Goal: Task Accomplishment & Management: Complete application form

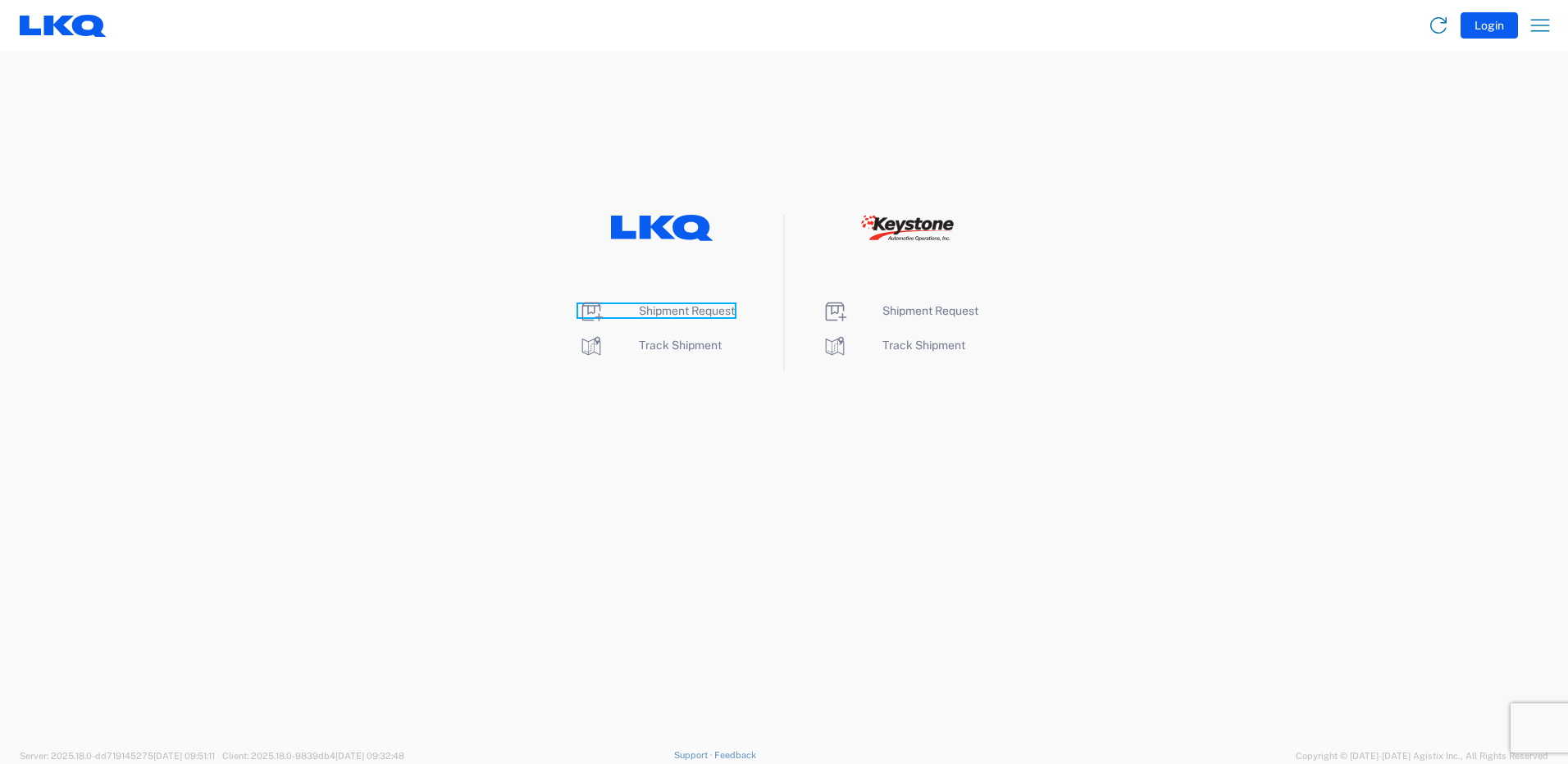
click at [700, 305] on span "Shipment Request" at bounding box center [686, 310] width 96 height 13
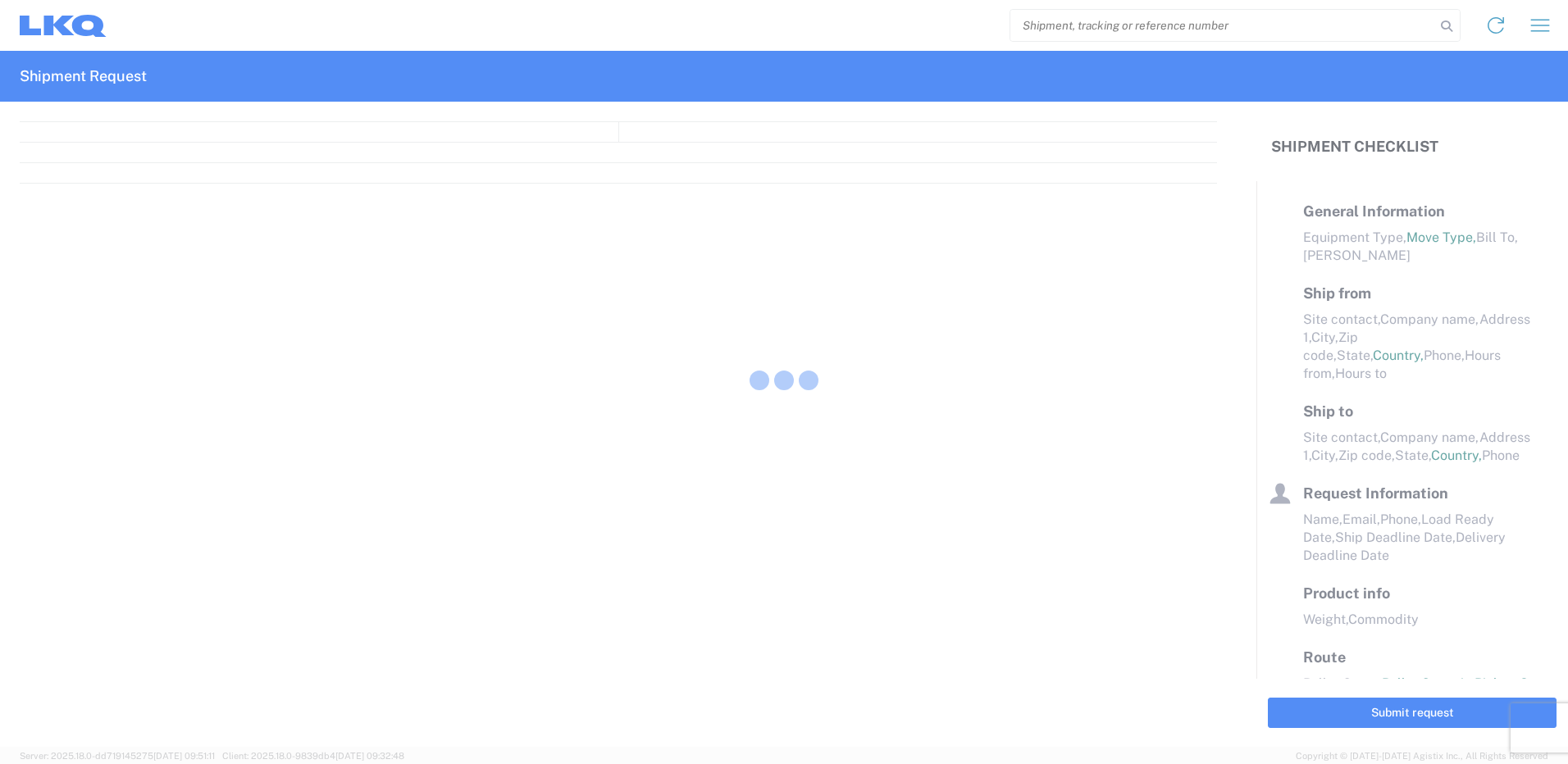
select select "FULL"
select select "LBS"
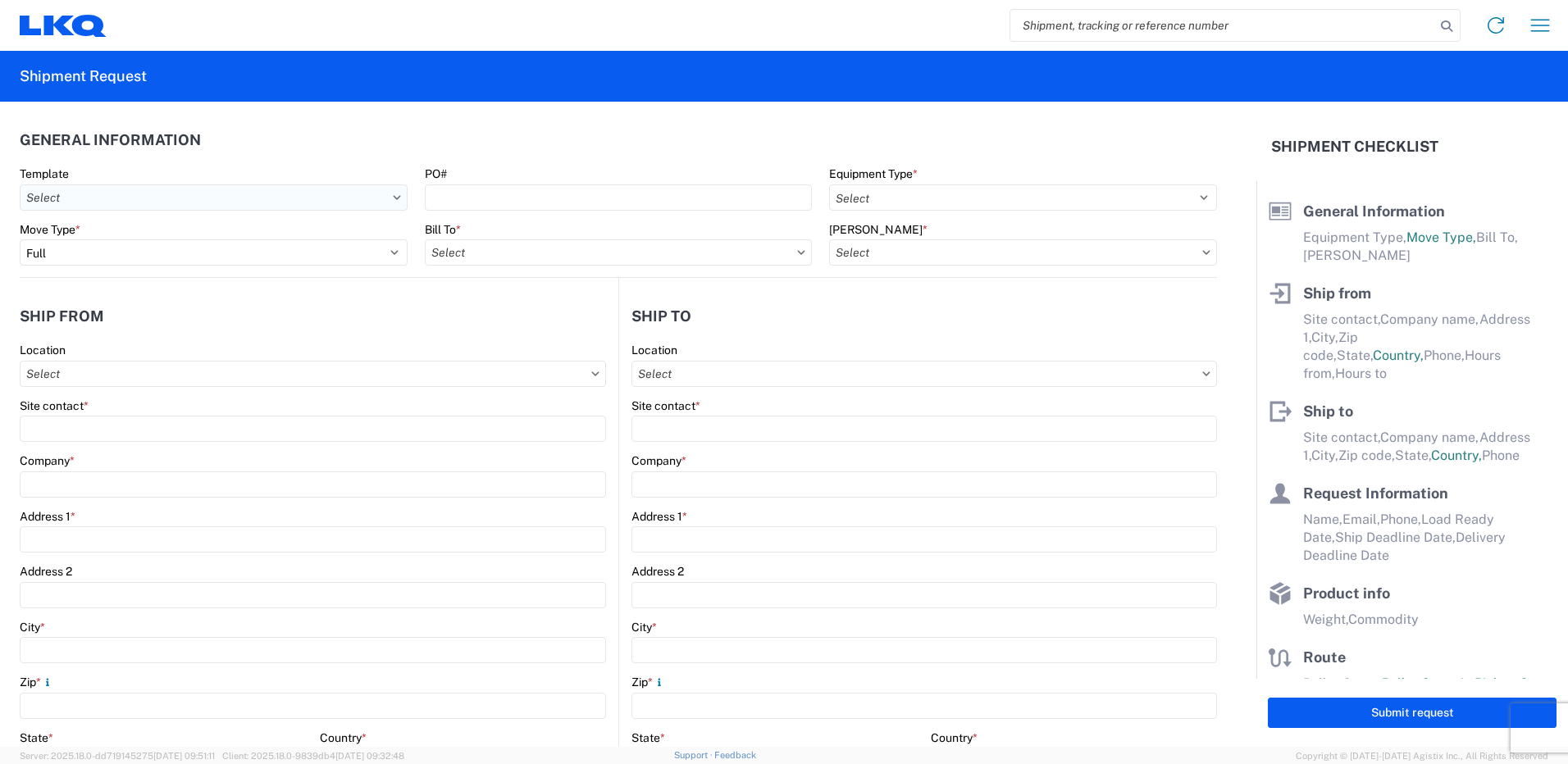
click at [267, 196] on input "Template" at bounding box center [213, 197] width 388 height 27
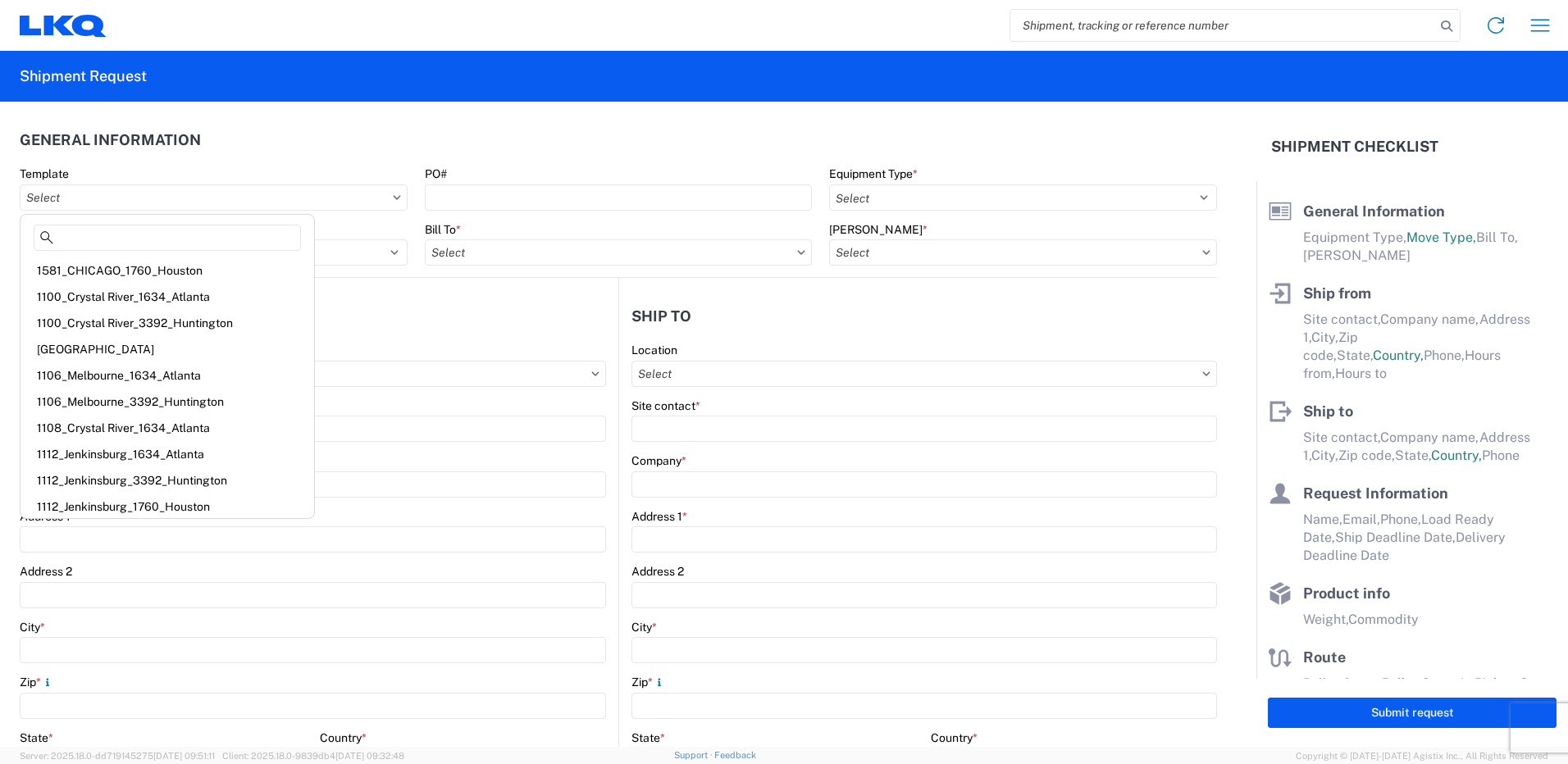
click at [393, 196] on icon at bounding box center [397, 197] width 8 height 5
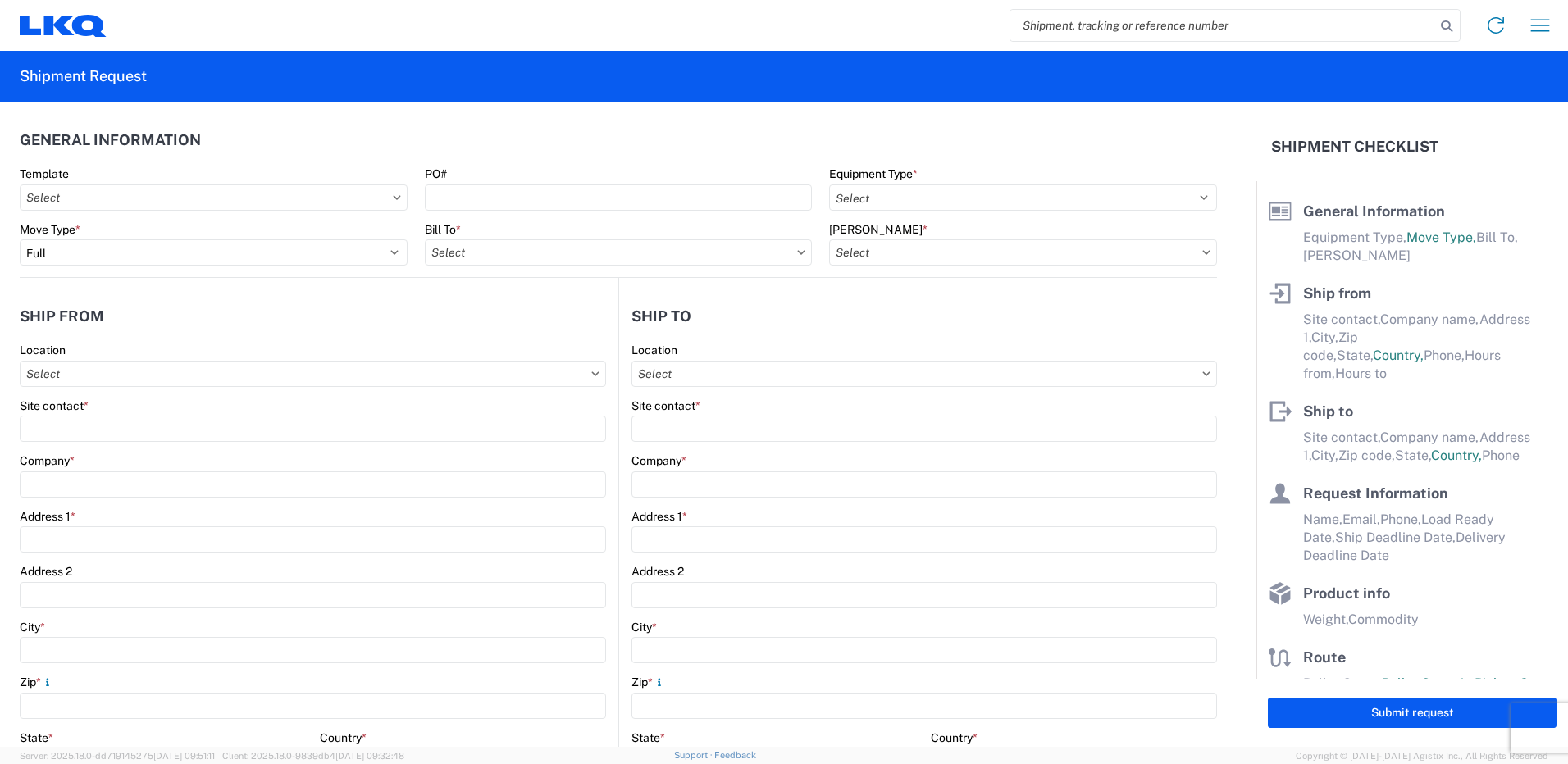
click at [393, 195] on icon at bounding box center [397, 197] width 8 height 5
click at [352, 196] on input "Template" at bounding box center [213, 197] width 388 height 27
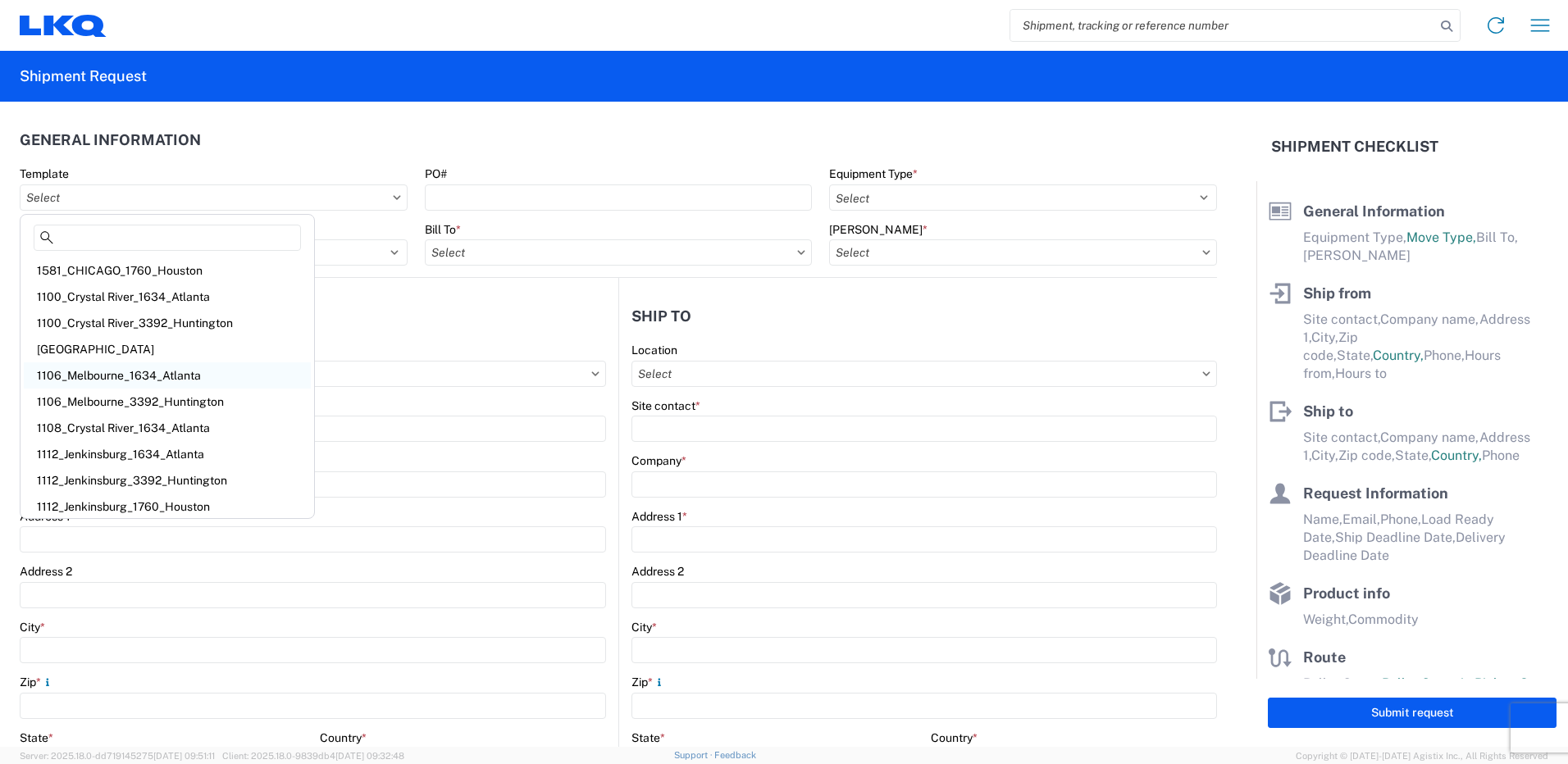
scroll to position [4, 0]
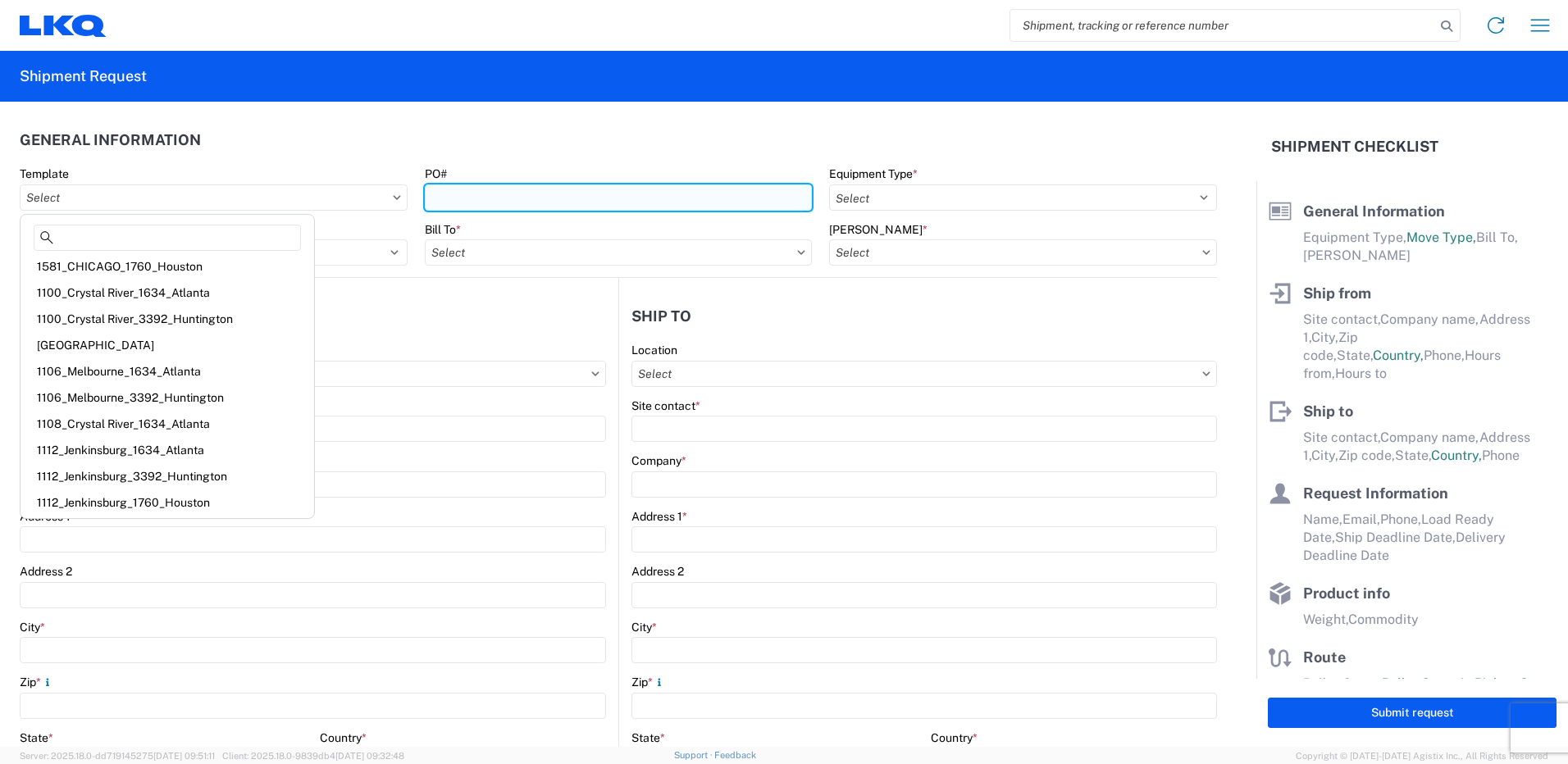
click at [493, 196] on input "PO#" at bounding box center [618, 197] width 388 height 27
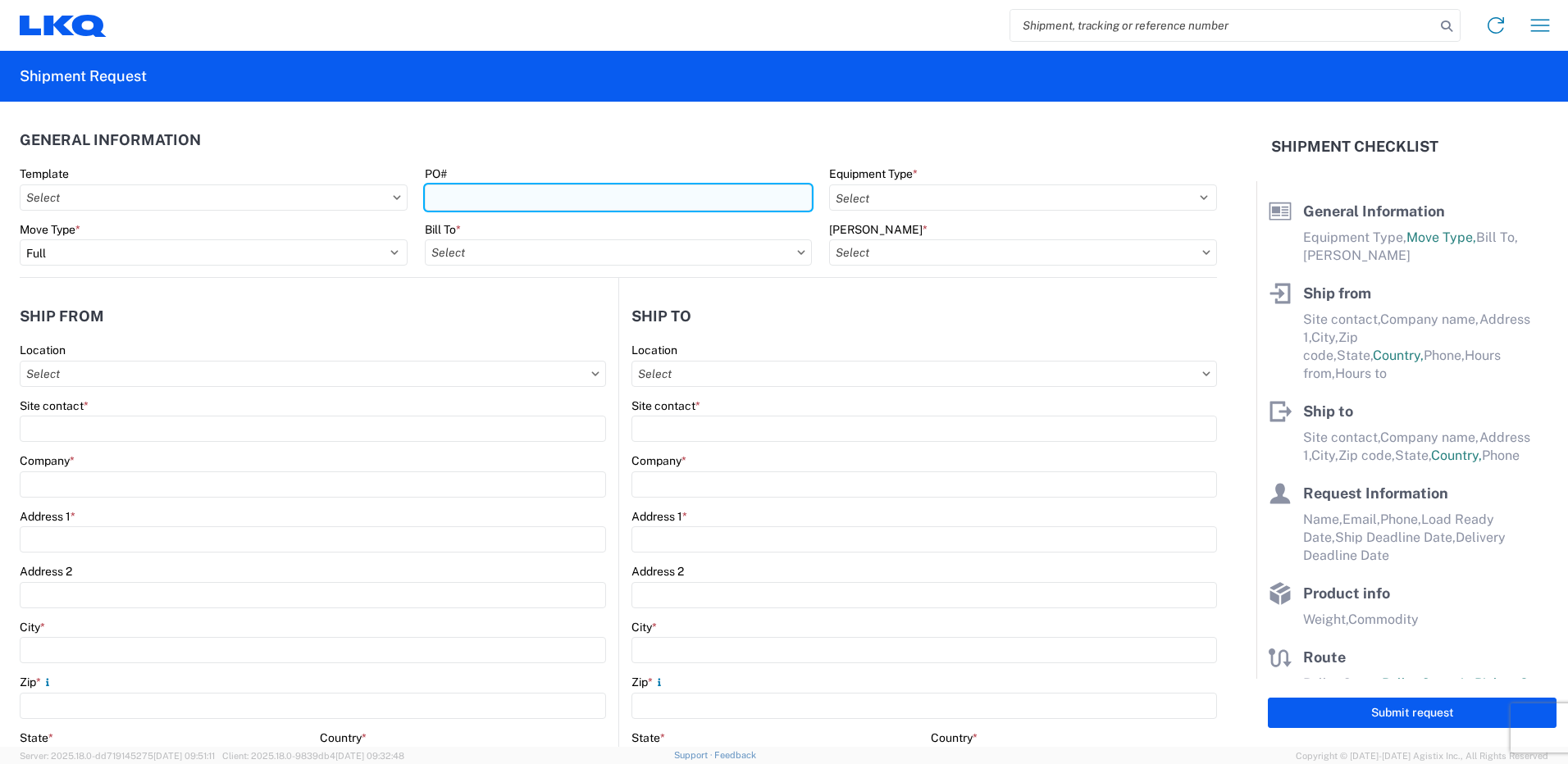
paste input "T31513"
type input "T31513"
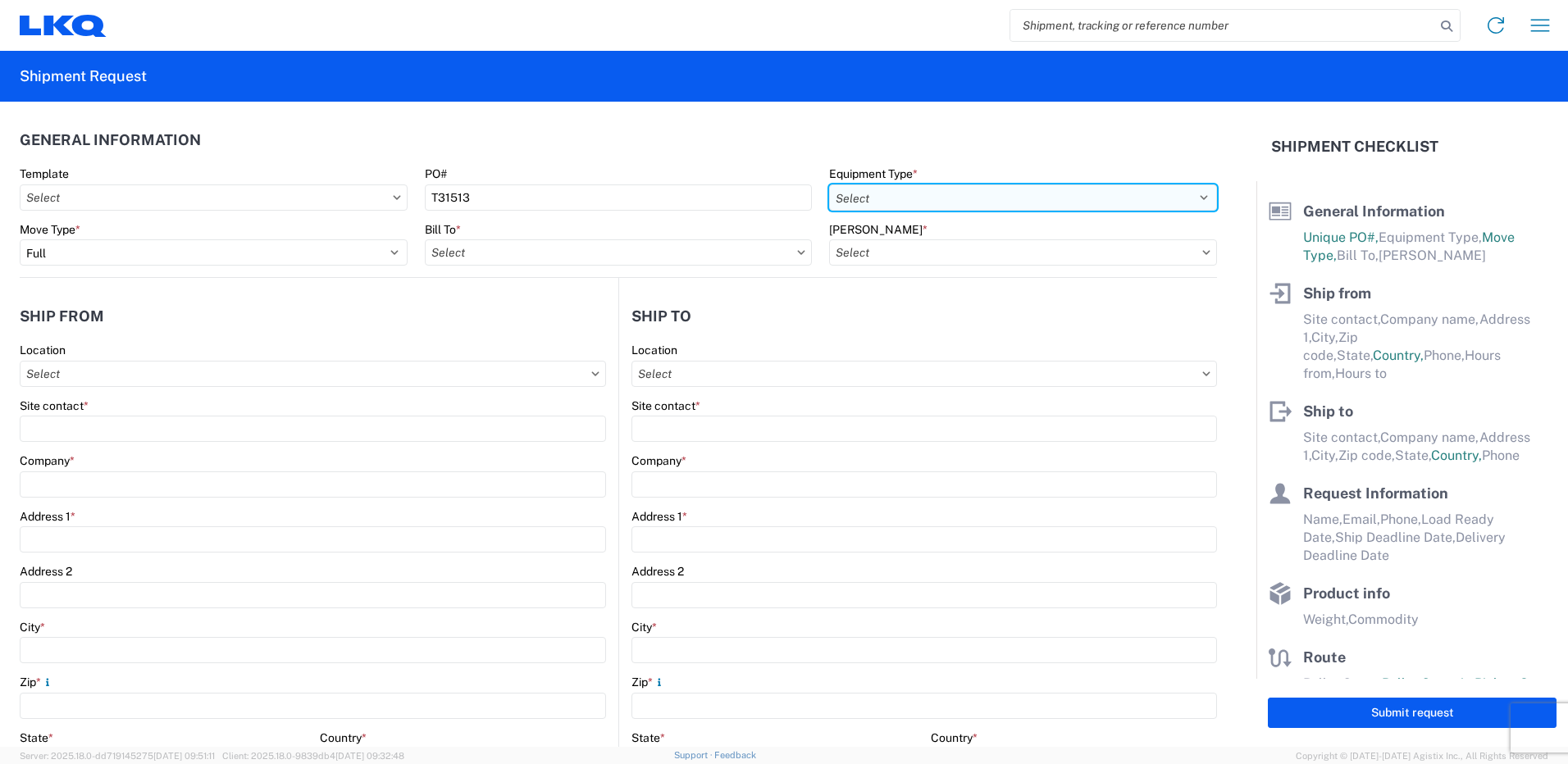
click at [928, 192] on select "Select 53’ Dry Van Flatbed Dropdeck (van) Lowboy (flatbed) Rail" at bounding box center [1023, 197] width 388 height 27
select select "STDV"
click at [829, 185] on select "Select 53’ Dry Van Flatbed Dropdeck (van) Lowboy (flatbed) Rail" at bounding box center [1023, 197] width 388 height 27
click at [907, 209] on select "Select 53’ Dry Van Flatbed Dropdeck (van) Lowboy (flatbed) Rail" at bounding box center [1023, 197] width 388 height 27
click at [906, 201] on select "Select 53’ Dry Van Flatbed Dropdeck (van) Lowboy (flatbed) Rail" at bounding box center [1023, 197] width 388 height 27
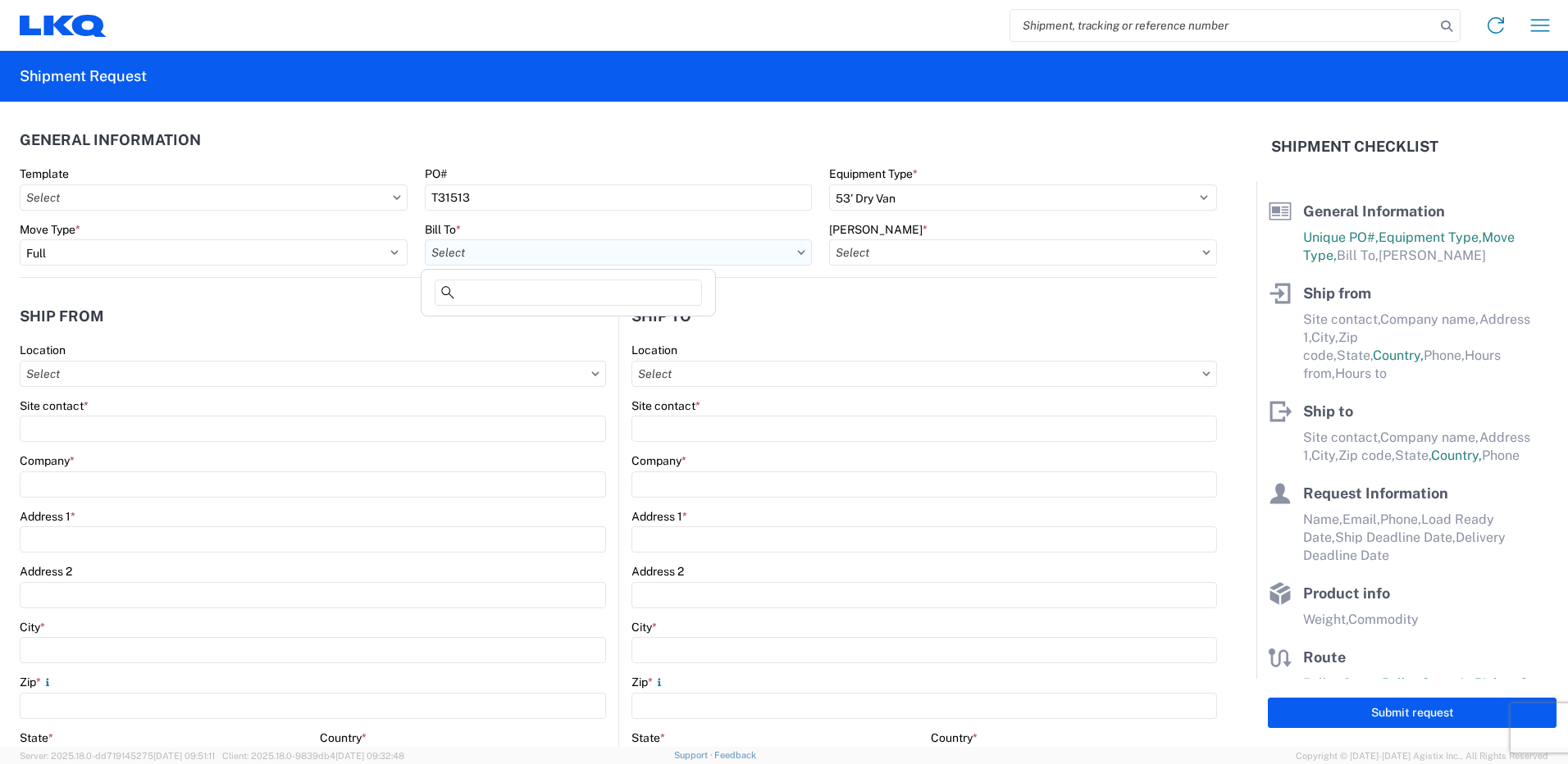
click at [518, 248] on input "Bill To *" at bounding box center [618, 253] width 388 height 27
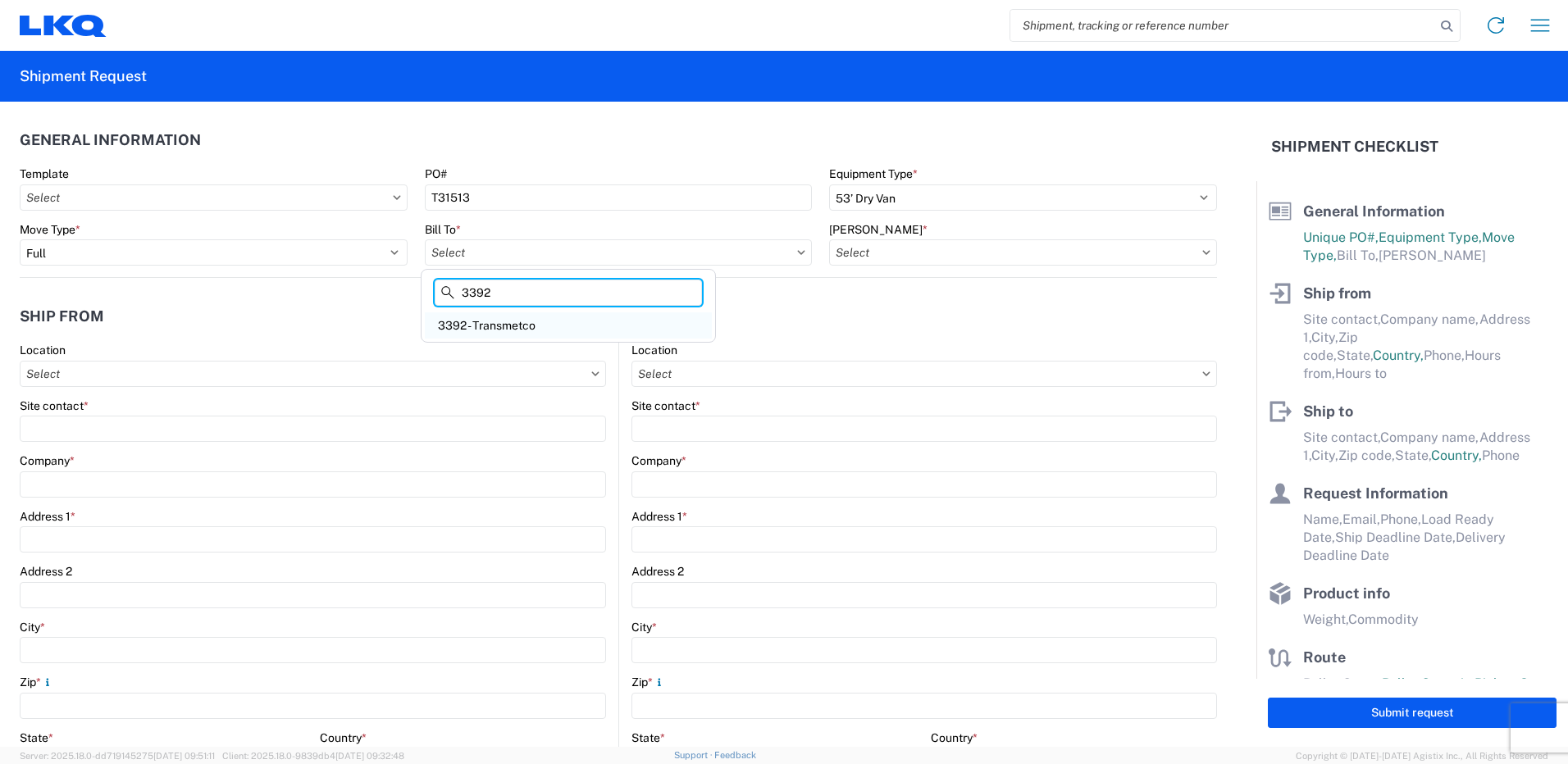
type input "3392"
click at [504, 330] on div "3392 - Transmetco" at bounding box center [568, 326] width 287 height 27
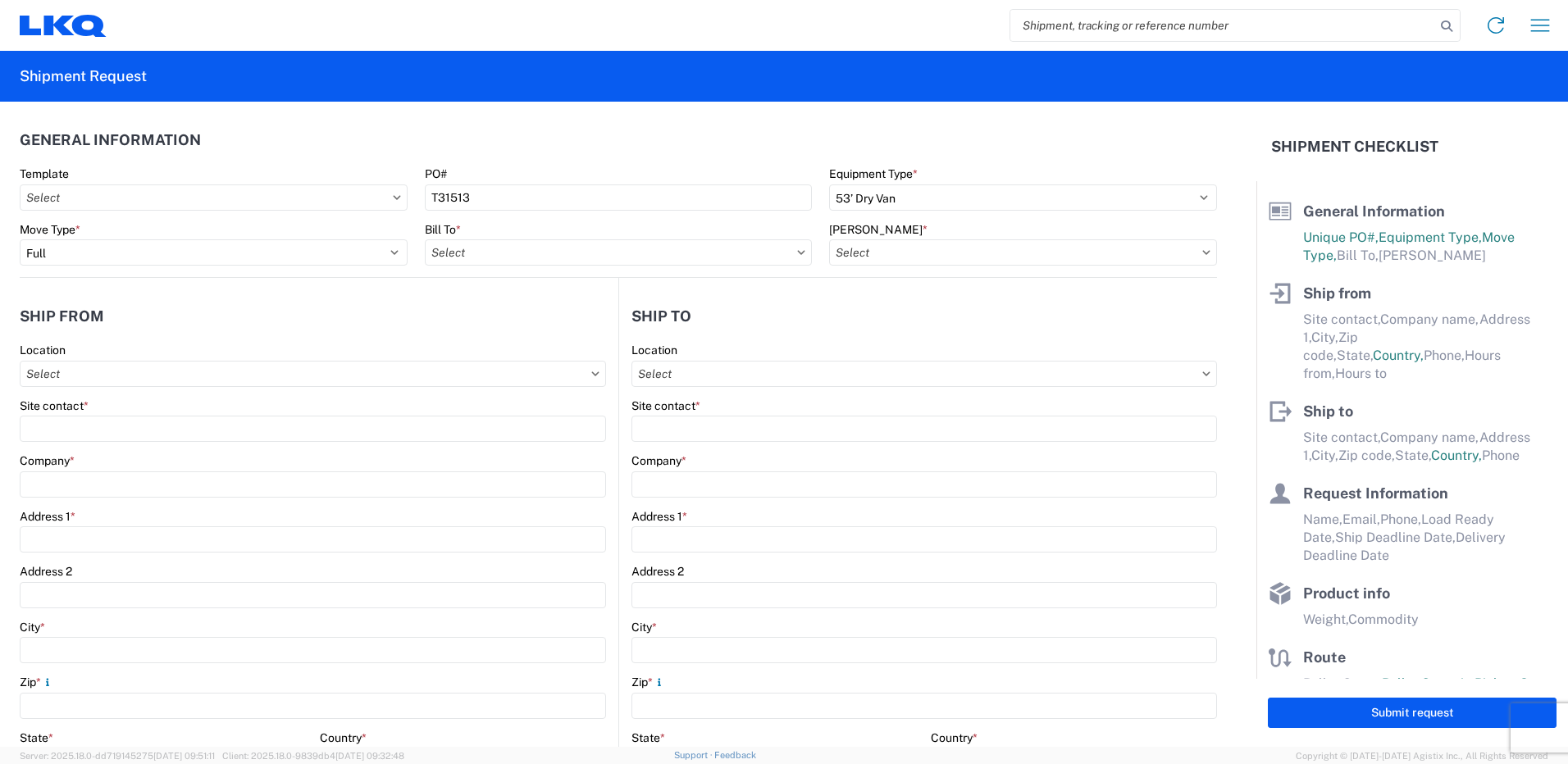
type input "3392 - Transmetco"
click at [968, 255] on input "[PERSON_NAME] *" at bounding box center [1023, 253] width 388 height 27
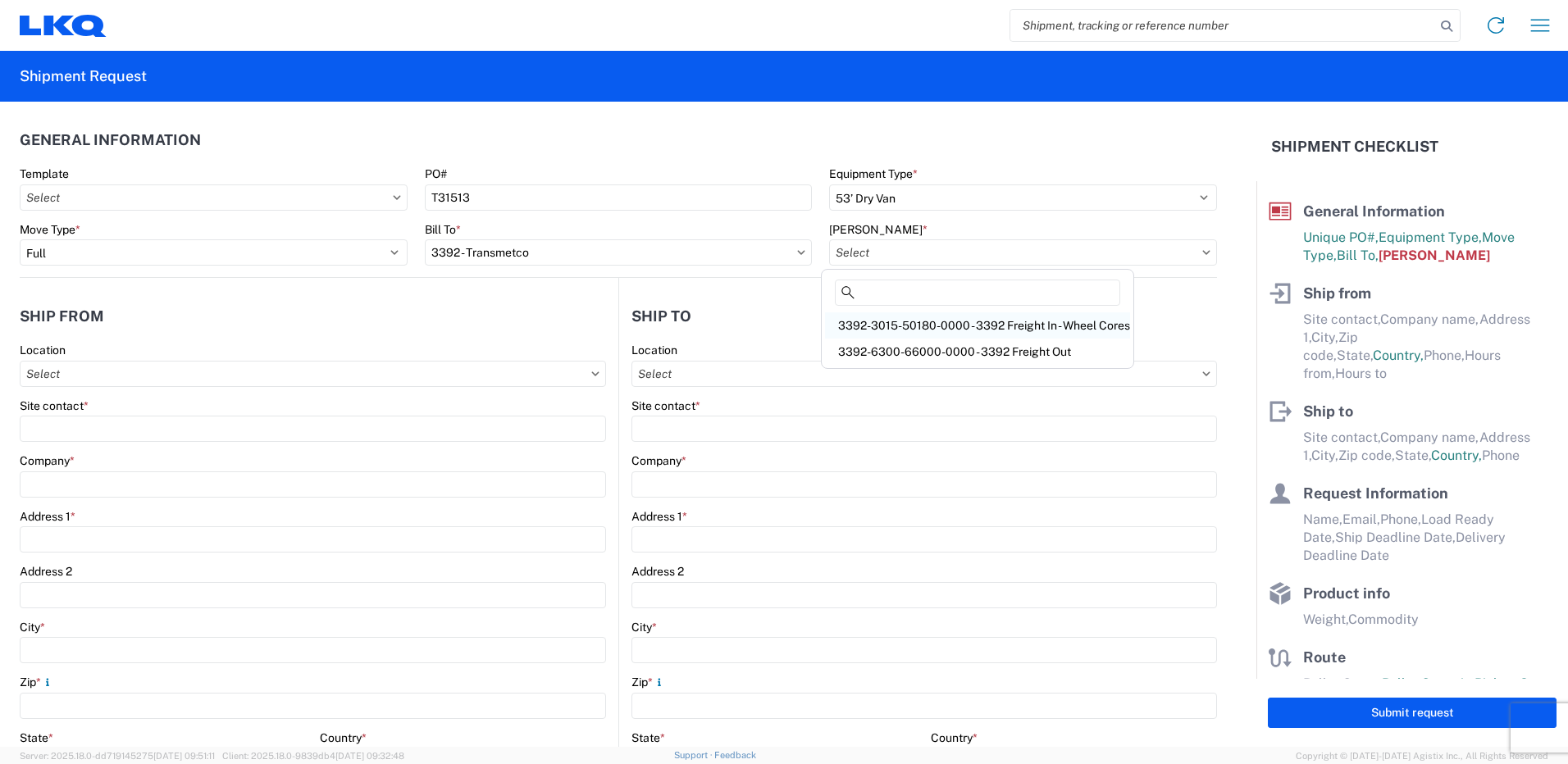
click at [964, 318] on div "3392-3015-50180-0000 - 3392 Freight In - Wheel Cores" at bounding box center [978, 326] width 305 height 27
type input "3392-3015-50180-0000 - 3392 Freight In - Wheel Cores"
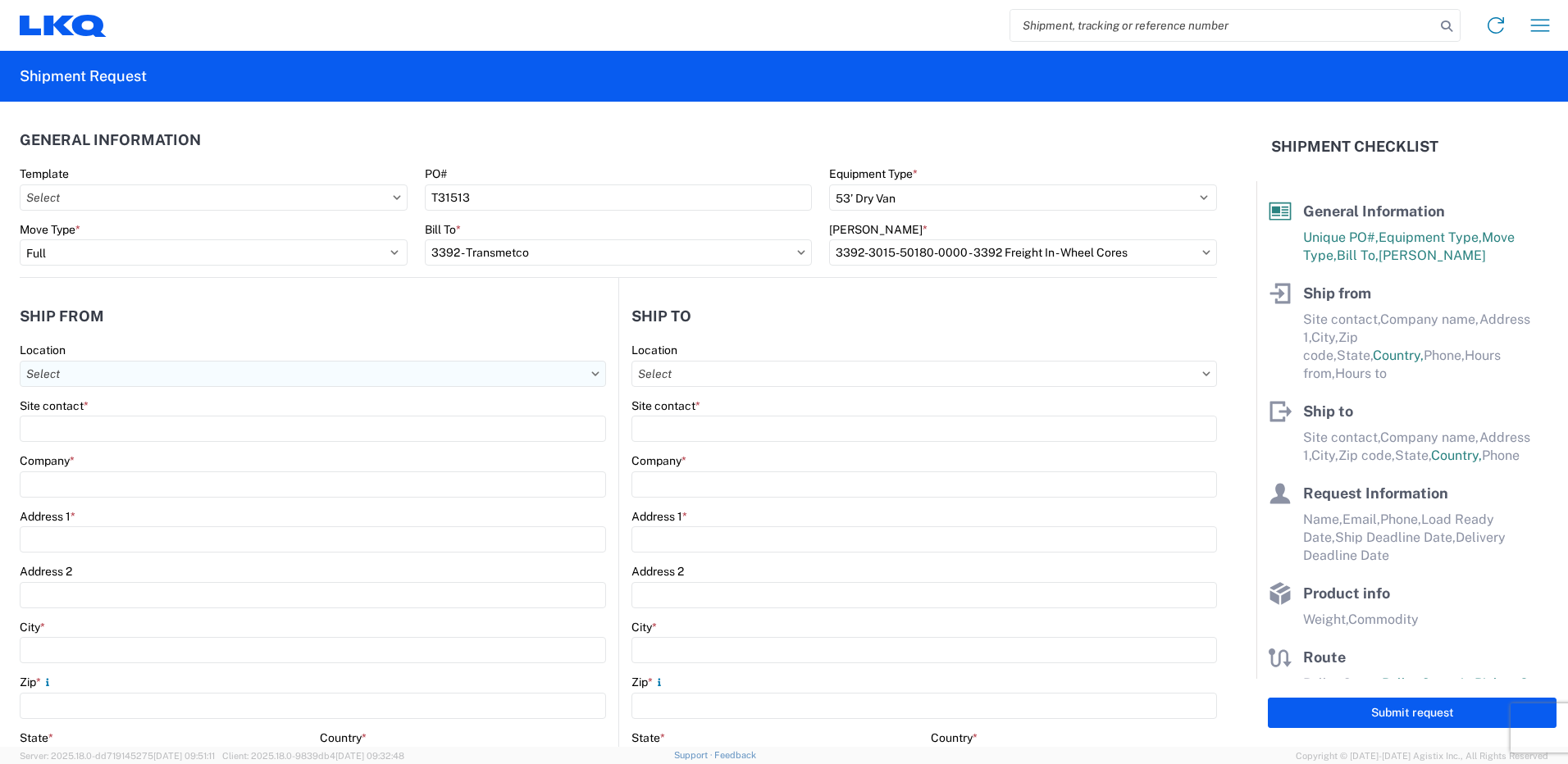
click at [304, 381] on input "Location" at bounding box center [313, 374] width 587 height 27
type input "1282"
click at [135, 448] on div "1282 - Self Service [GEOGRAPHIC_DATA]" at bounding box center [167, 446] width 287 height 27
type input "1282 - Self Service [GEOGRAPHIC_DATA]"
type input "LKQ Corporation"
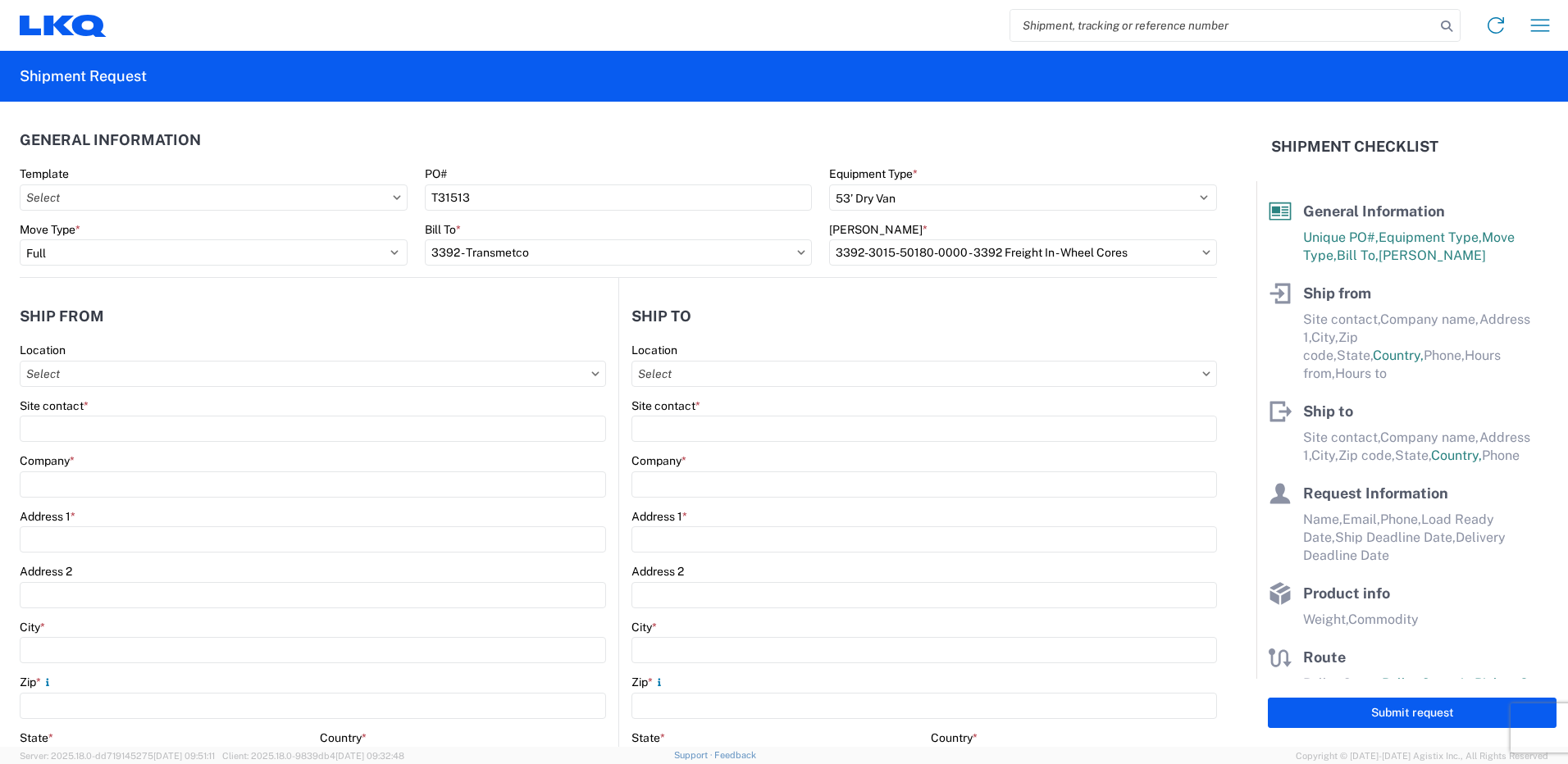
type input "[STREET_ADDRESS]"
type input "[GEOGRAPHIC_DATA]"
type input "90670"
select select "CA"
select select "US"
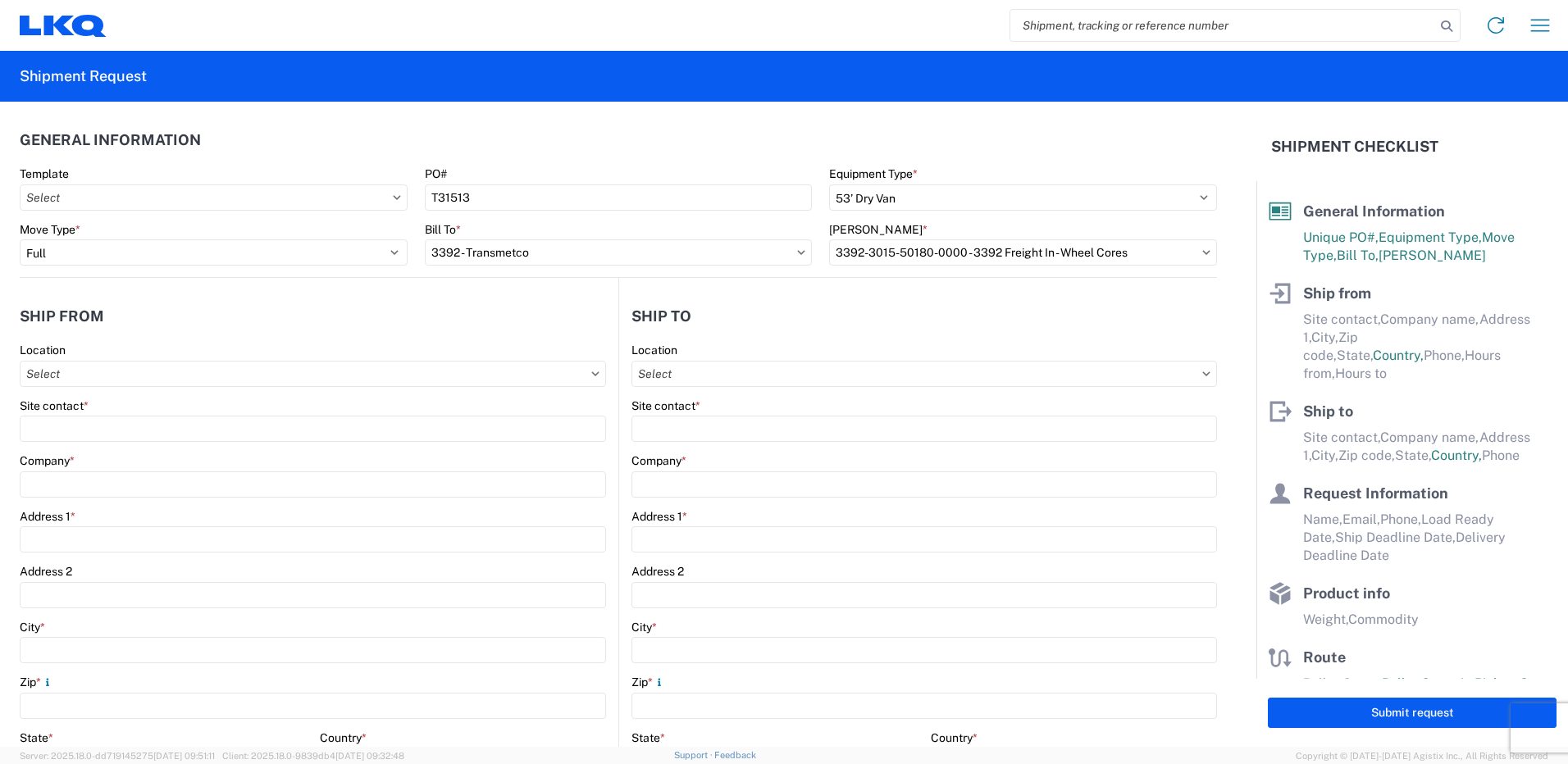
type input "07:00"
type input "17:00"
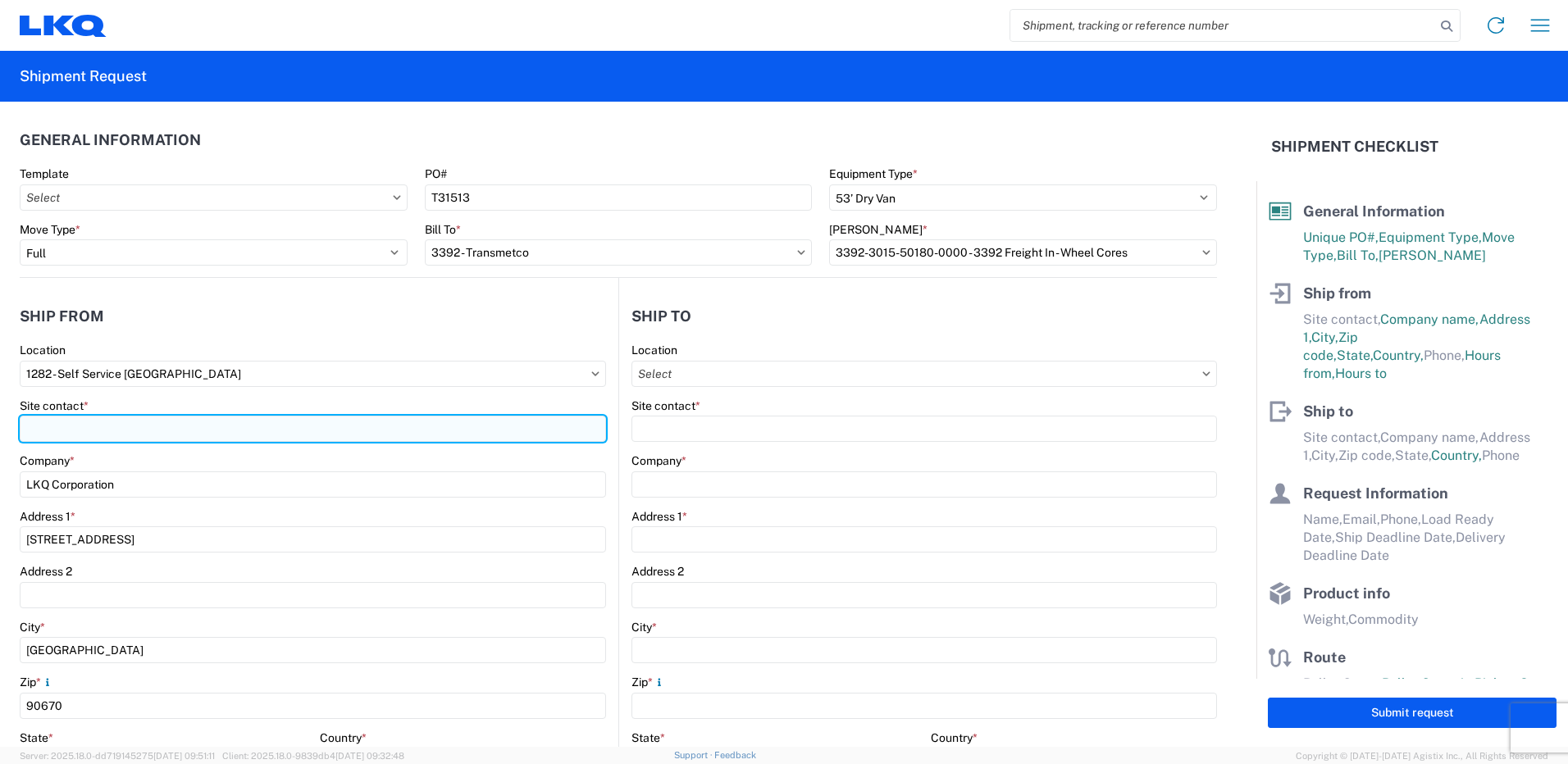
click at [183, 424] on input "Site contact *" at bounding box center [313, 428] width 587 height 27
type input "[PERSON_NAME]"
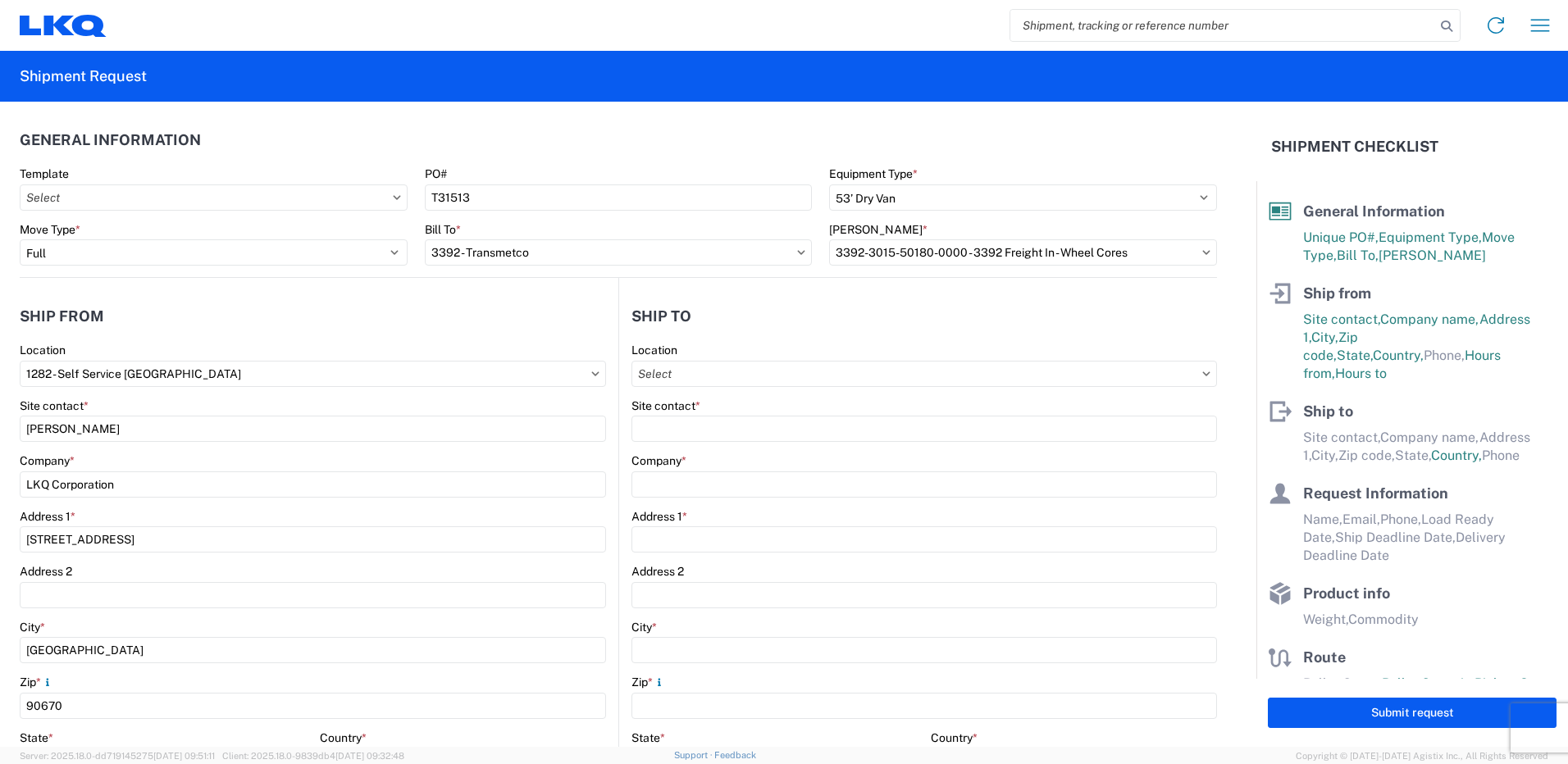
click at [2, 469] on form "General Information Template PO# T31513 Equipment Type * Select 53’ Dry Van Fla…" at bounding box center [628, 424] width 1257 height 646
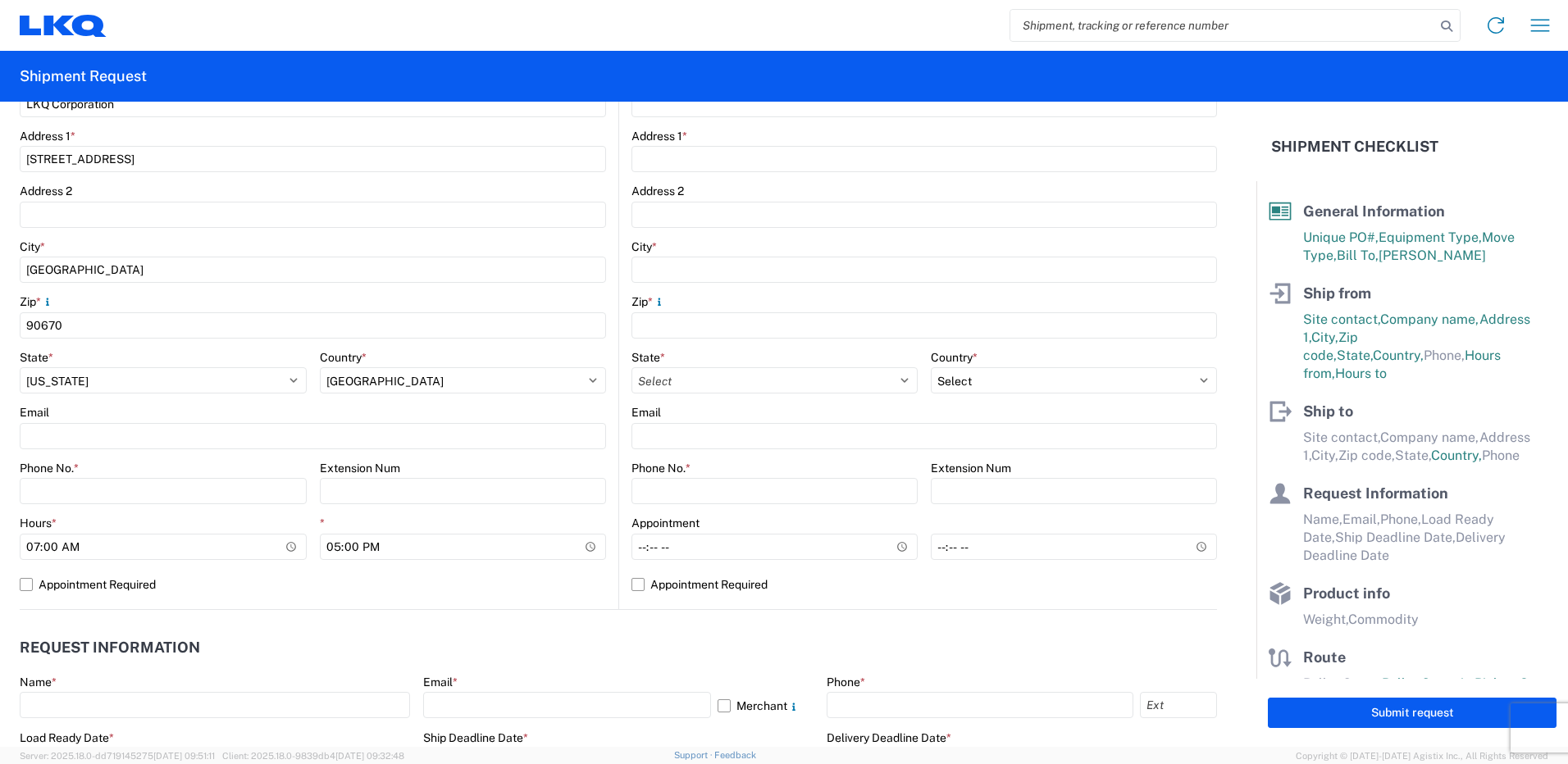
scroll to position [410, 0]
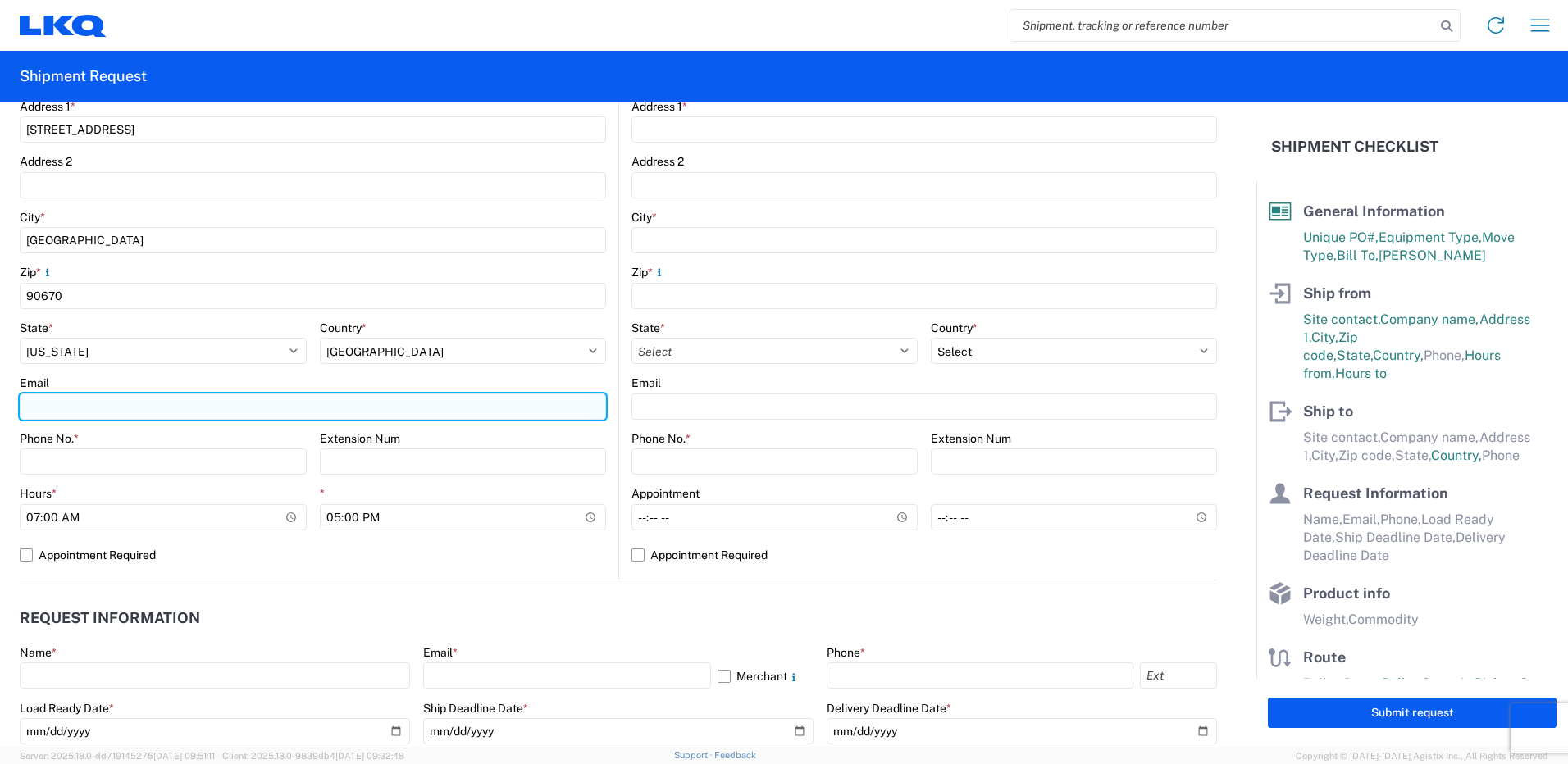
click at [133, 415] on input "Email" at bounding box center [313, 407] width 587 height 27
type input "[EMAIL_ADDRESS][DOMAIN_NAME]"
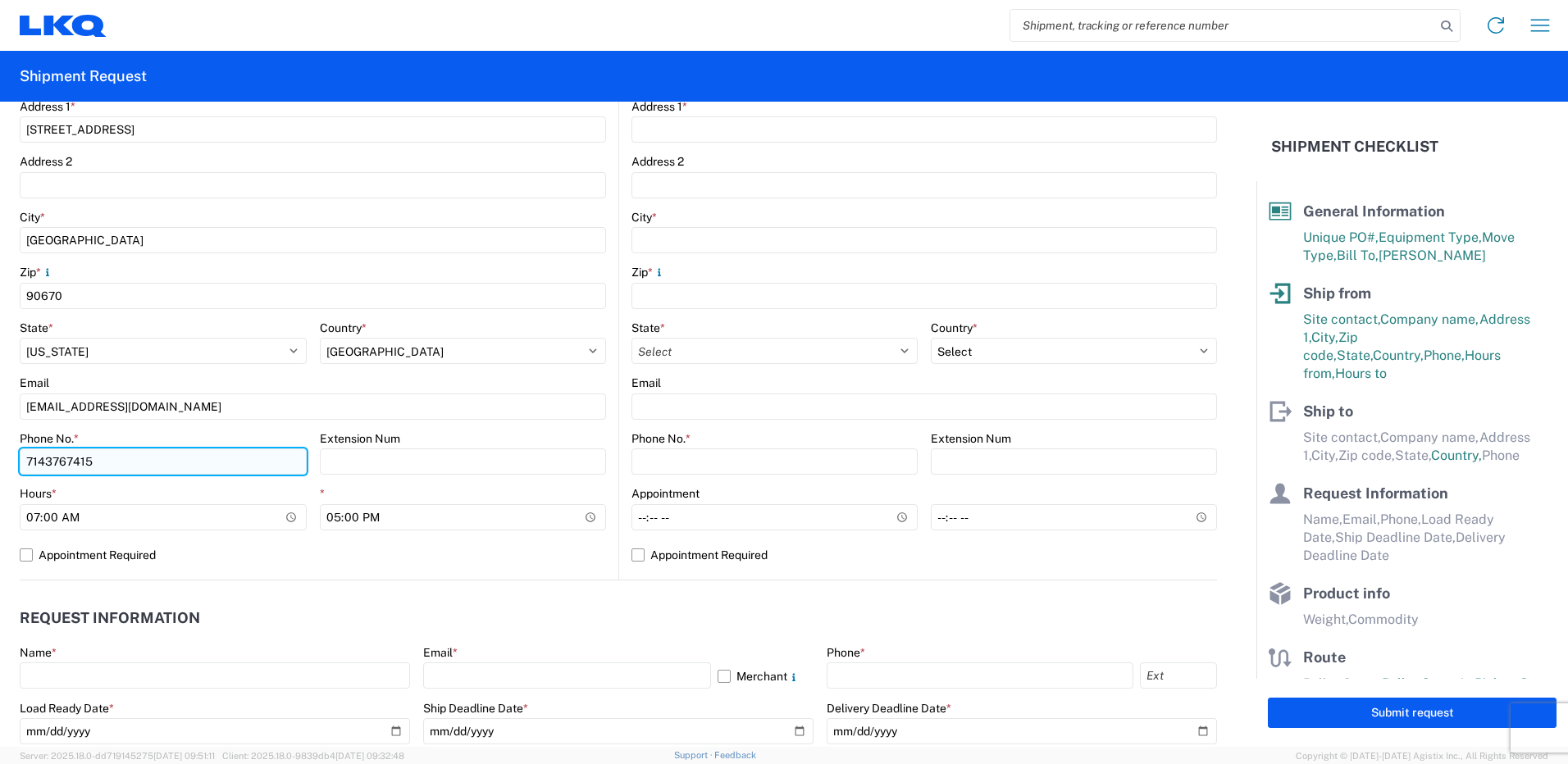
type input "7143767415"
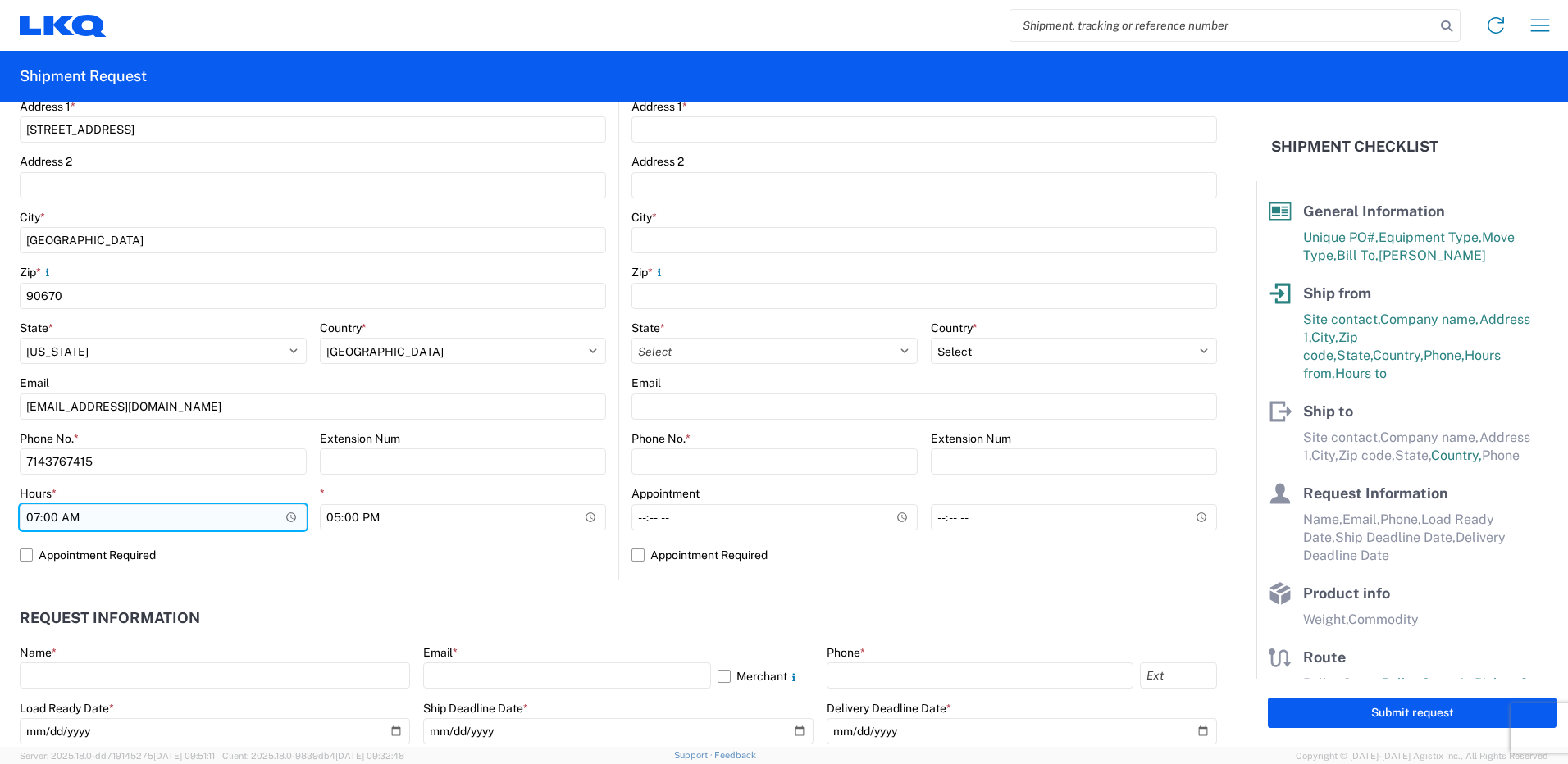
click at [109, 517] on input "07:00" at bounding box center [163, 517] width 287 height 27
click at [285, 517] on input "07:00" at bounding box center [163, 517] width 287 height 27
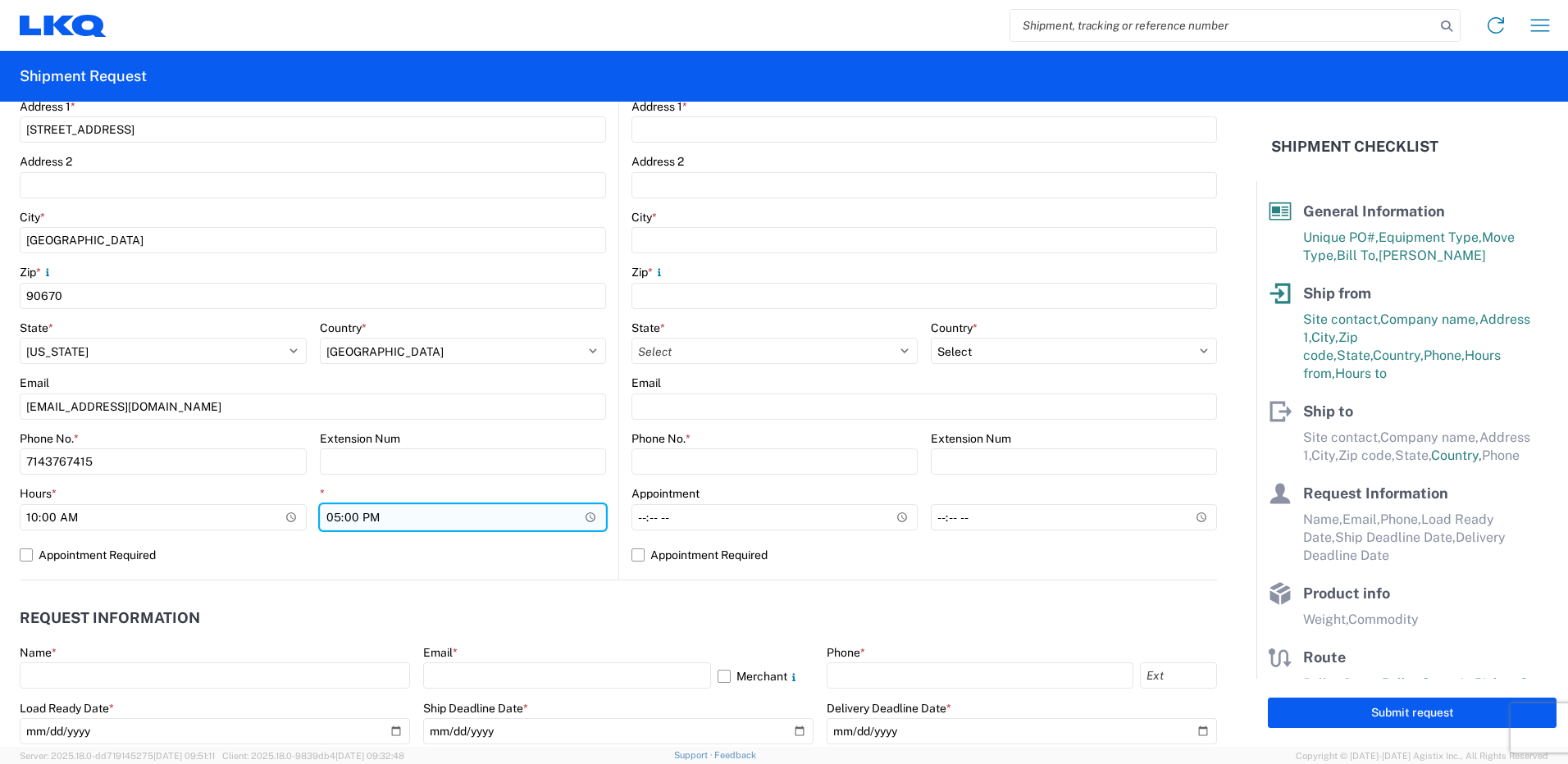
type input "10:00"
click at [383, 519] on input "17:00" at bounding box center [463, 517] width 287 height 27
click at [585, 510] on input "17:00" at bounding box center [463, 517] width 287 height 27
click at [411, 480] on agx-form-control-wrapper-v2 "Extension Num" at bounding box center [463, 459] width 287 height 55
click at [344, 508] on input "14:00" at bounding box center [463, 517] width 287 height 27
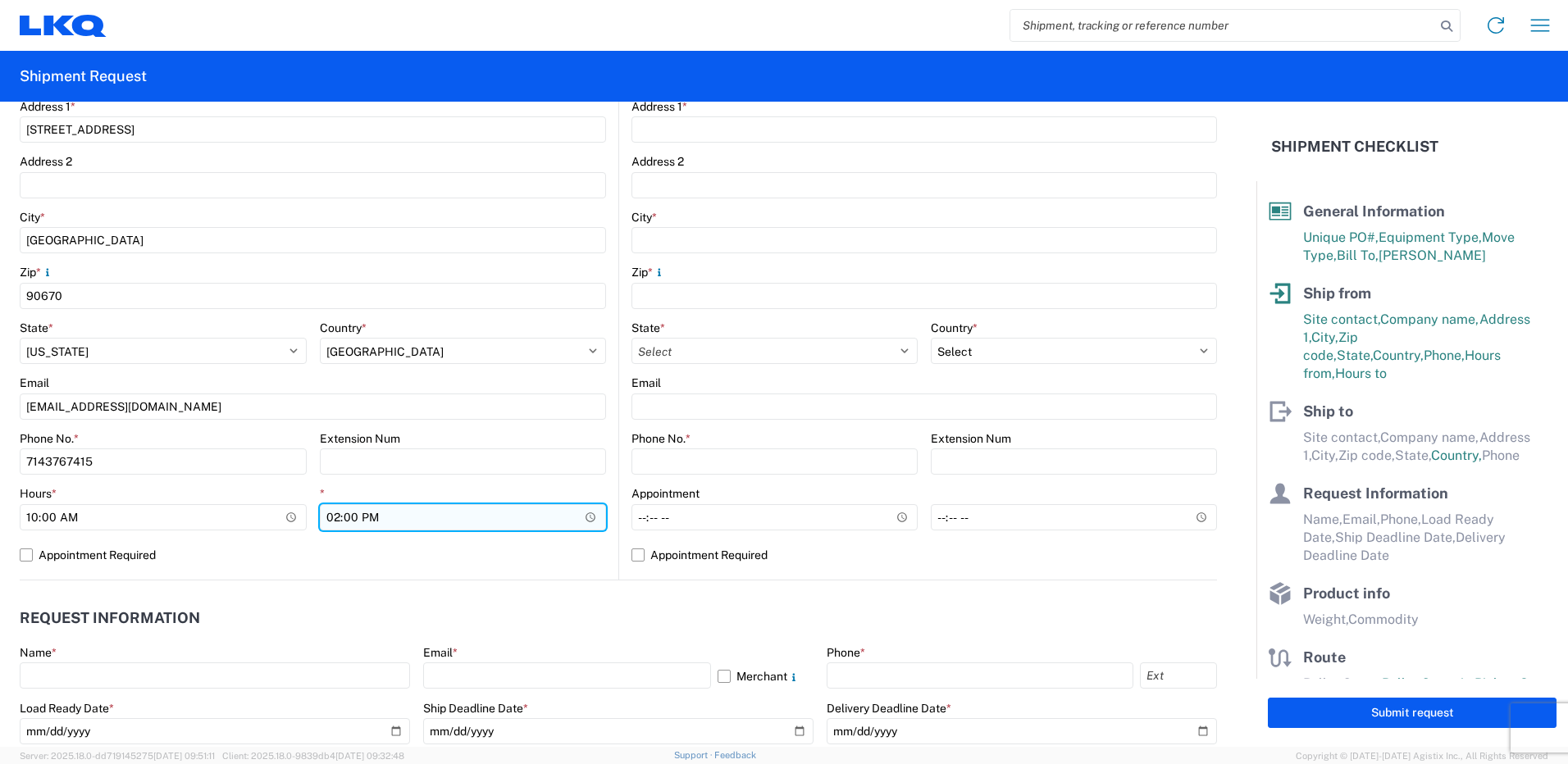
click at [333, 524] on input "14:00" at bounding box center [463, 517] width 287 height 27
click at [365, 522] on input "14:00" at bounding box center [463, 517] width 287 height 27
click at [582, 515] on input "14:00" at bounding box center [463, 517] width 287 height 27
type input "13:00"
click at [448, 482] on agx-form-control-wrapper-v2 "Extension Num" at bounding box center [463, 459] width 287 height 55
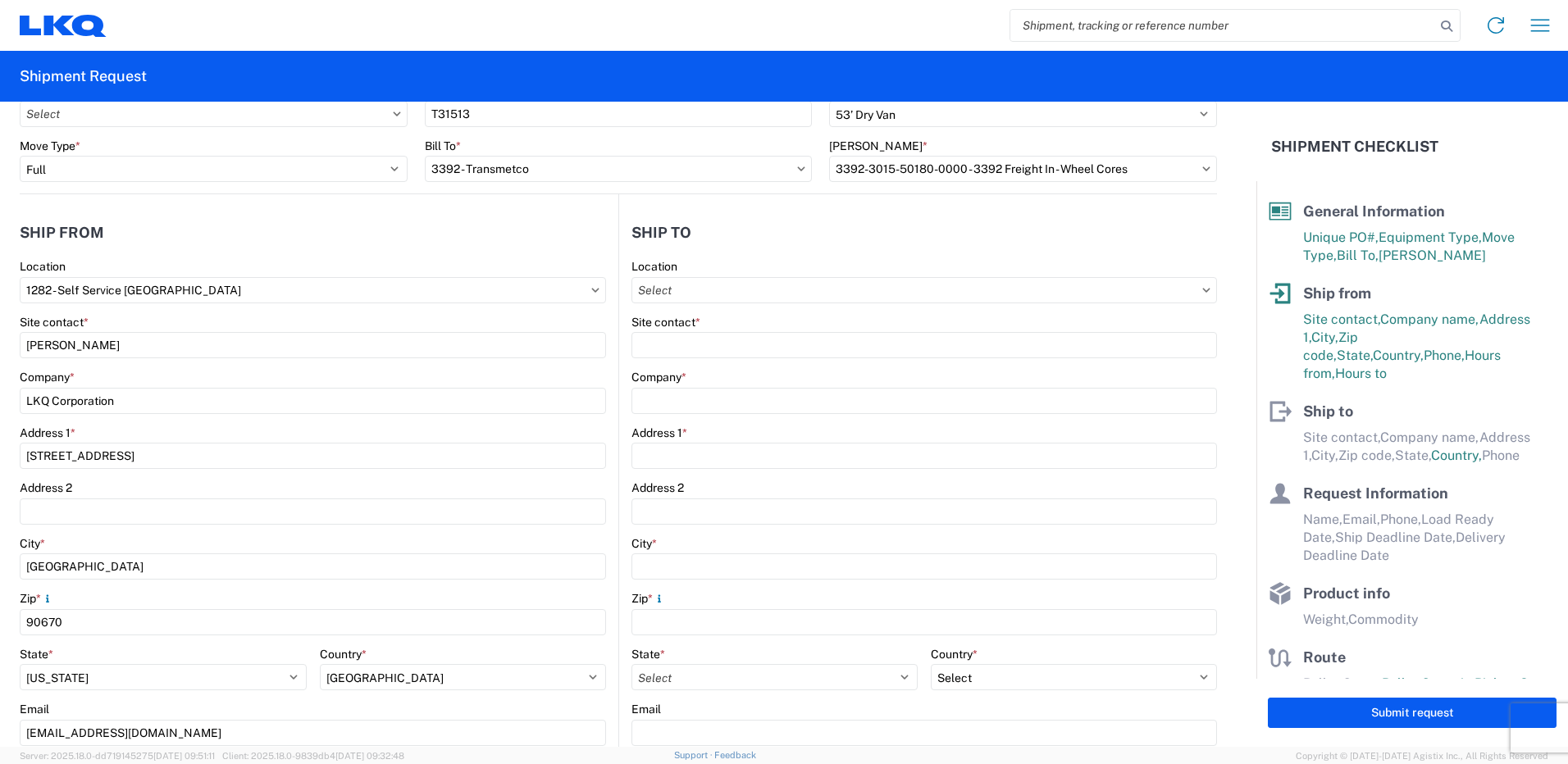
scroll to position [82, 0]
click at [734, 292] on input "Location" at bounding box center [924, 291] width 586 height 27
type input "transmetco"
drag, startPoint x: 763, startPoint y: 334, endPoint x: 461, endPoint y: 318, distance: 302.4
click at [461, 318] on agx-block-ui "Home Shipment request Shipment tracking Shipment Request General Information Te…" at bounding box center [784, 382] width 1568 height 764
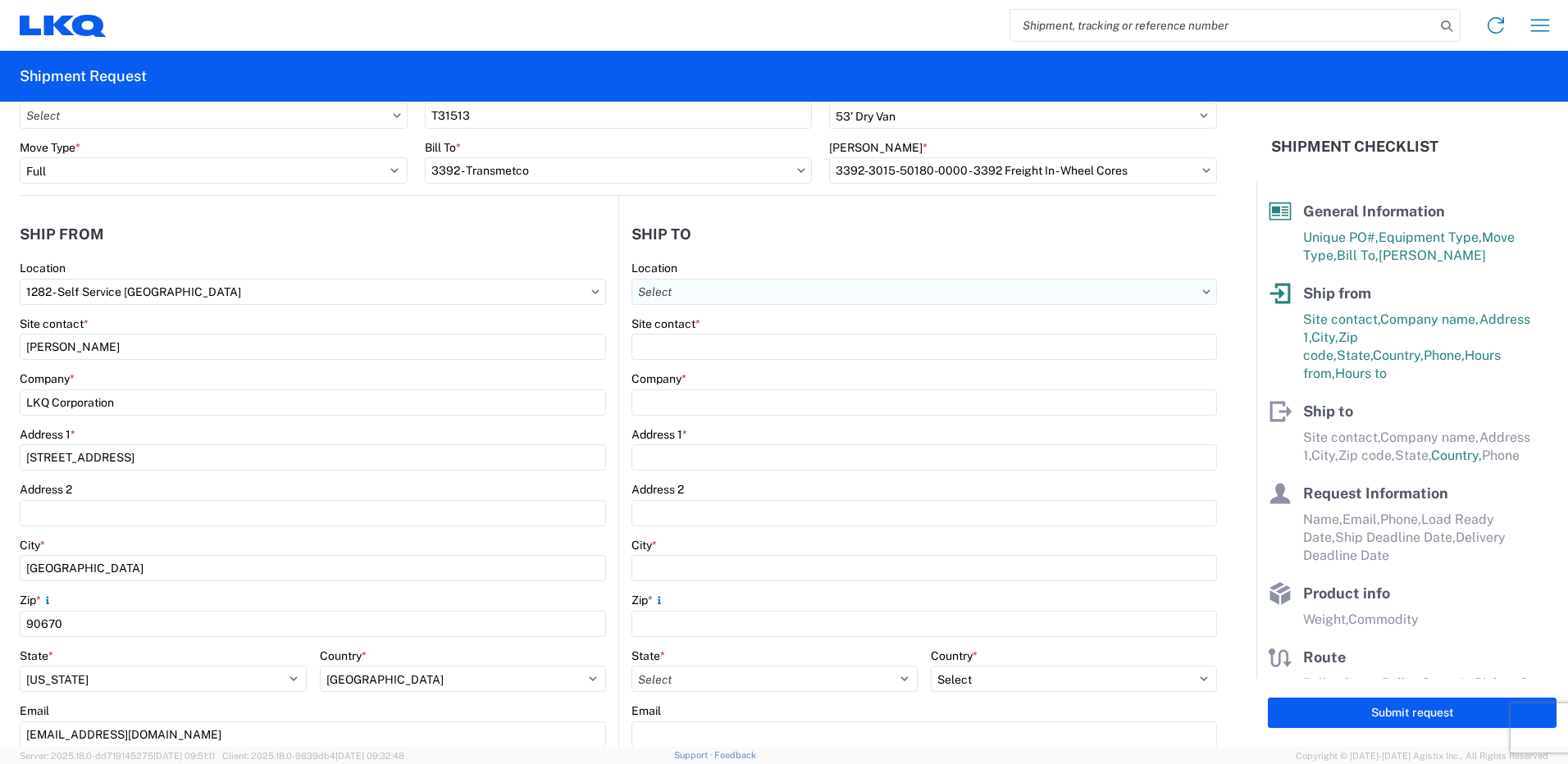
click at [836, 288] on input "Location" at bounding box center [924, 291] width 586 height 27
drag, startPoint x: 836, startPoint y: 288, endPoint x: 705, endPoint y: 287, distance: 131.0
click at [705, 287] on input "Location" at bounding box center [924, 291] width 586 height 27
type input "trans"
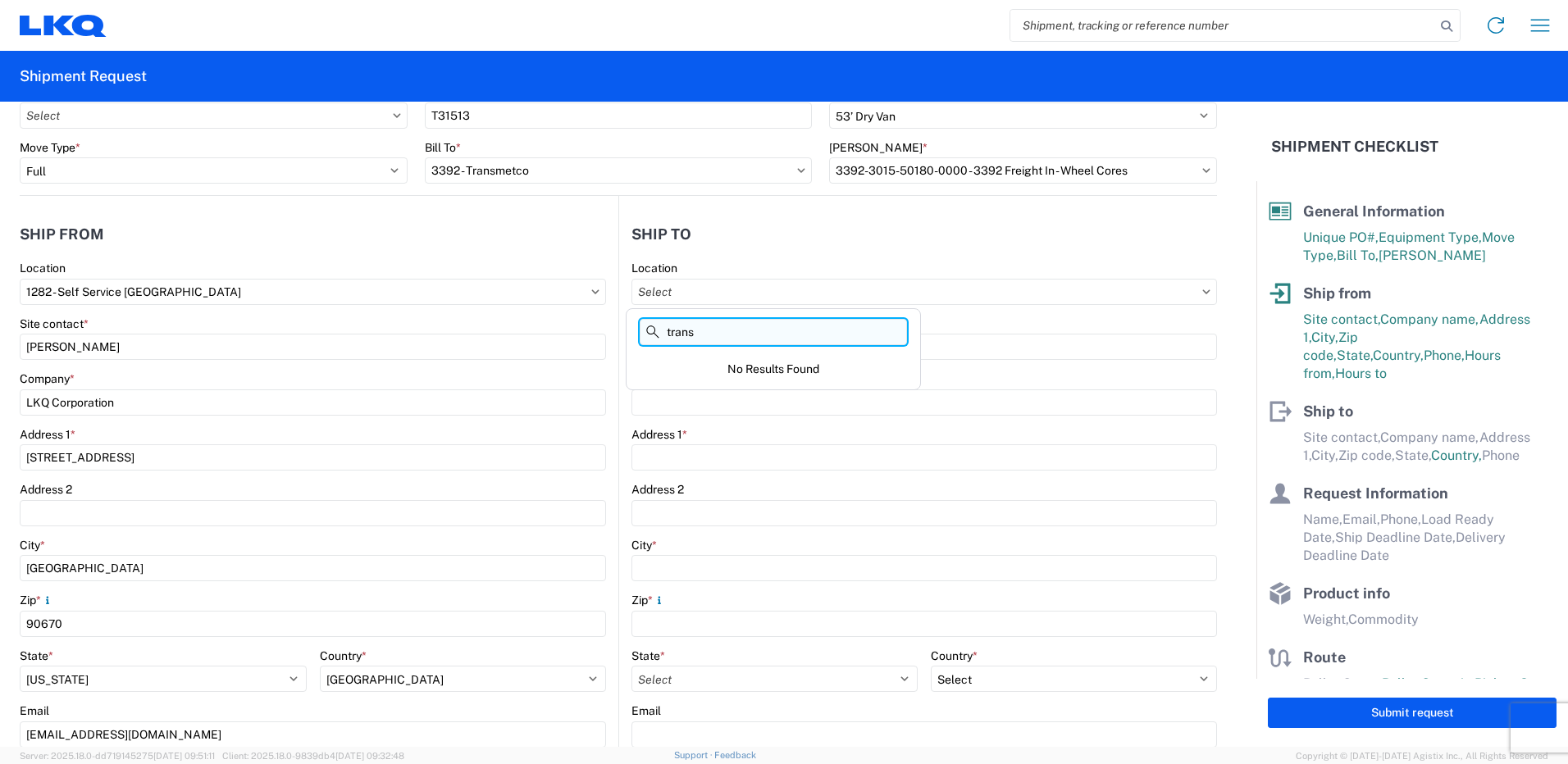
click at [759, 320] on input "trans" at bounding box center [773, 332] width 268 height 27
drag, startPoint x: 759, startPoint y: 320, endPoint x: 592, endPoint y: 318, distance: 167.0
click at [593, 318] on agx-block-ui "Home Shipment request Shipment tracking Shipment Request General Information Te…" at bounding box center [784, 382] width 1568 height 764
click at [836, 220] on header "Ship to" at bounding box center [918, 233] width 598 height 37
click at [796, 286] on input "Location" at bounding box center [924, 291] width 586 height 27
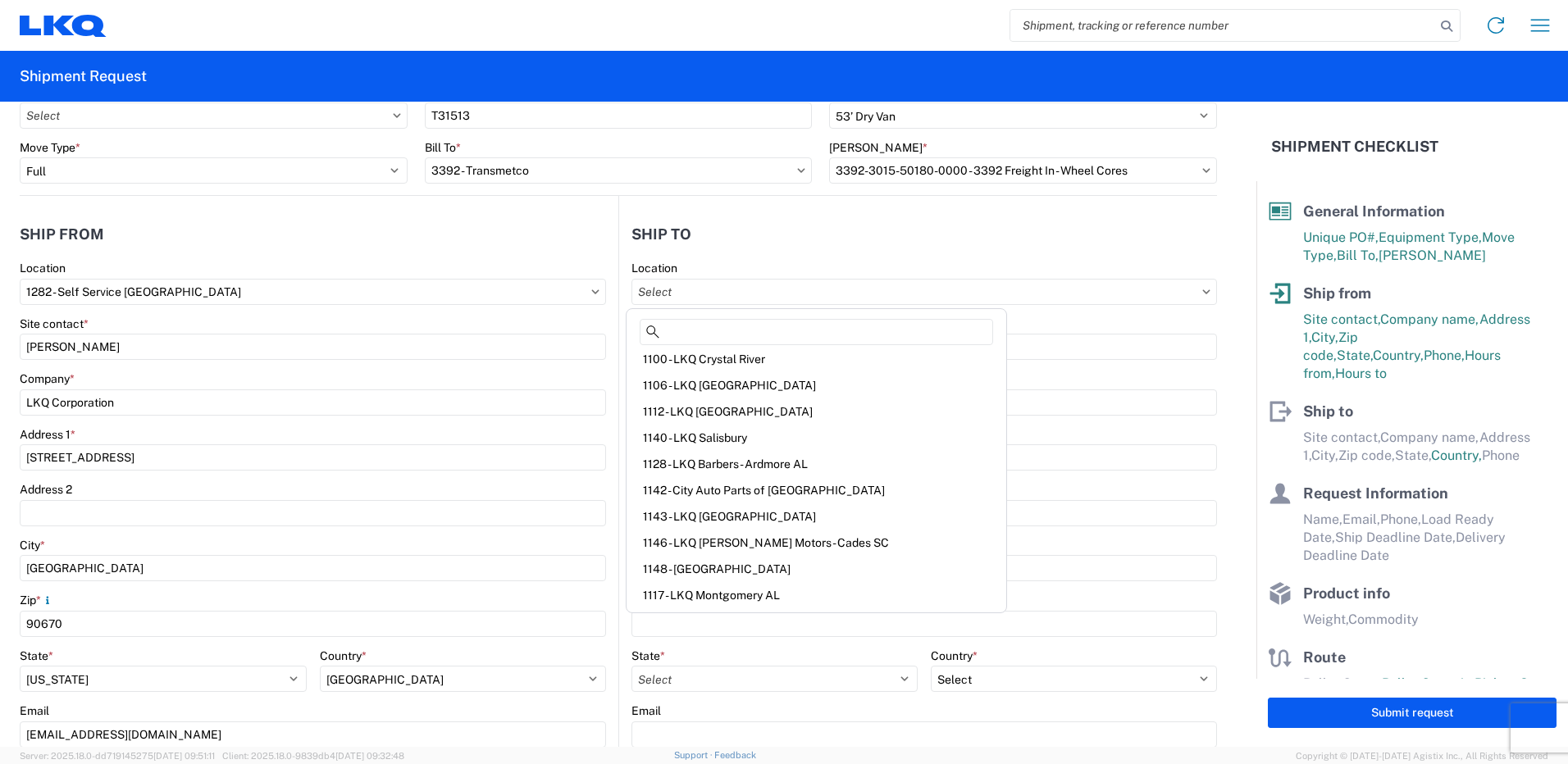
scroll to position [0, 0]
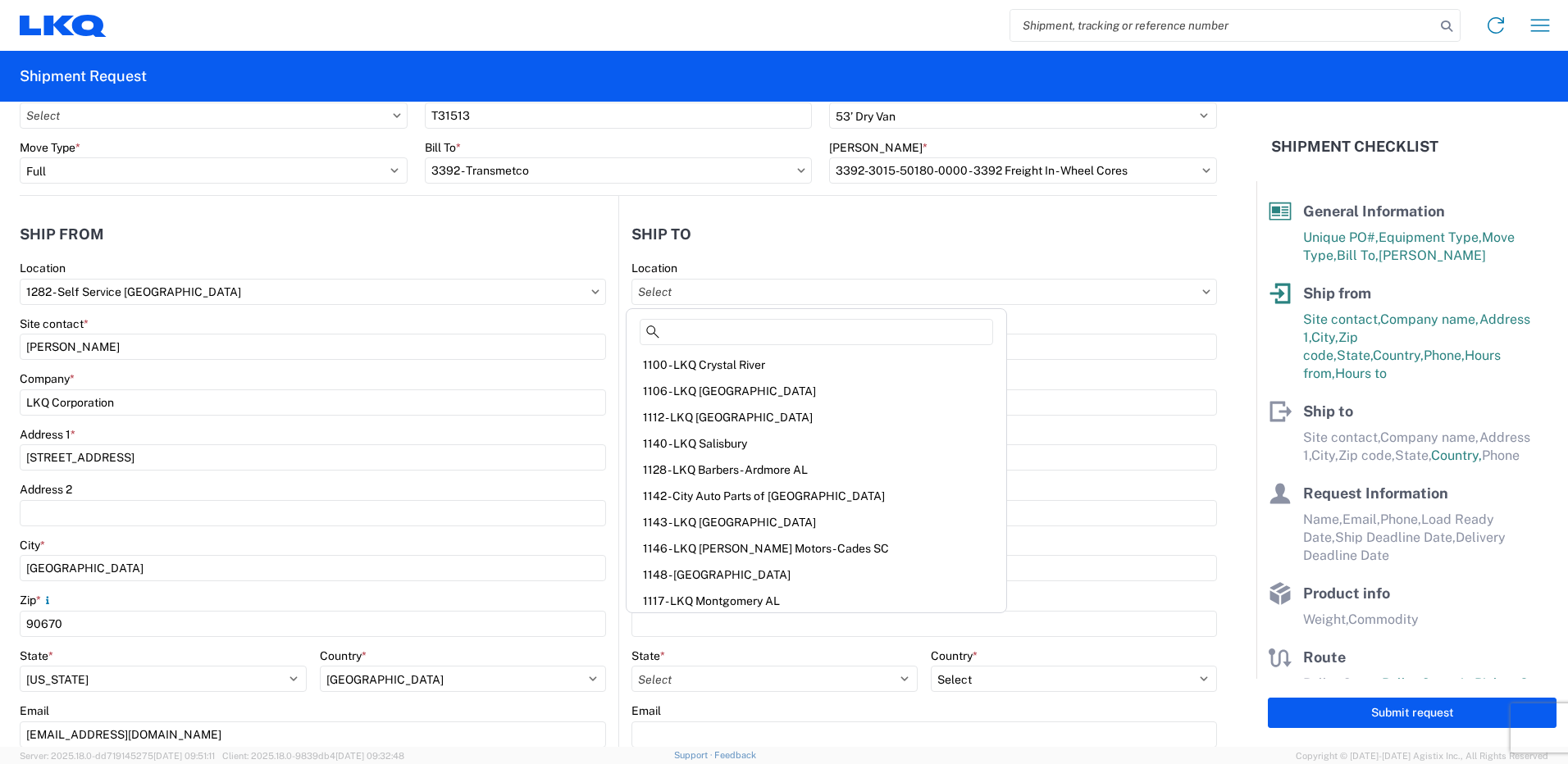
click at [777, 230] on header "Ship to" at bounding box center [918, 233] width 598 height 37
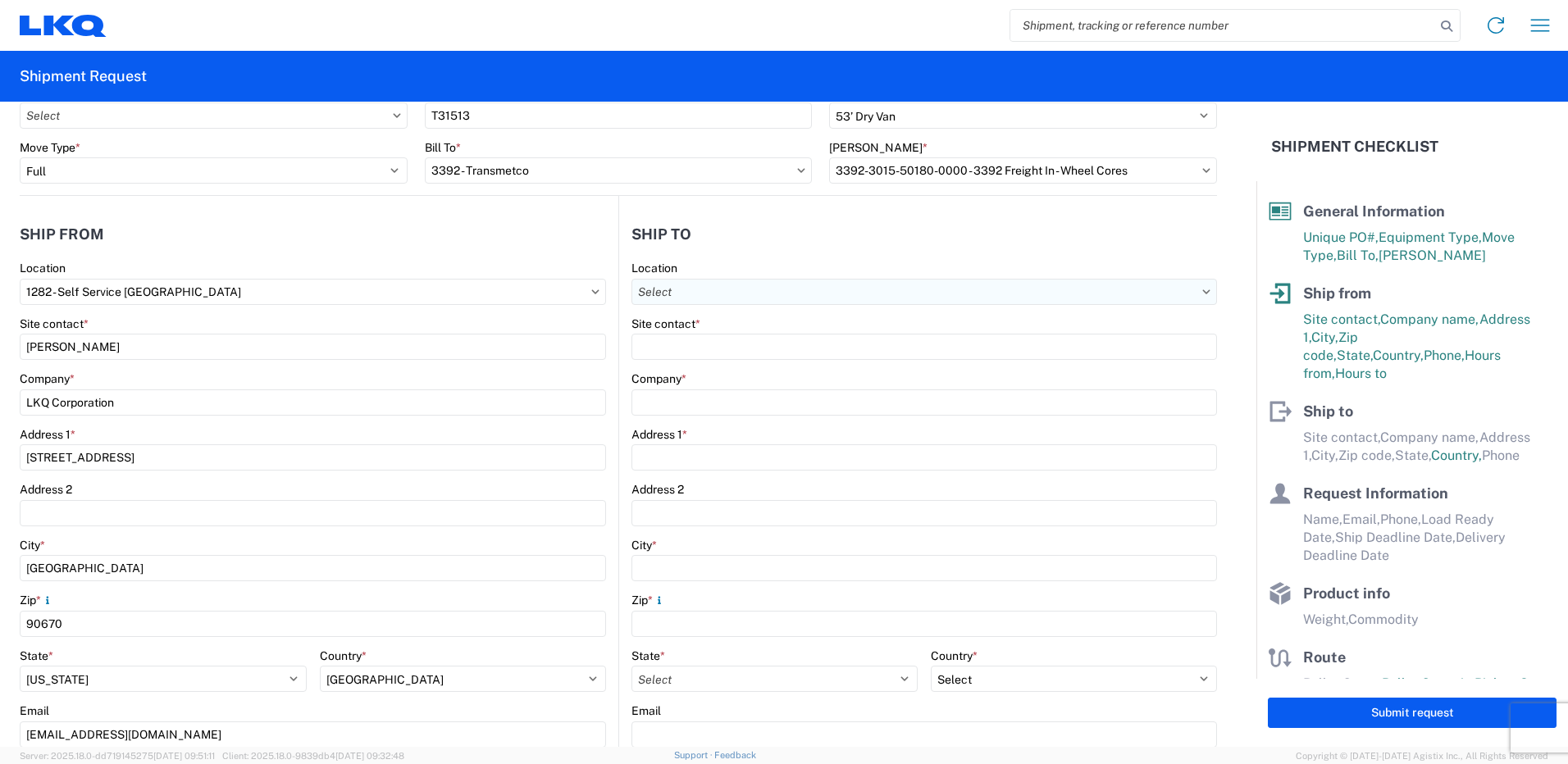
click at [753, 288] on input "Location" at bounding box center [924, 291] width 586 height 27
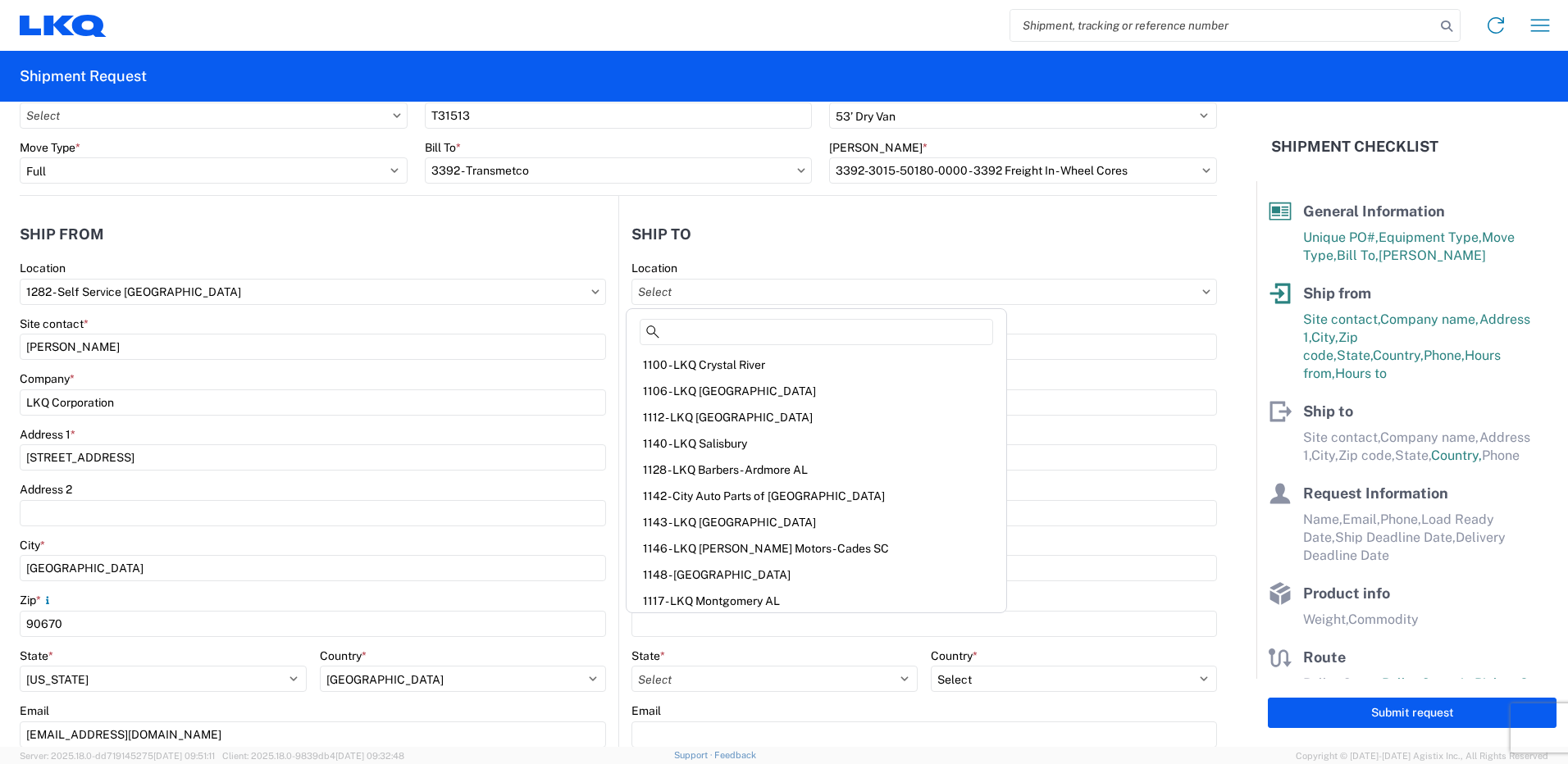
click at [752, 251] on header "Ship to" at bounding box center [918, 233] width 598 height 37
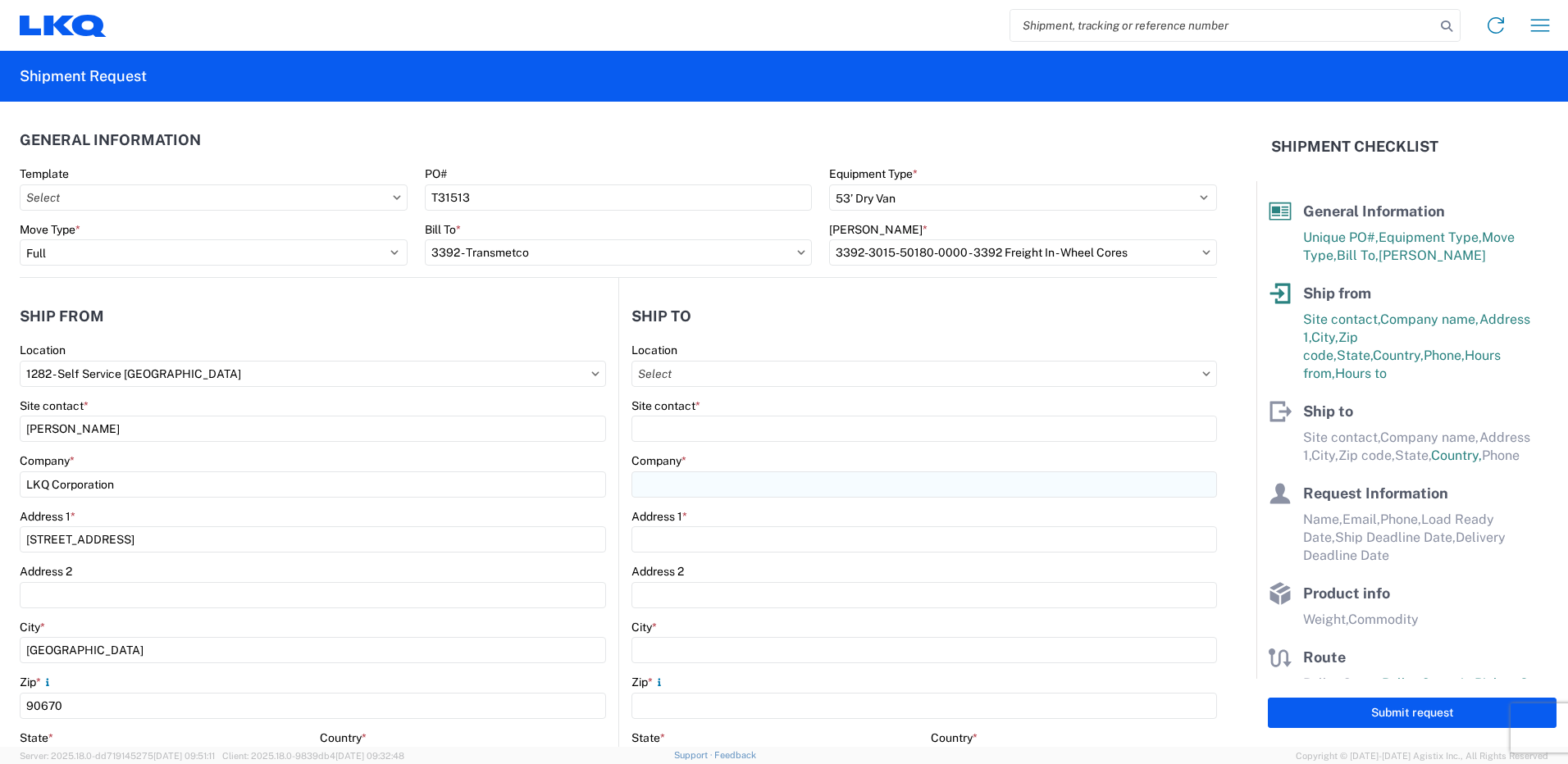
scroll to position [82, 0]
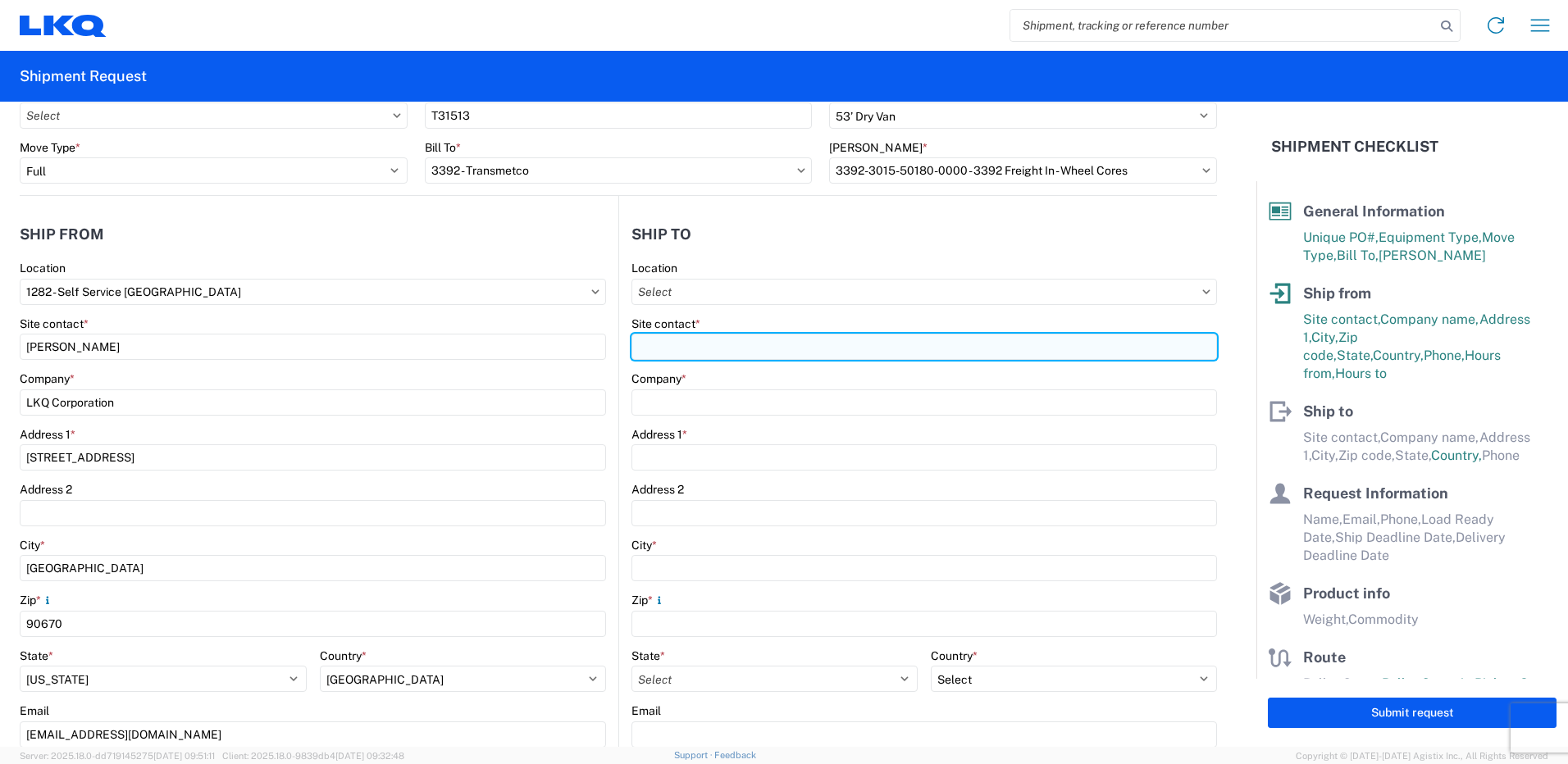
click at [765, 342] on input "Site contact *" at bounding box center [924, 346] width 586 height 27
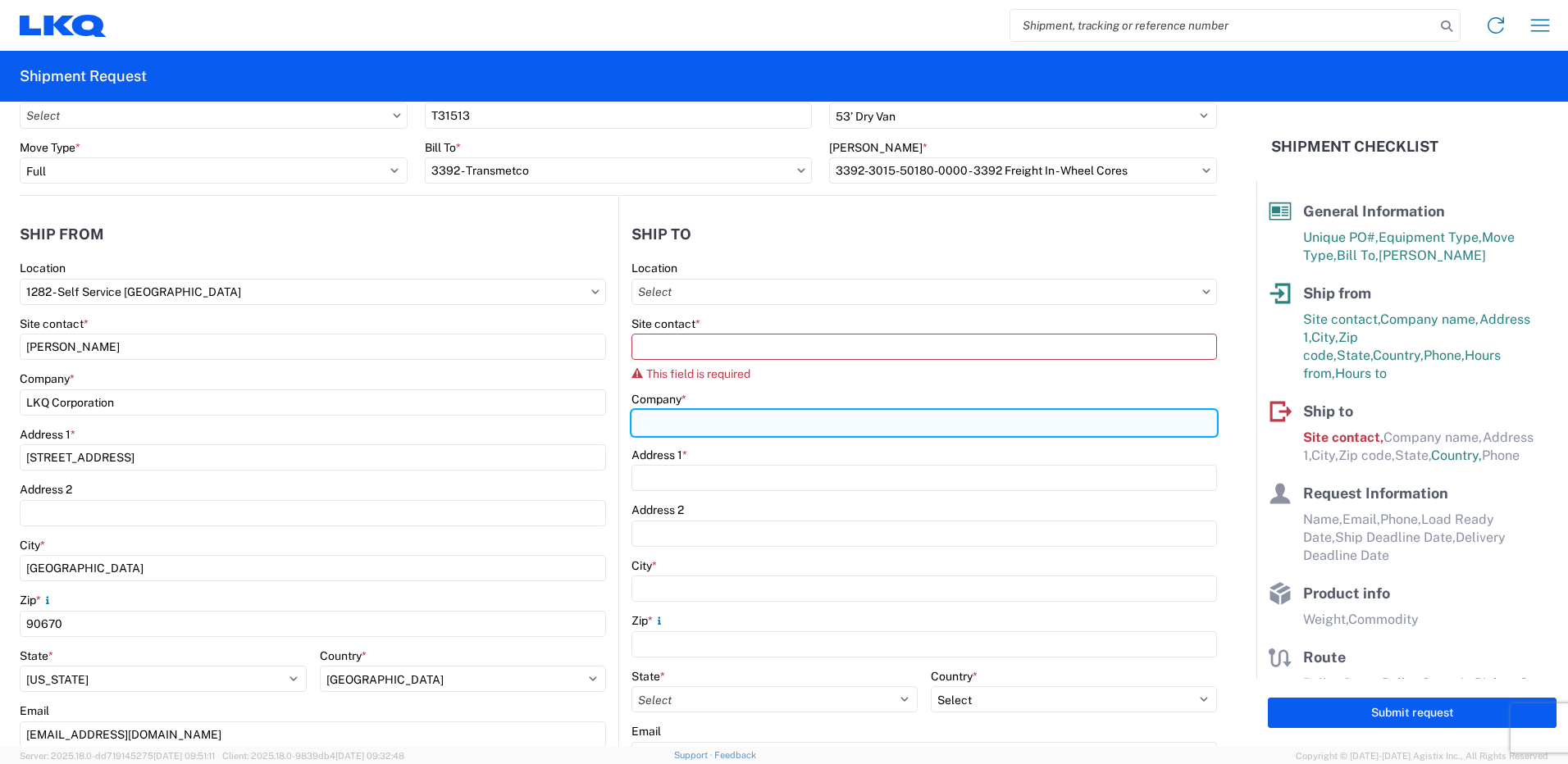
click at [753, 413] on input "Company *" at bounding box center [924, 422] width 586 height 27
type input "Transmetco"
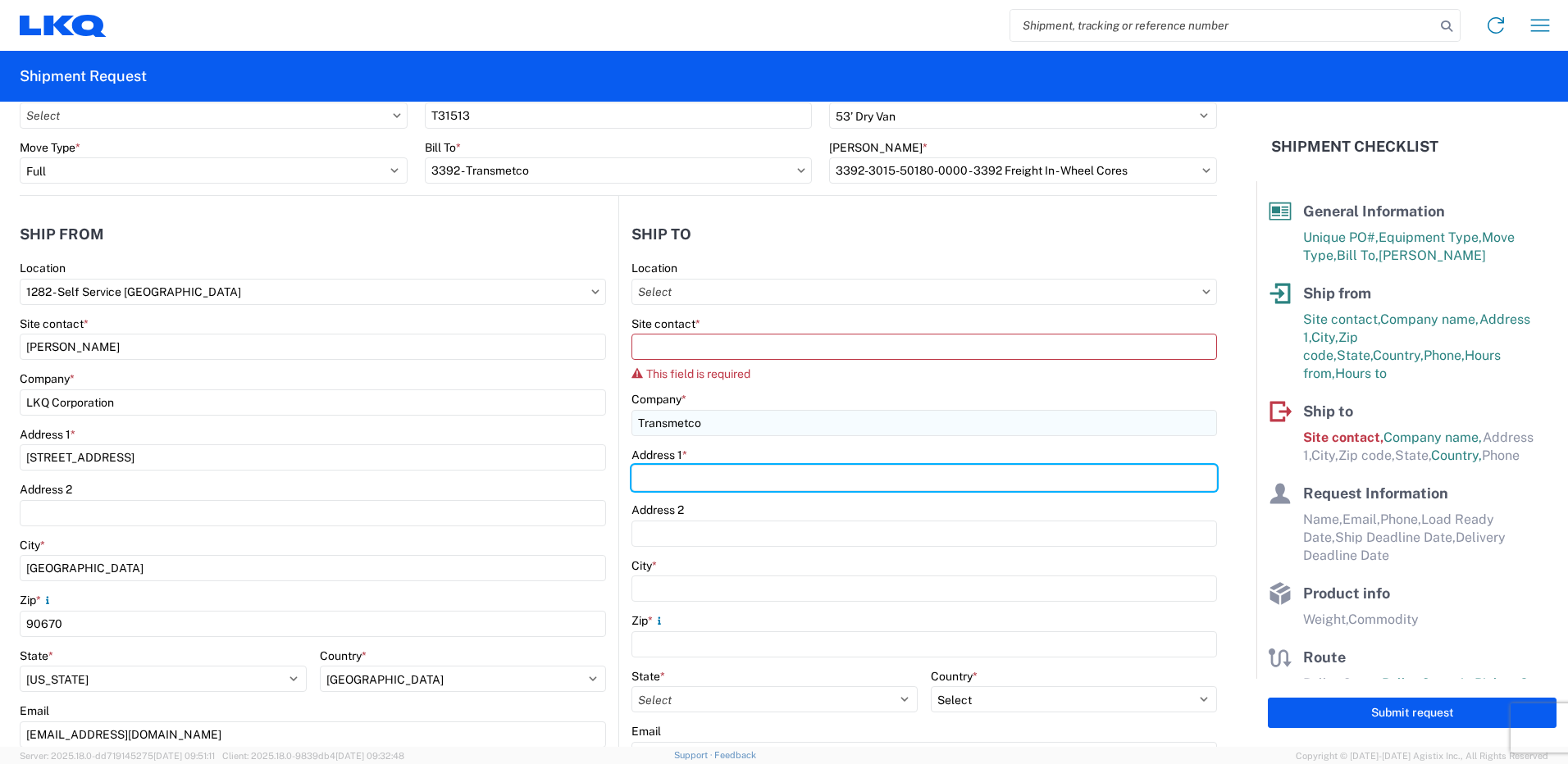
type input "[STREET_ADDRESS]"
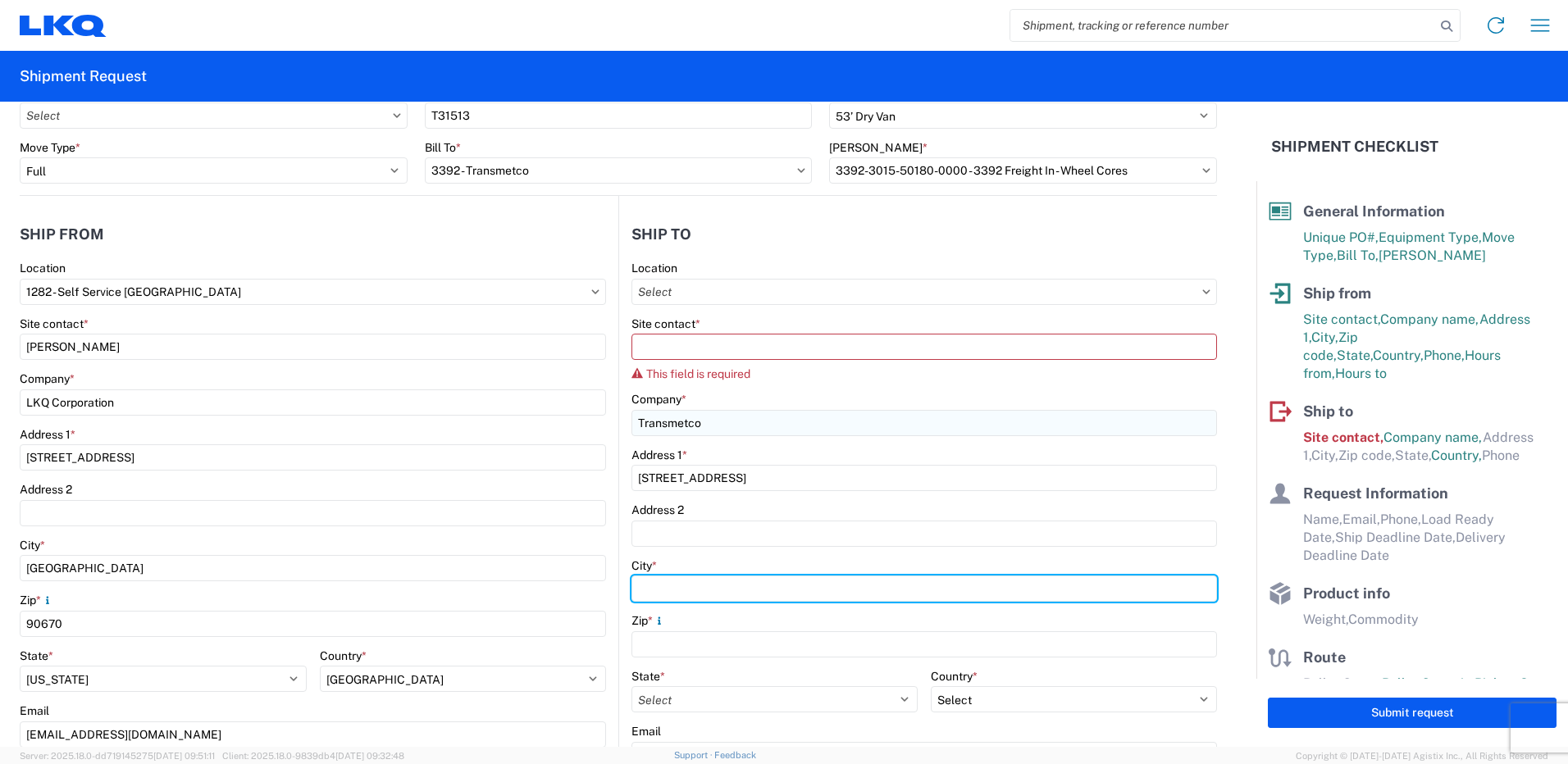
type input "Huntington"
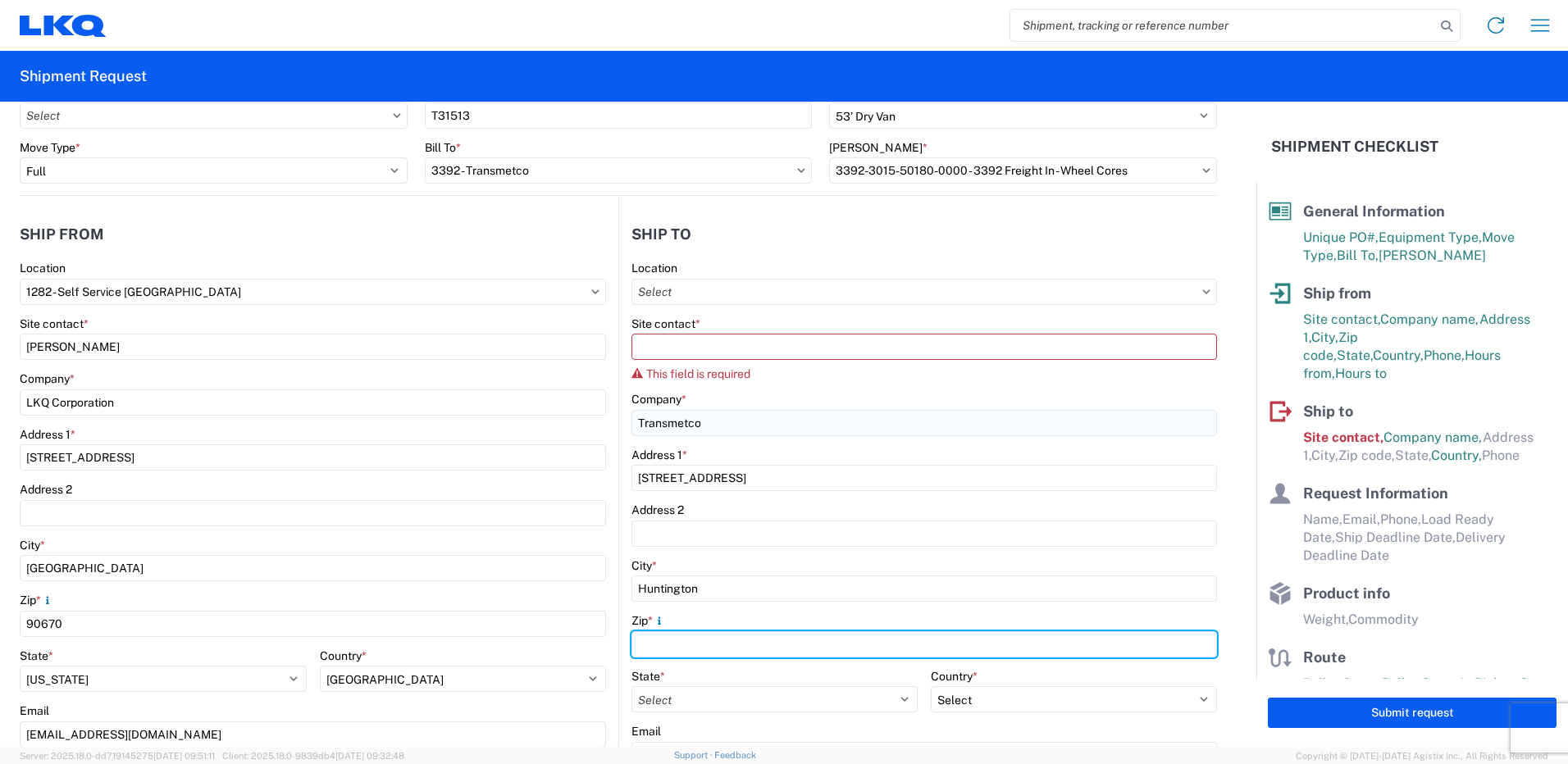
type input "46750"
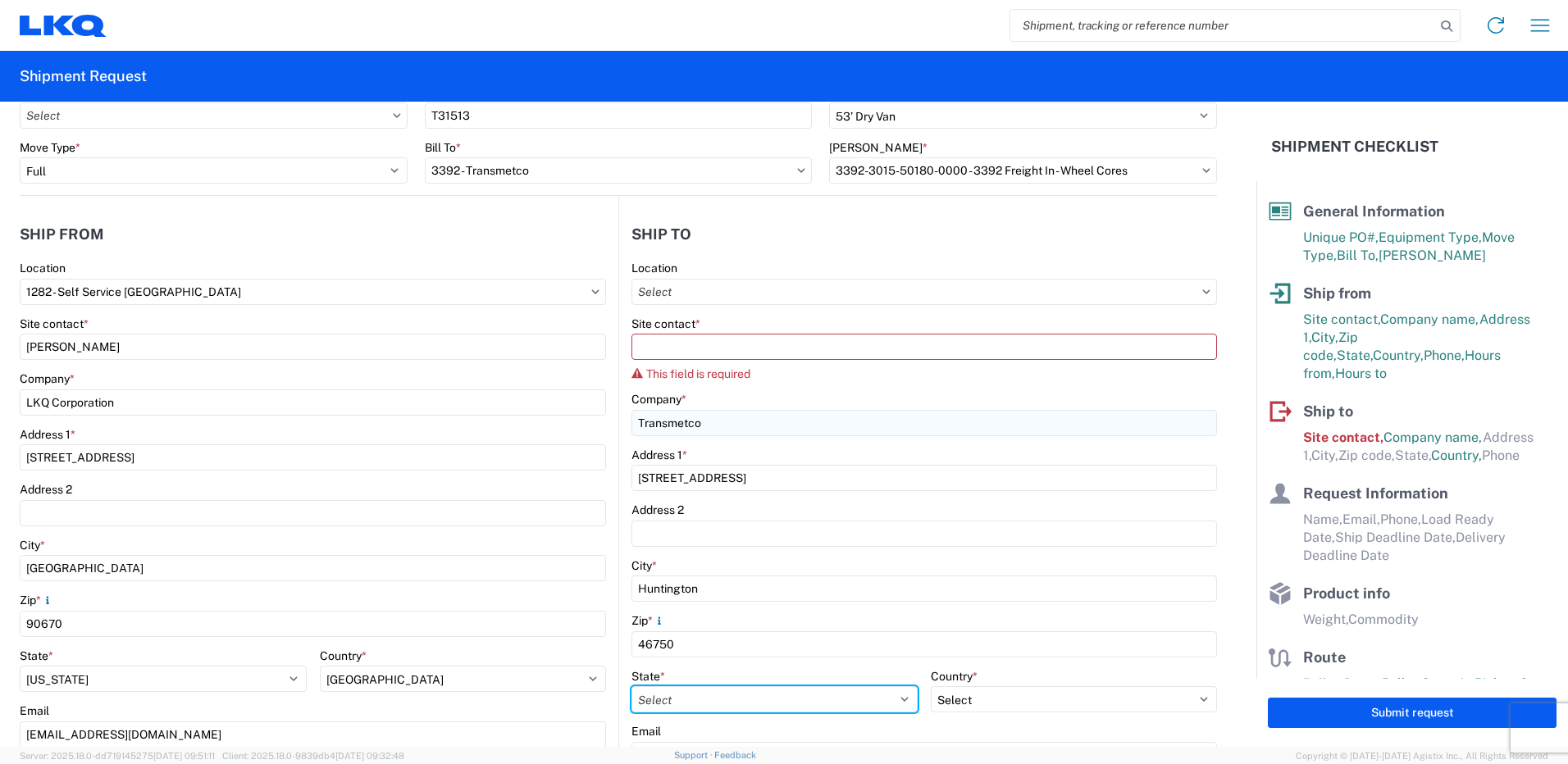
select select "IN"
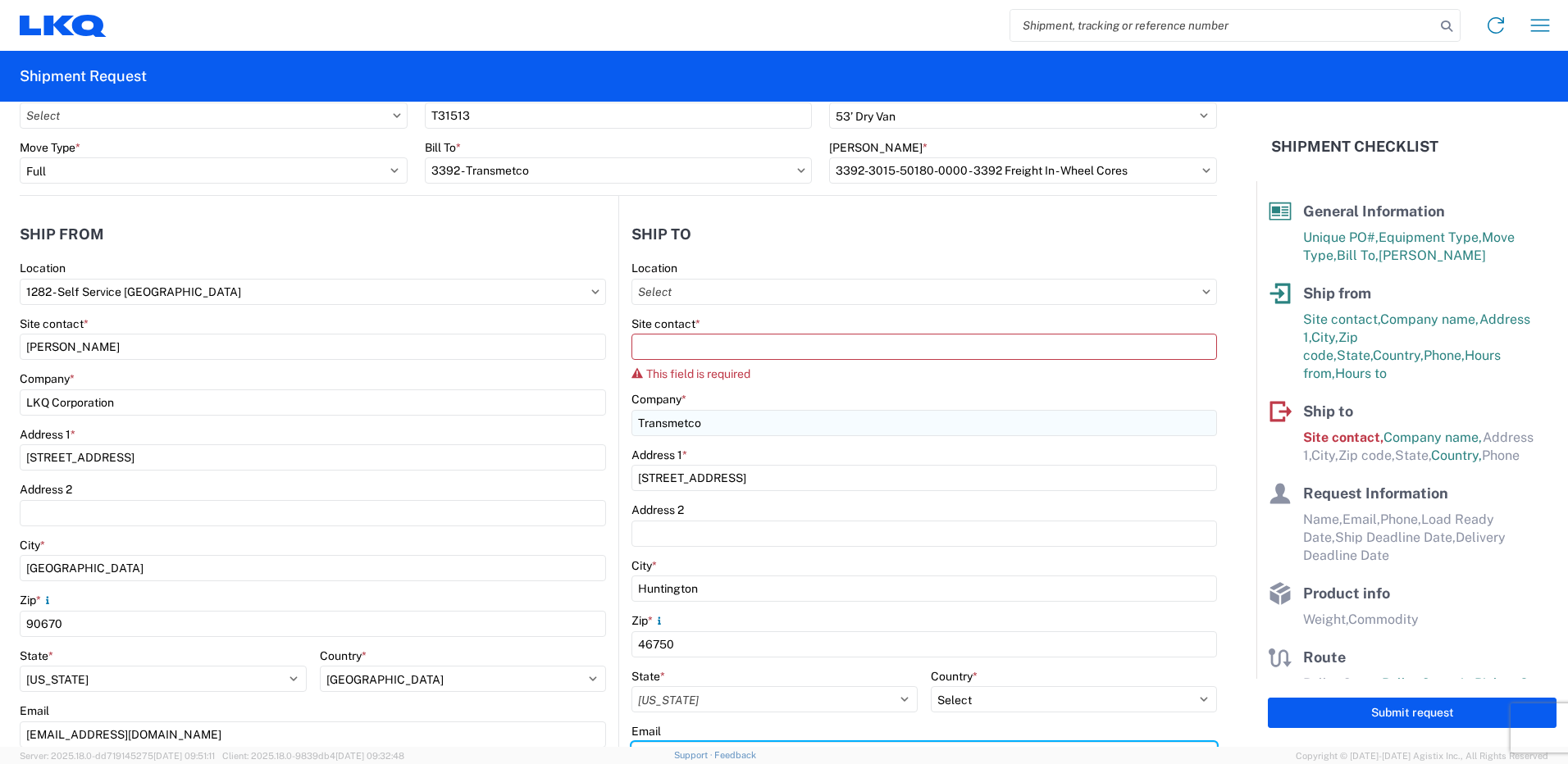
type input "[EMAIL_ADDRESS][DOMAIN_NAME]"
type input "7143767415"
type input "[PERSON_NAME]"
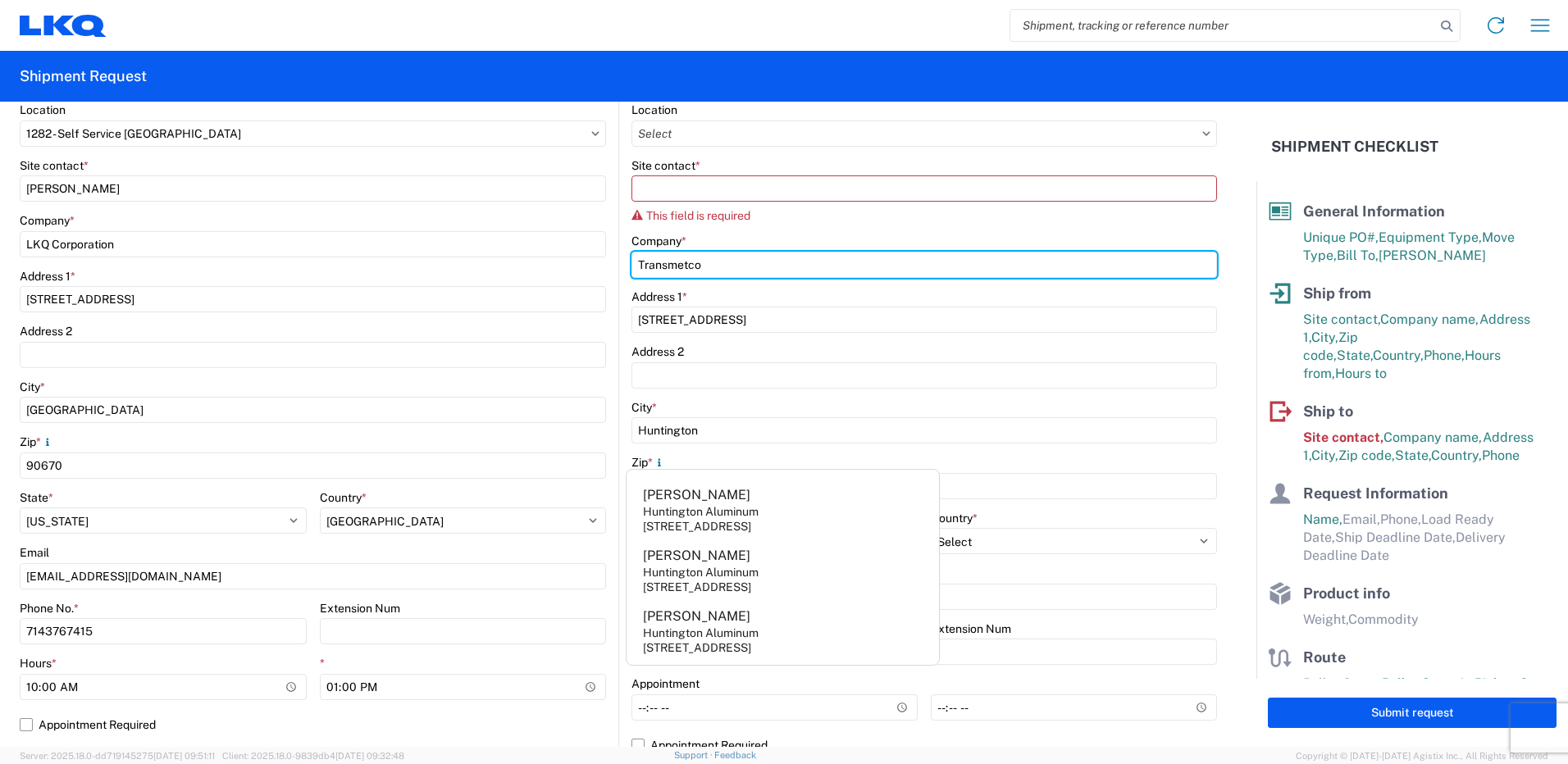
scroll to position [246, 0]
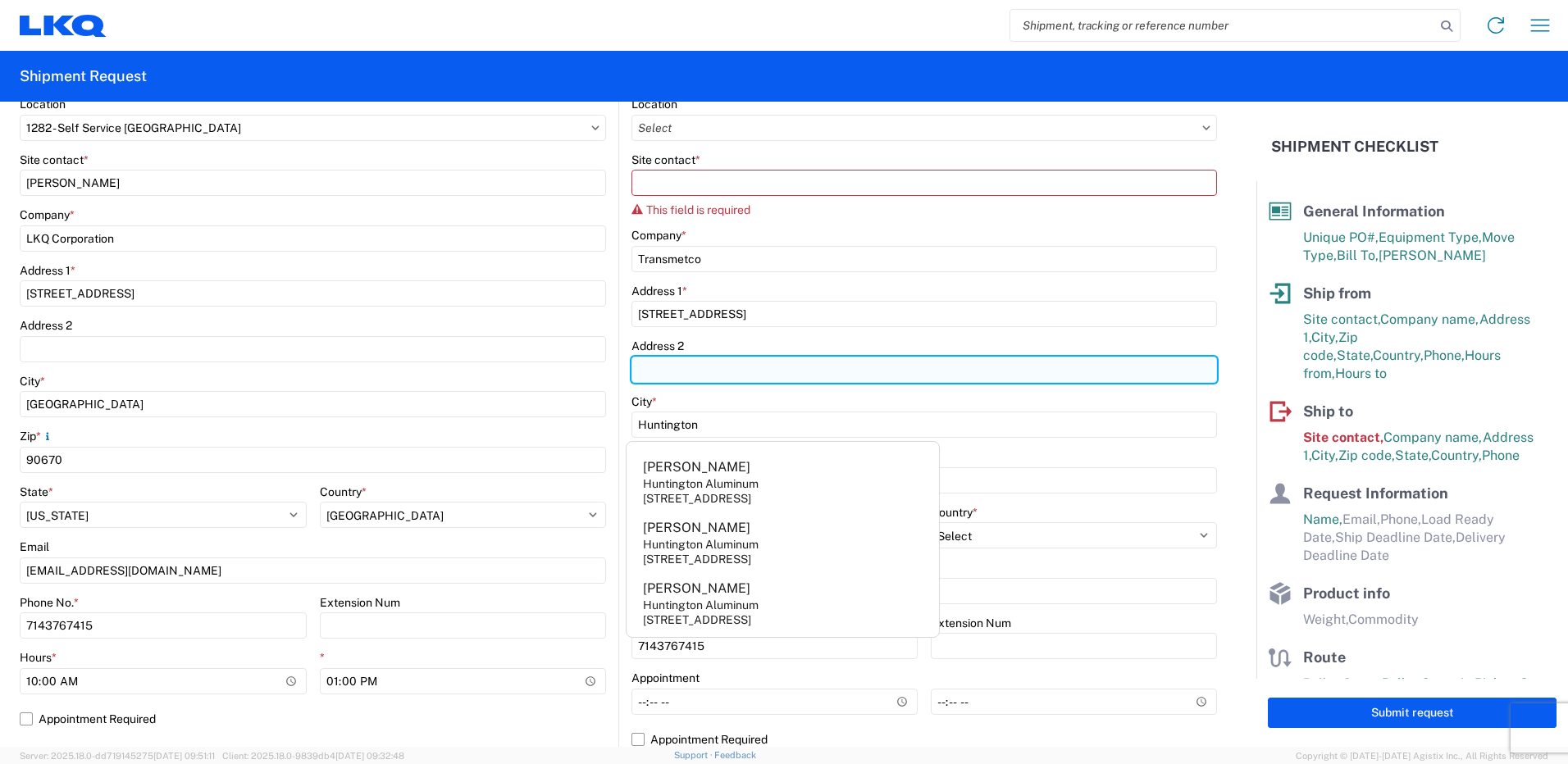
click at [940, 356] on input "Address 2" at bounding box center [924, 369] width 586 height 27
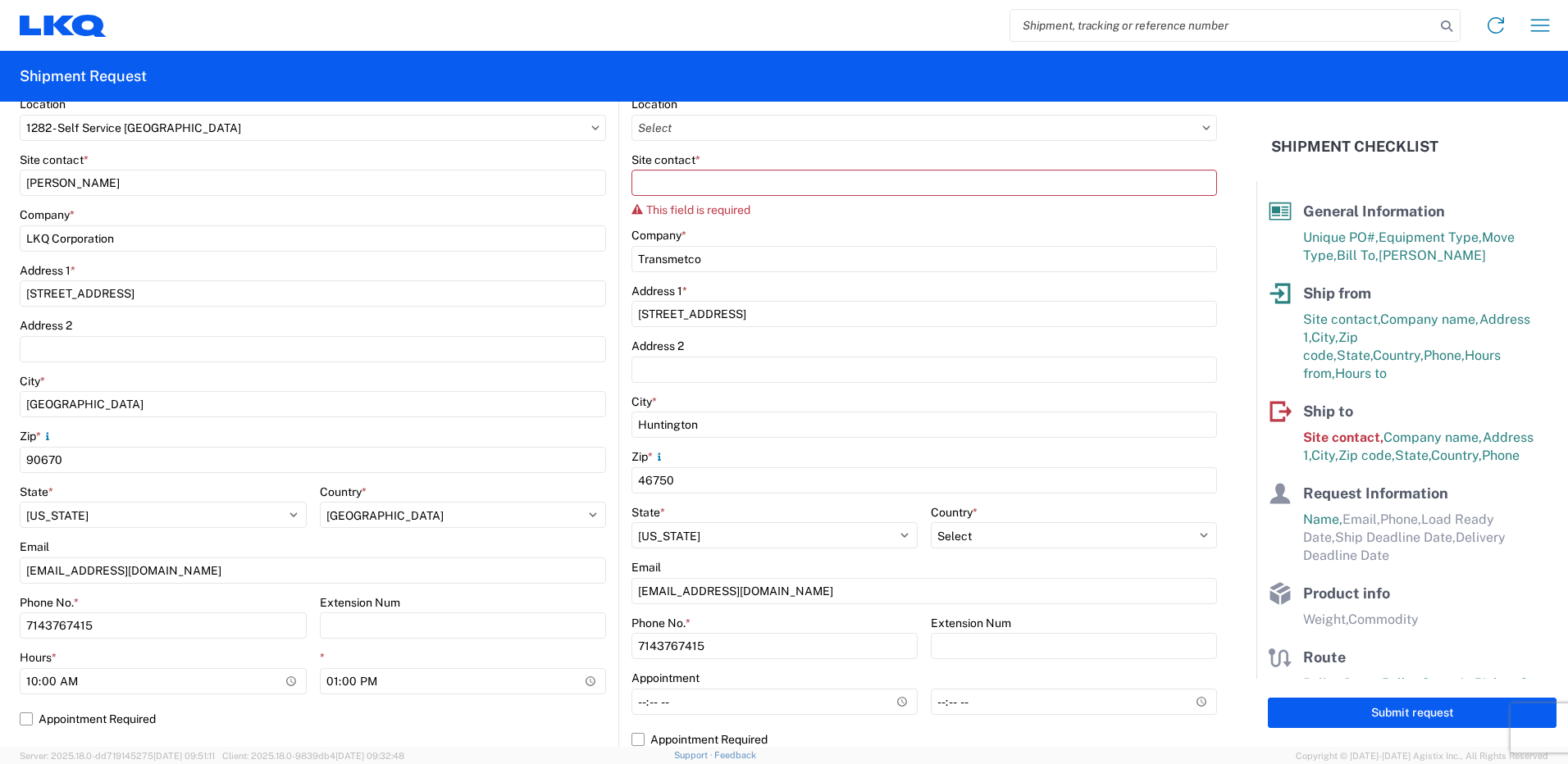
click at [939, 331] on agx-form-control-wrapper-v2 "Address [STREET_ADDRESS]" at bounding box center [924, 311] width 586 height 55
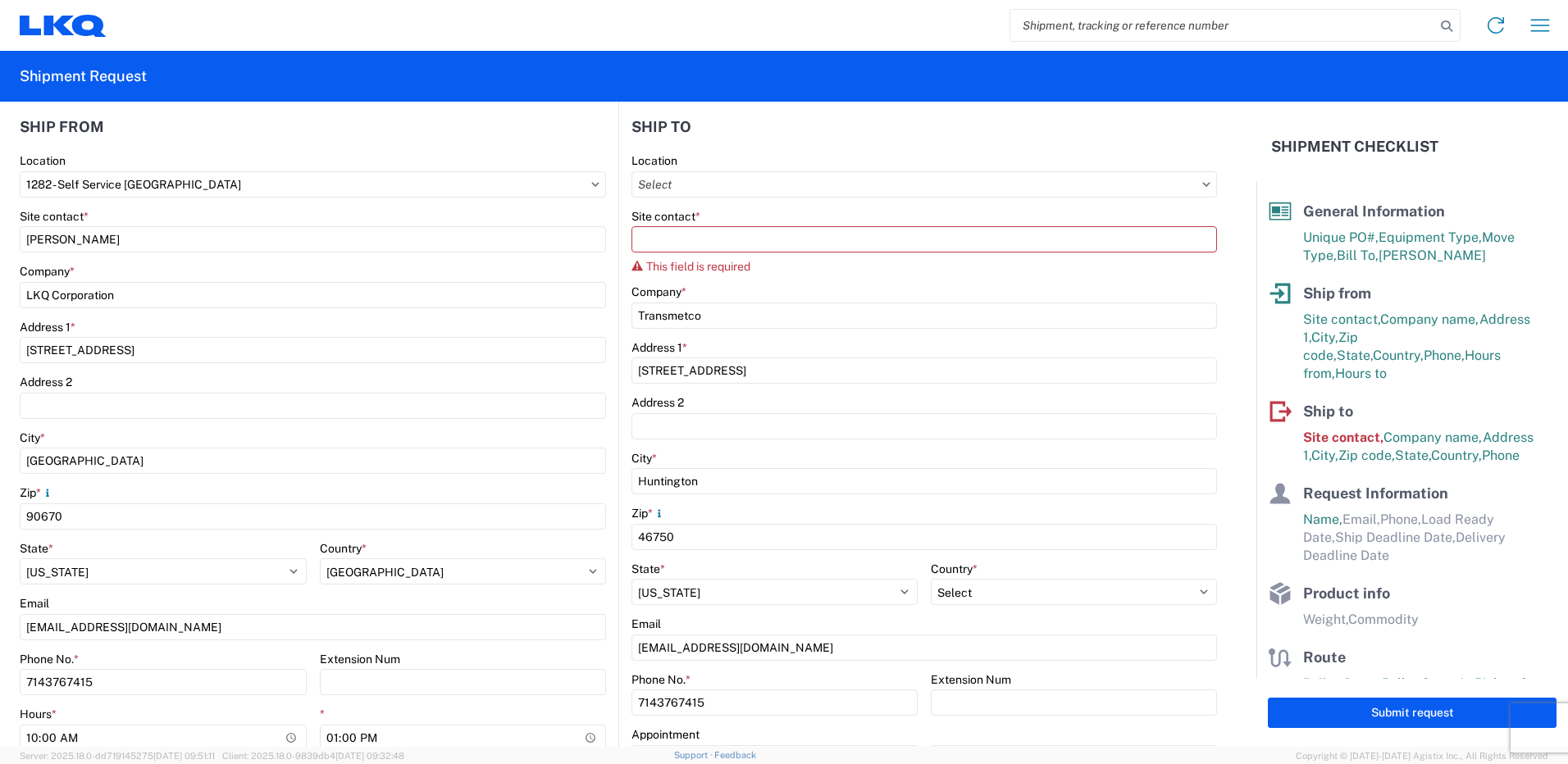
scroll to position [164, 0]
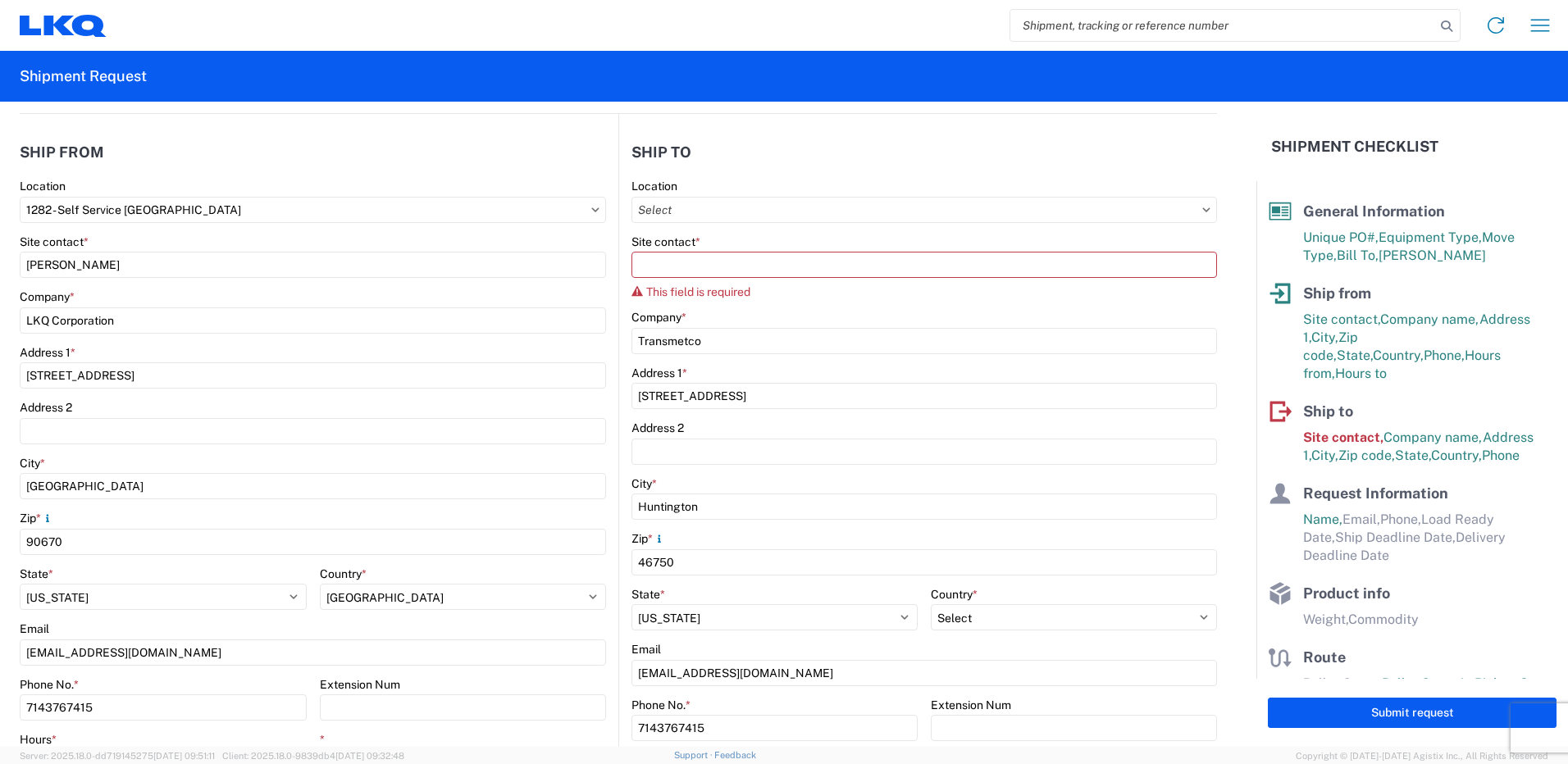
click at [825, 250] on div "Site contact * This field is required" at bounding box center [924, 267] width 586 height 65
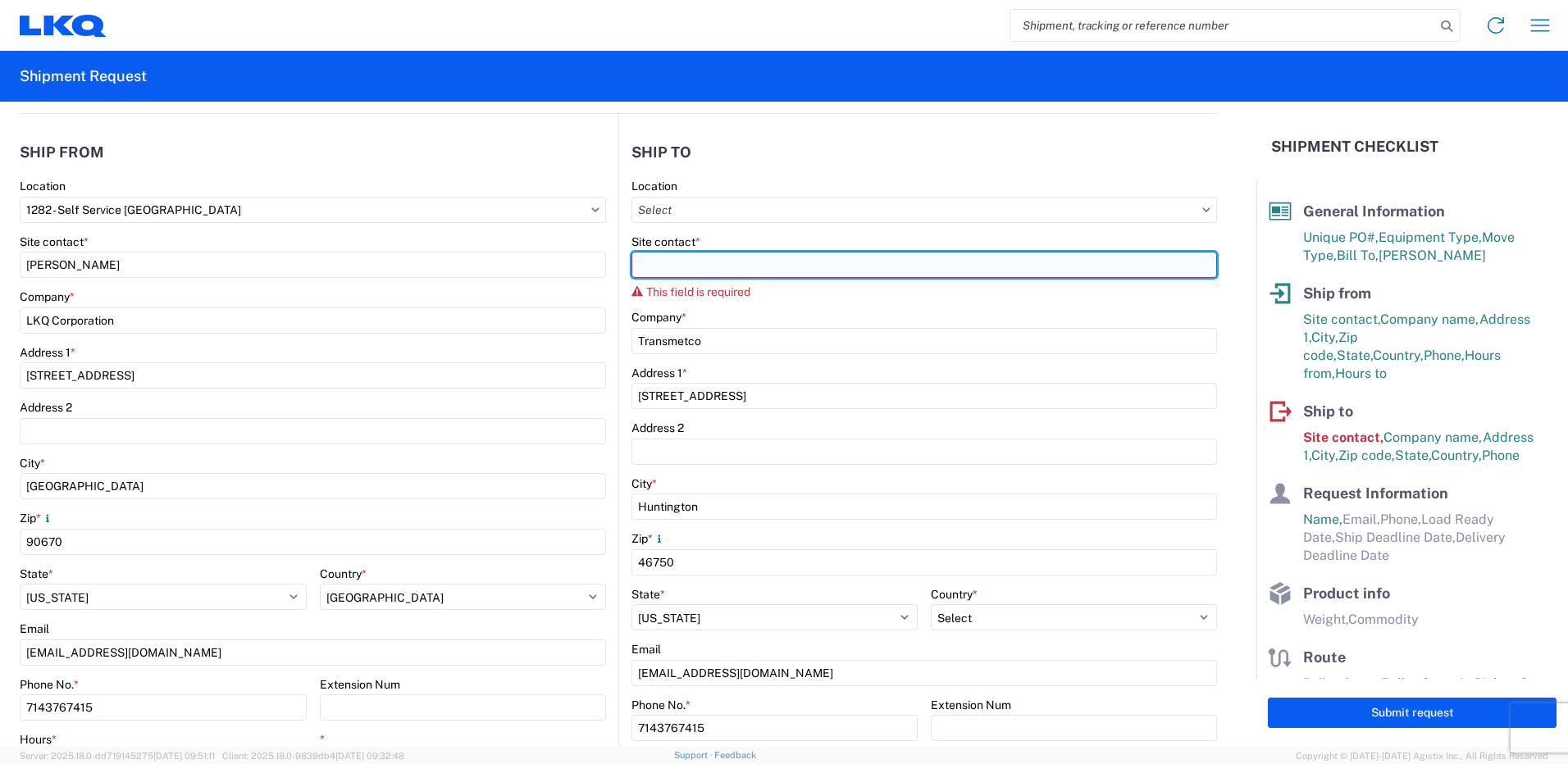
click at [821, 259] on input "Site contact *" at bounding box center [924, 265] width 586 height 27
paste input "ENERIC PURCHASING BUYER"
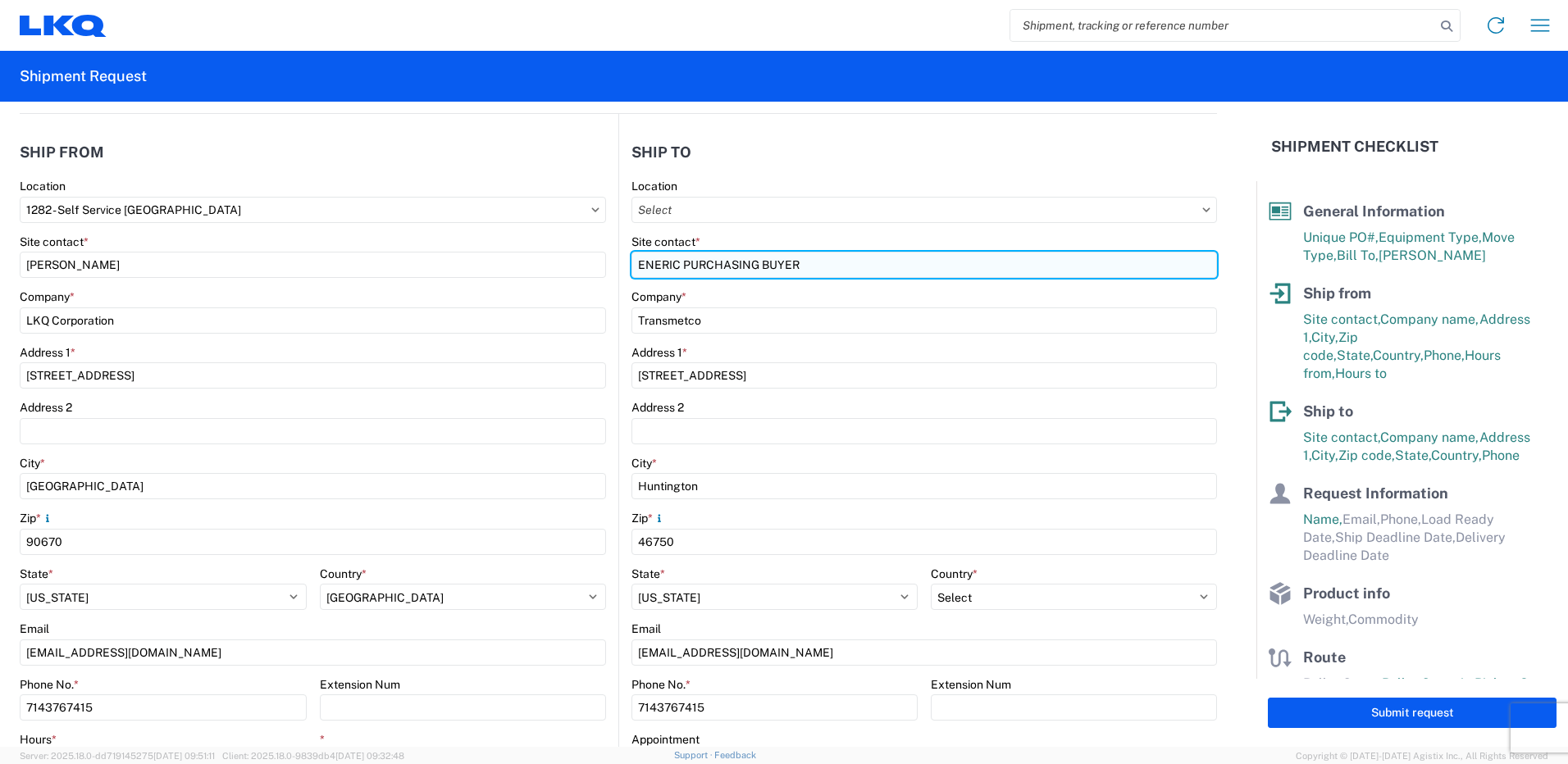
click at [632, 261] on input "ENERIC PURCHASING BUYER" at bounding box center [924, 265] width 586 height 27
type input "GENERIC PURCHASING BUYER"
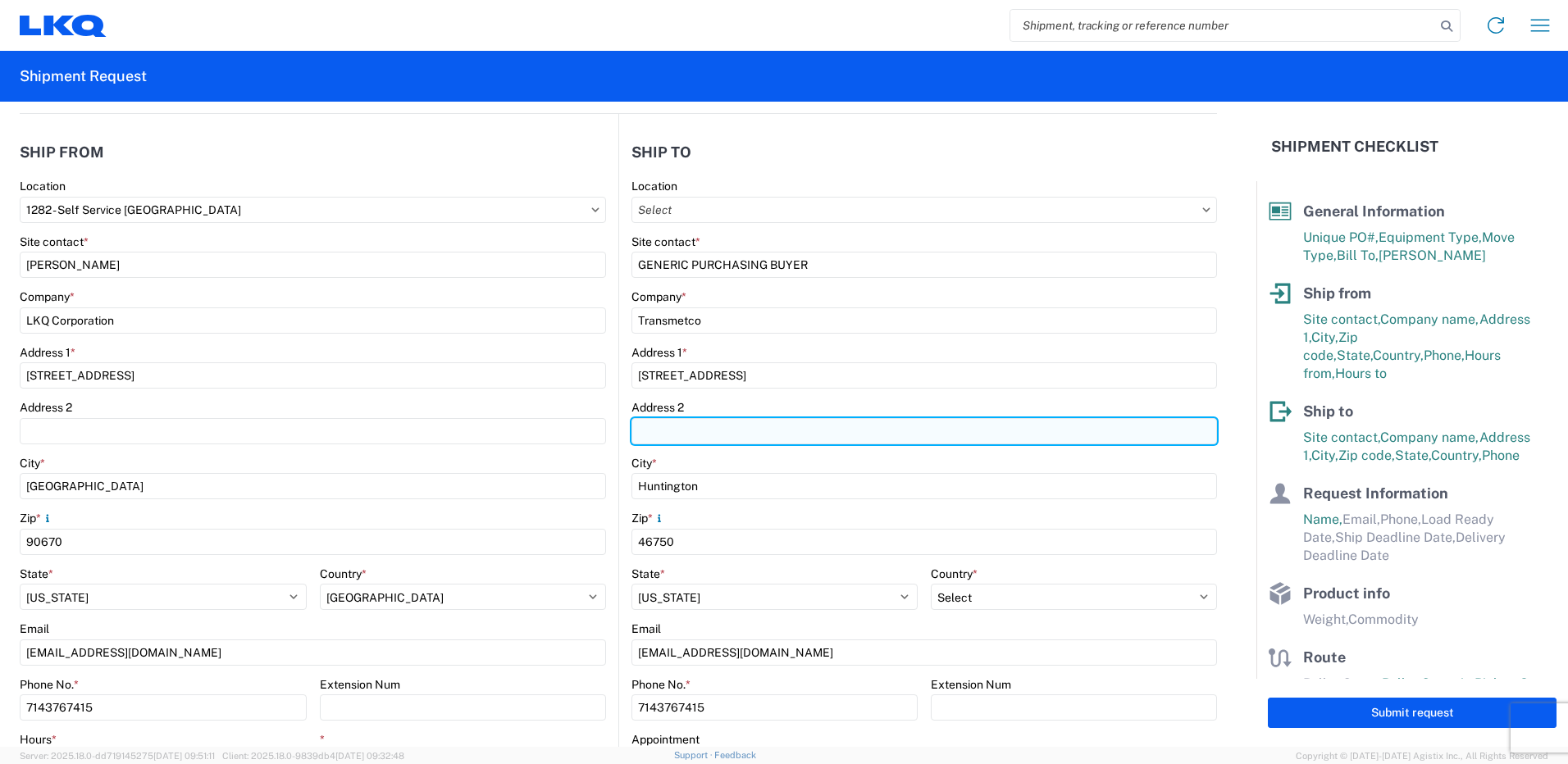
click at [749, 422] on input "Address 2" at bounding box center [924, 431] width 586 height 27
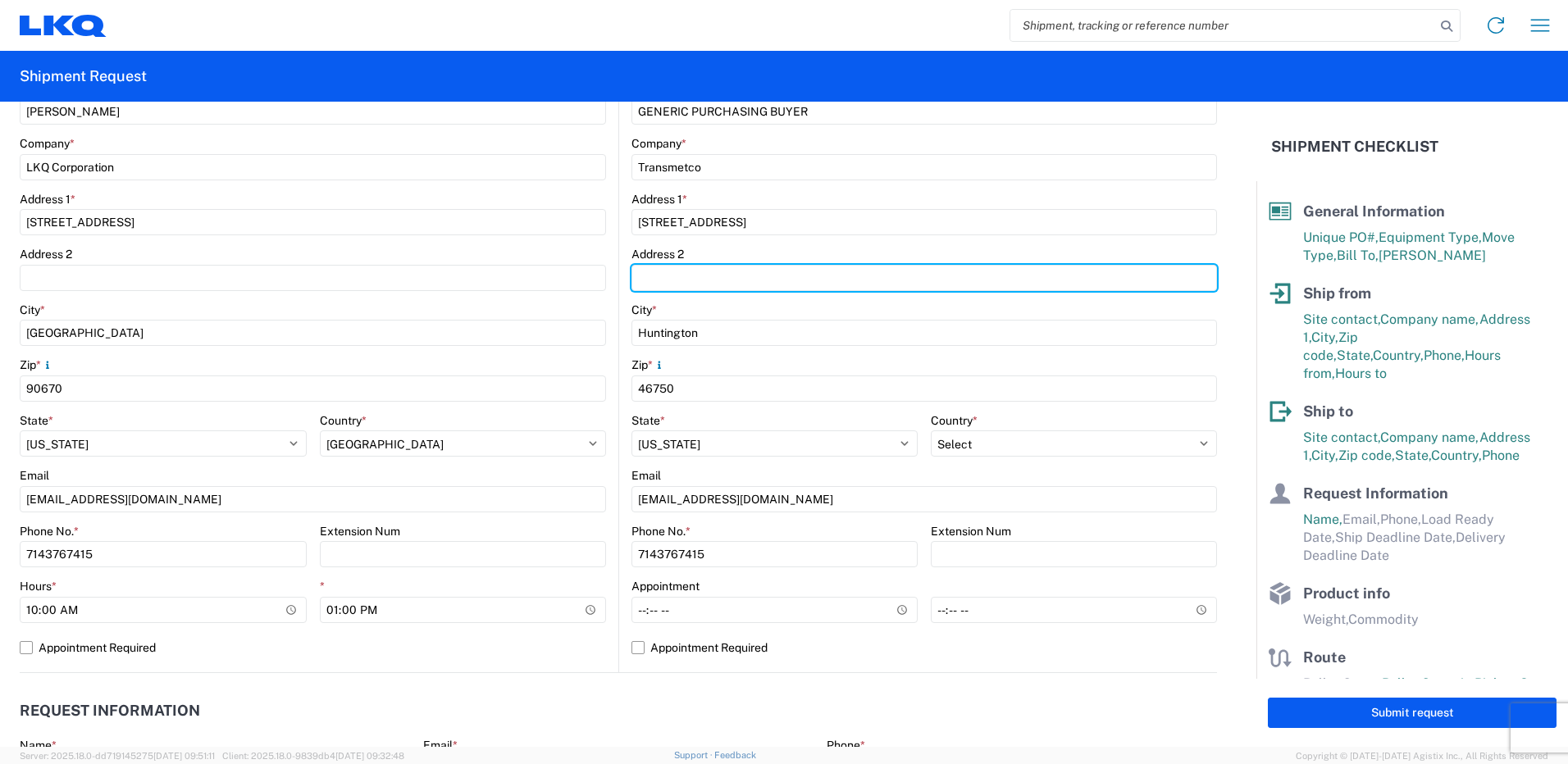
scroll to position [328, 0]
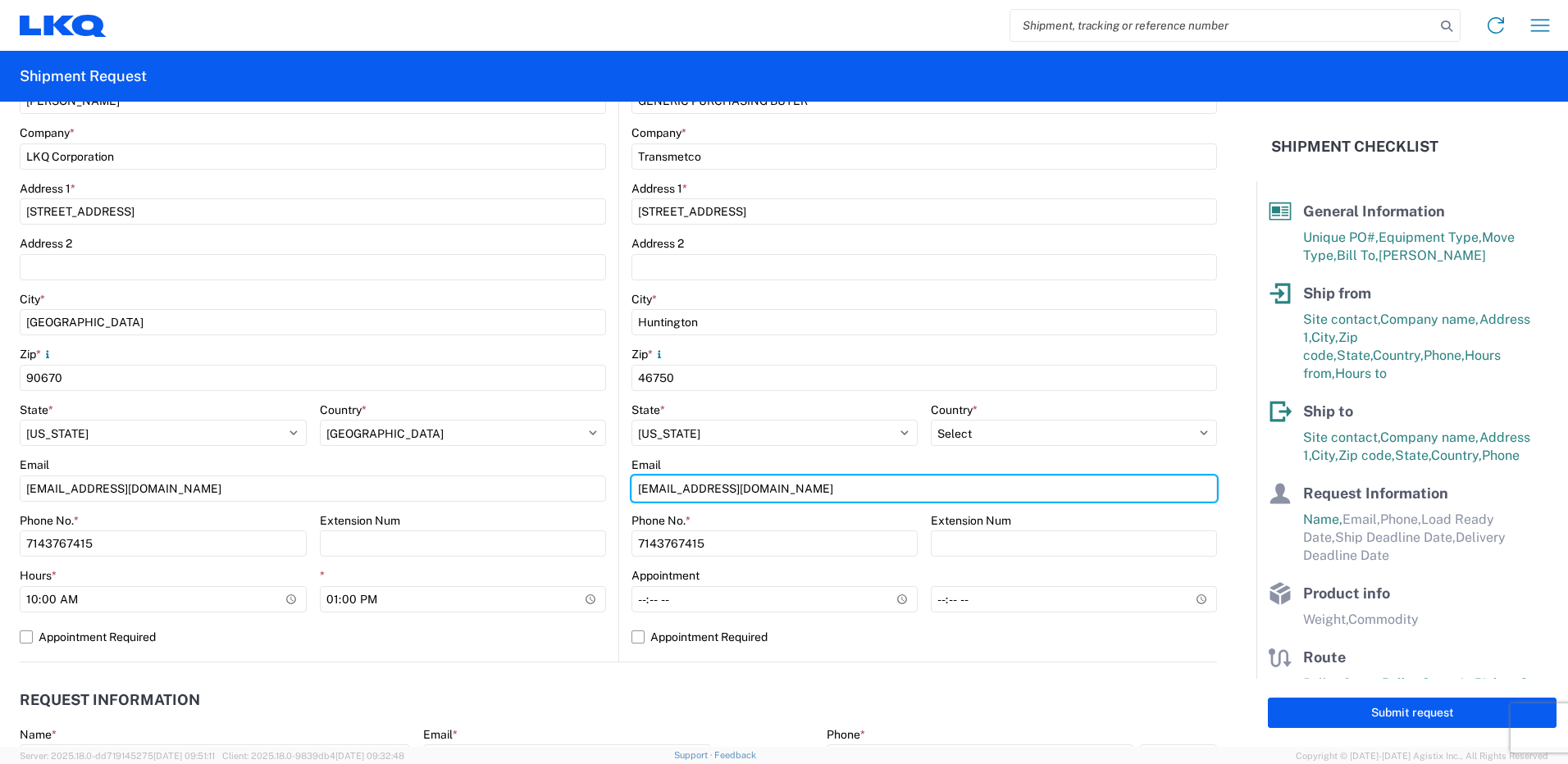
drag, startPoint x: 811, startPoint y: 483, endPoint x: 530, endPoint y: 463, distance: 281.7
click at [530, 463] on div "Ship from 1282 Location 1282 - Self Service [GEOGRAPHIC_DATA] Site contact * [P…" at bounding box center [618, 306] width 1198 height 713
paste input "[EMAIL_ADDRESS][DOMAIN_NAME]"
type input "[EMAIL_ADDRESS][DOMAIN_NAME]"
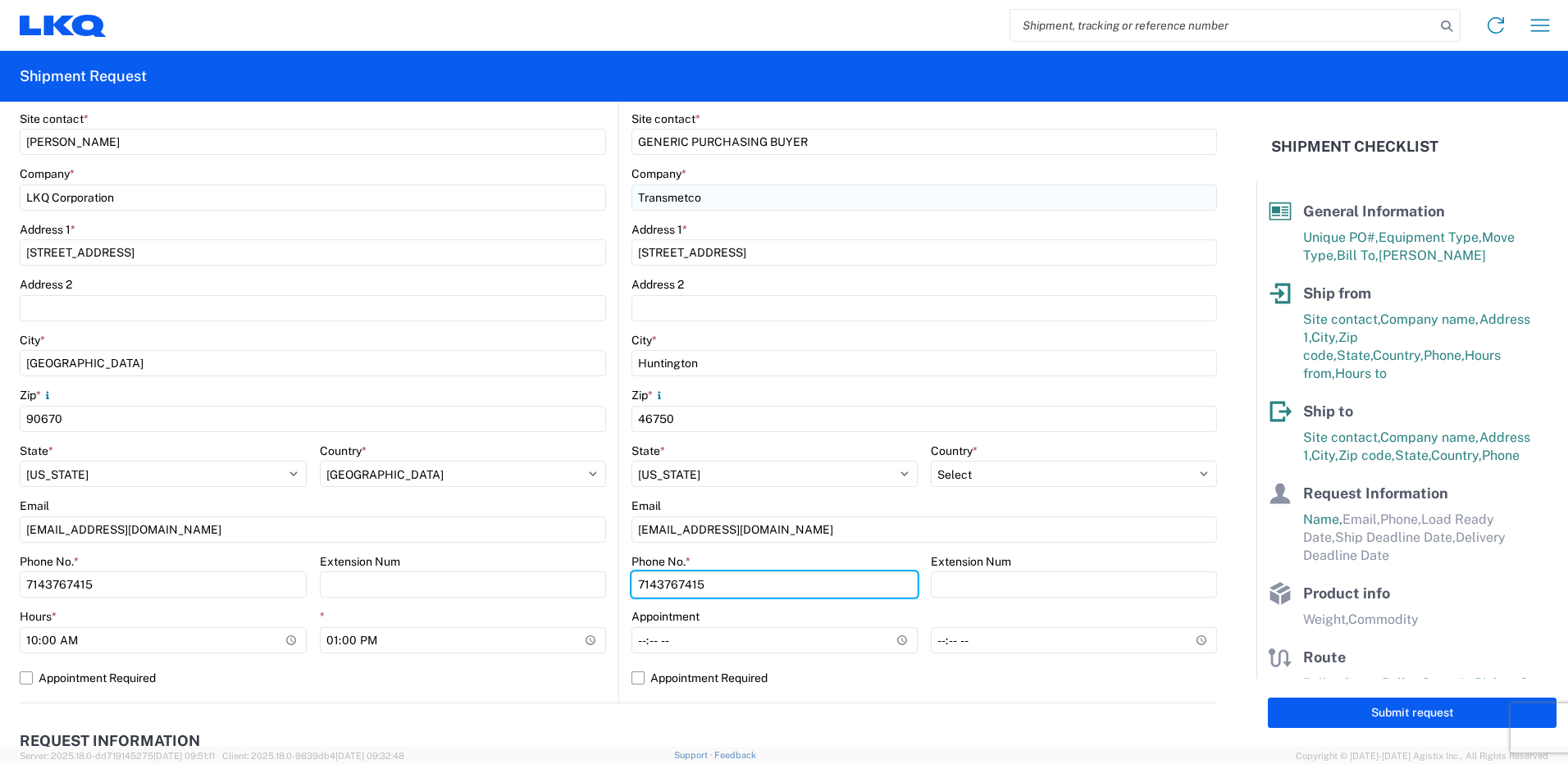
scroll to position [246, 0]
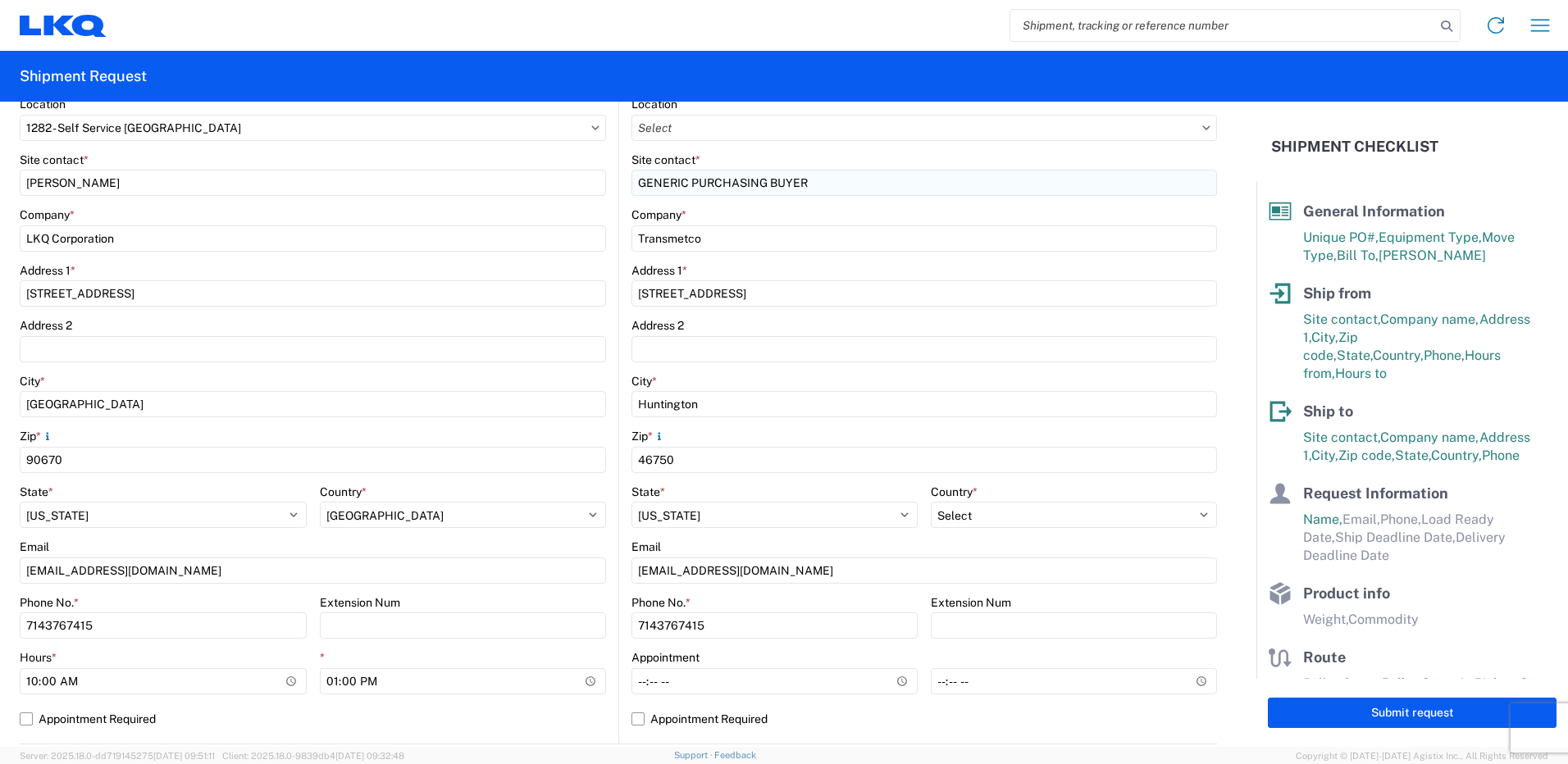
drag, startPoint x: 836, startPoint y: 168, endPoint x: 818, endPoint y: 175, distance: 19.3
click at [818, 175] on div "Site contact * GENERIC PURCHASING BUYER" at bounding box center [924, 175] width 586 height 44
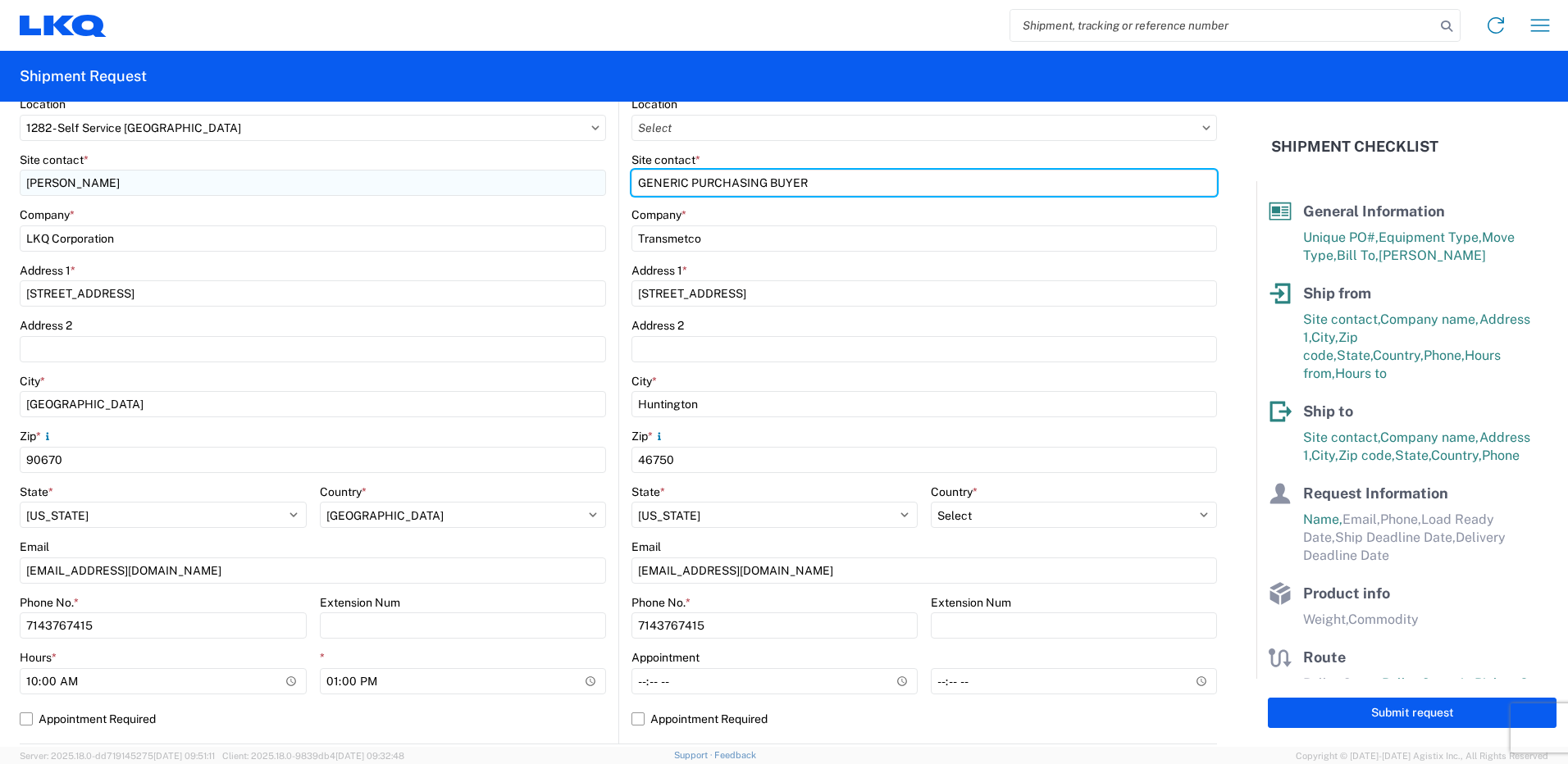
drag, startPoint x: 818, startPoint y: 175, endPoint x: 431, endPoint y: 174, distance: 387.0
click at [431, 174] on div "Ship from 1282 Location 1282 - Self Service [GEOGRAPHIC_DATA] Site contact * [P…" at bounding box center [618, 388] width 1198 height 713
paste input "[PERSON_NAME]"
type input "[PERSON_NAME]"
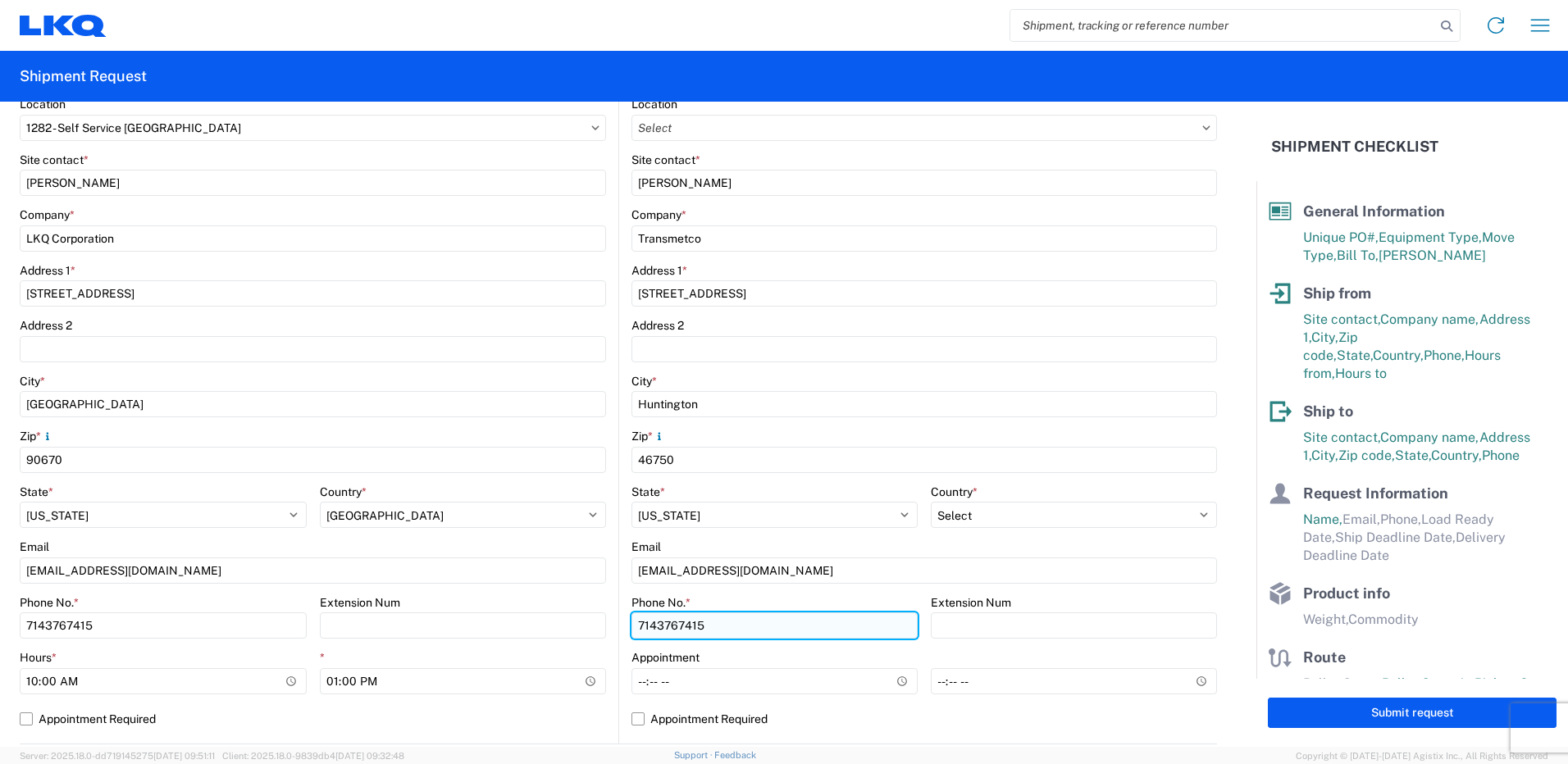
click at [778, 623] on input "7143767415" at bounding box center [775, 626] width 286 height 27
click at [860, 545] on div "Email" at bounding box center [924, 547] width 586 height 15
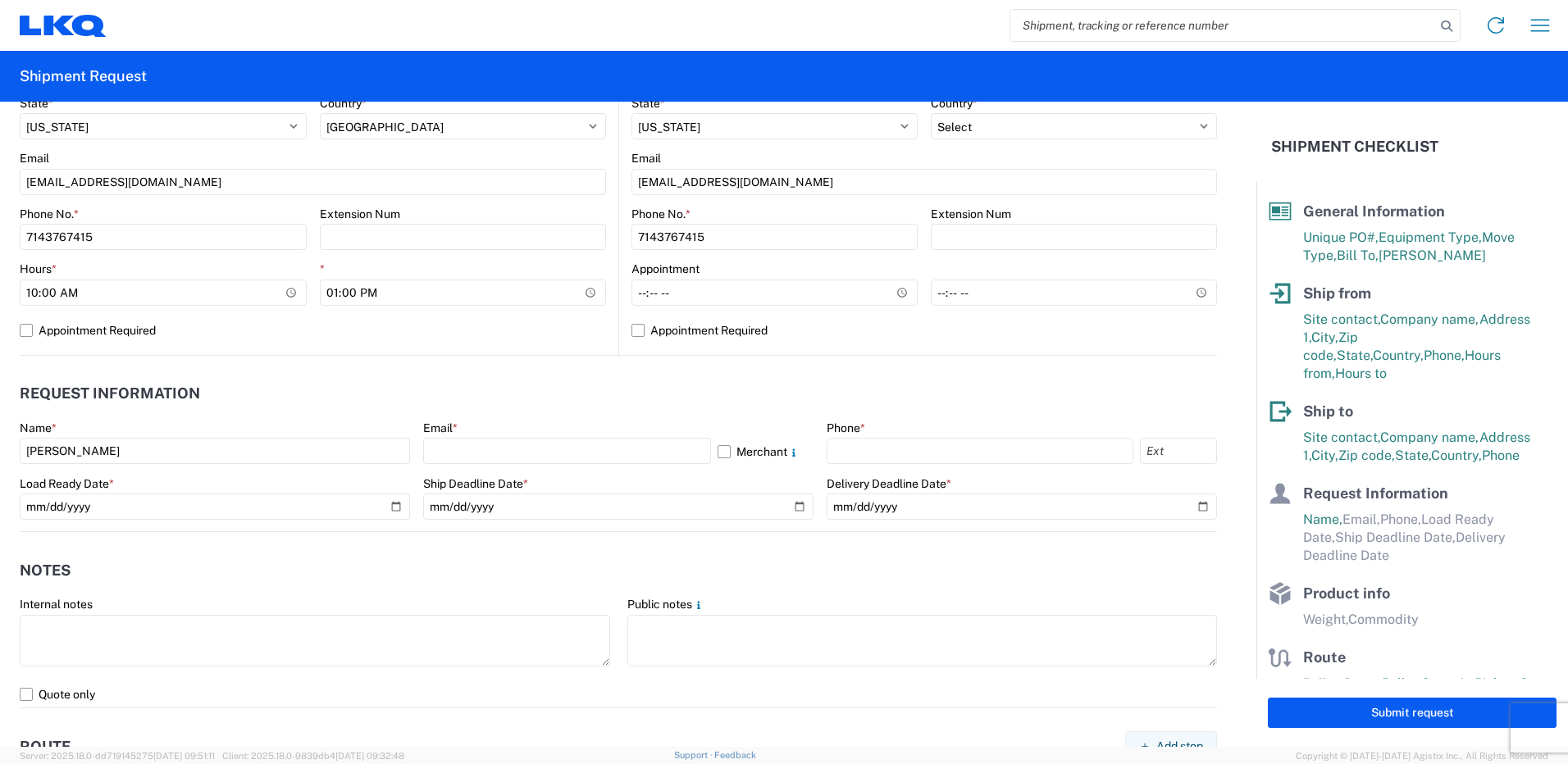
scroll to position [656, 0]
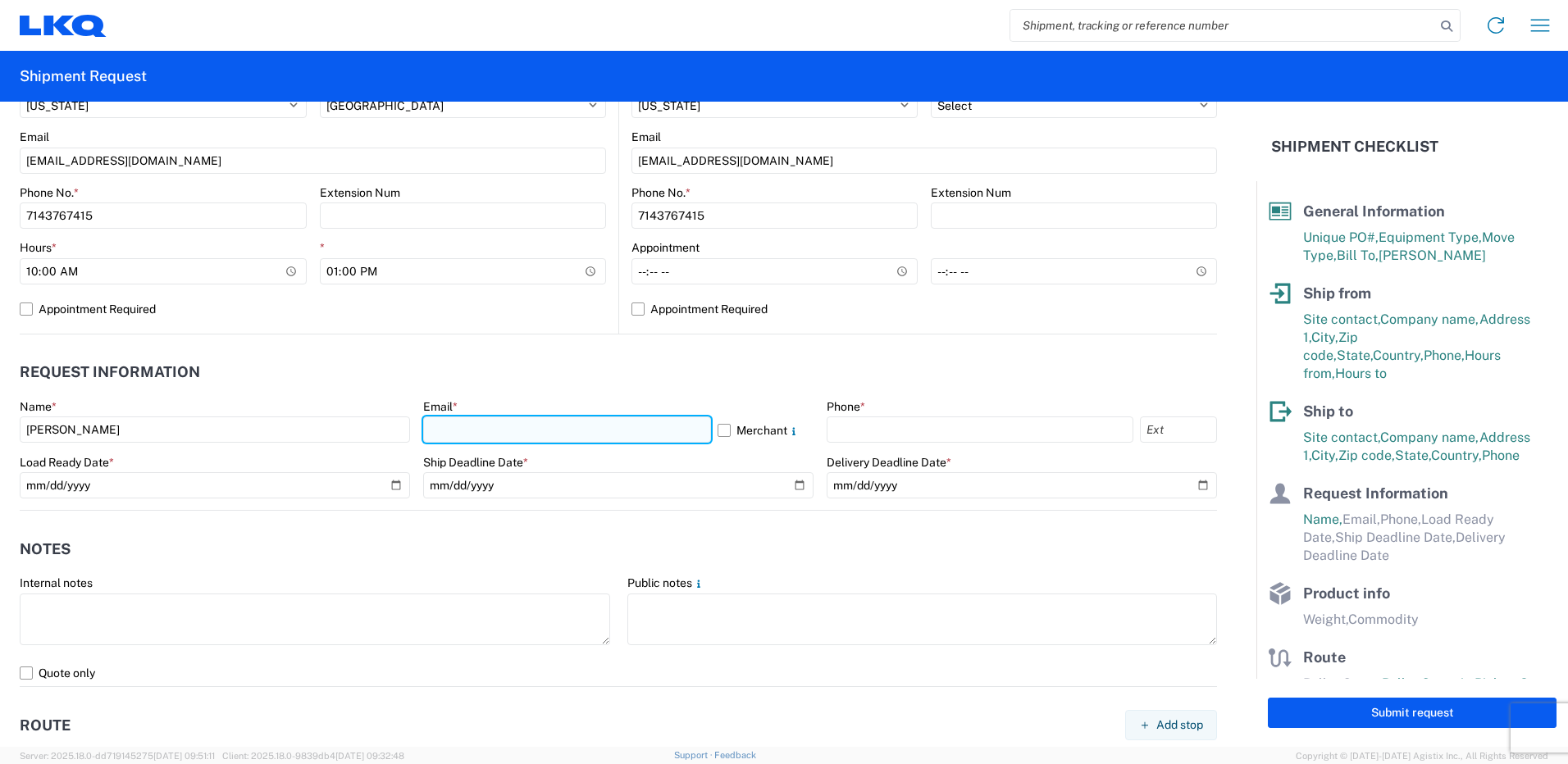
click at [510, 431] on input "text" at bounding box center [568, 429] width 288 height 27
type input "[EMAIL_ADDRESS][DOMAIN_NAME]"
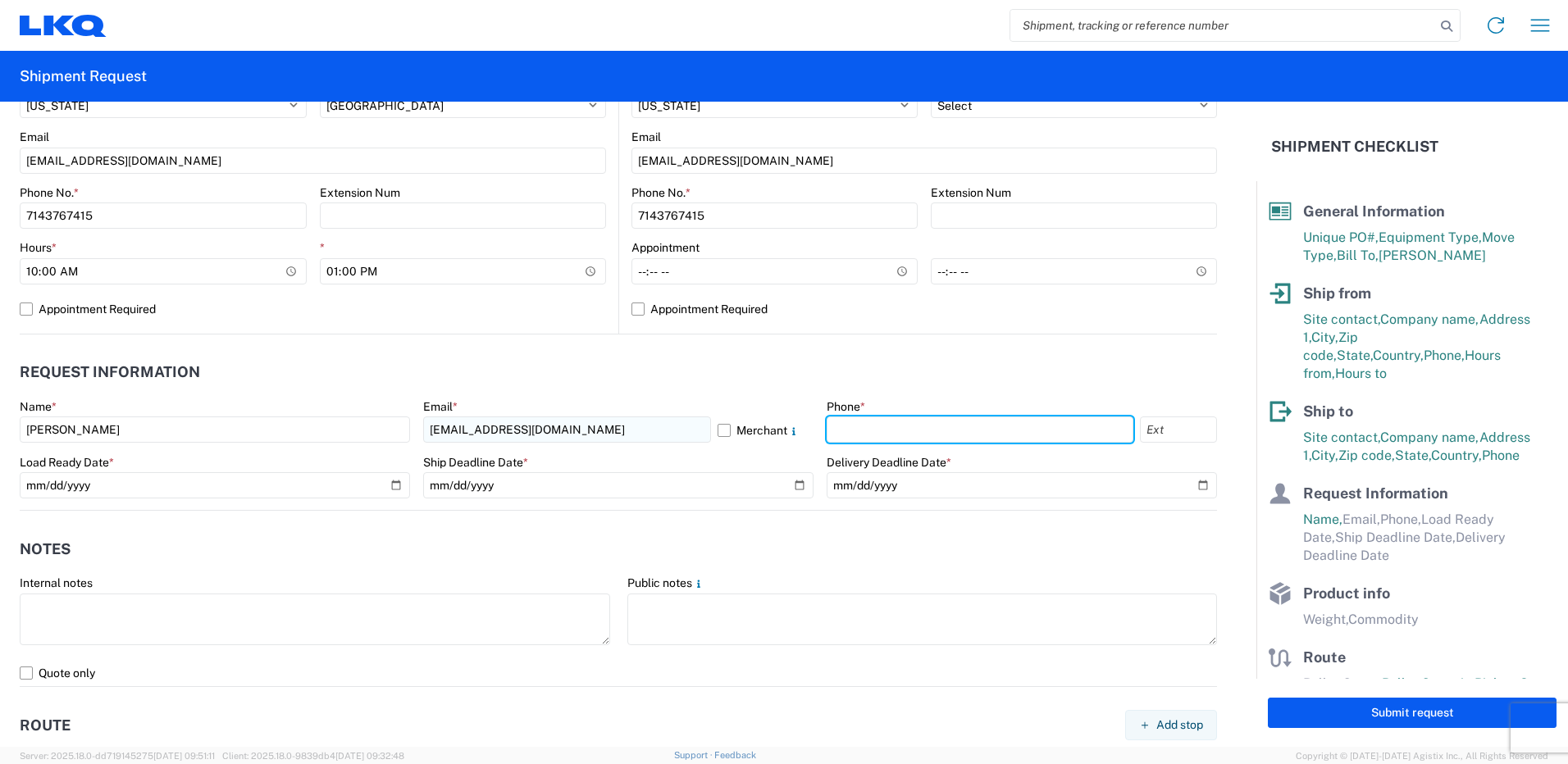
type input "7143767415"
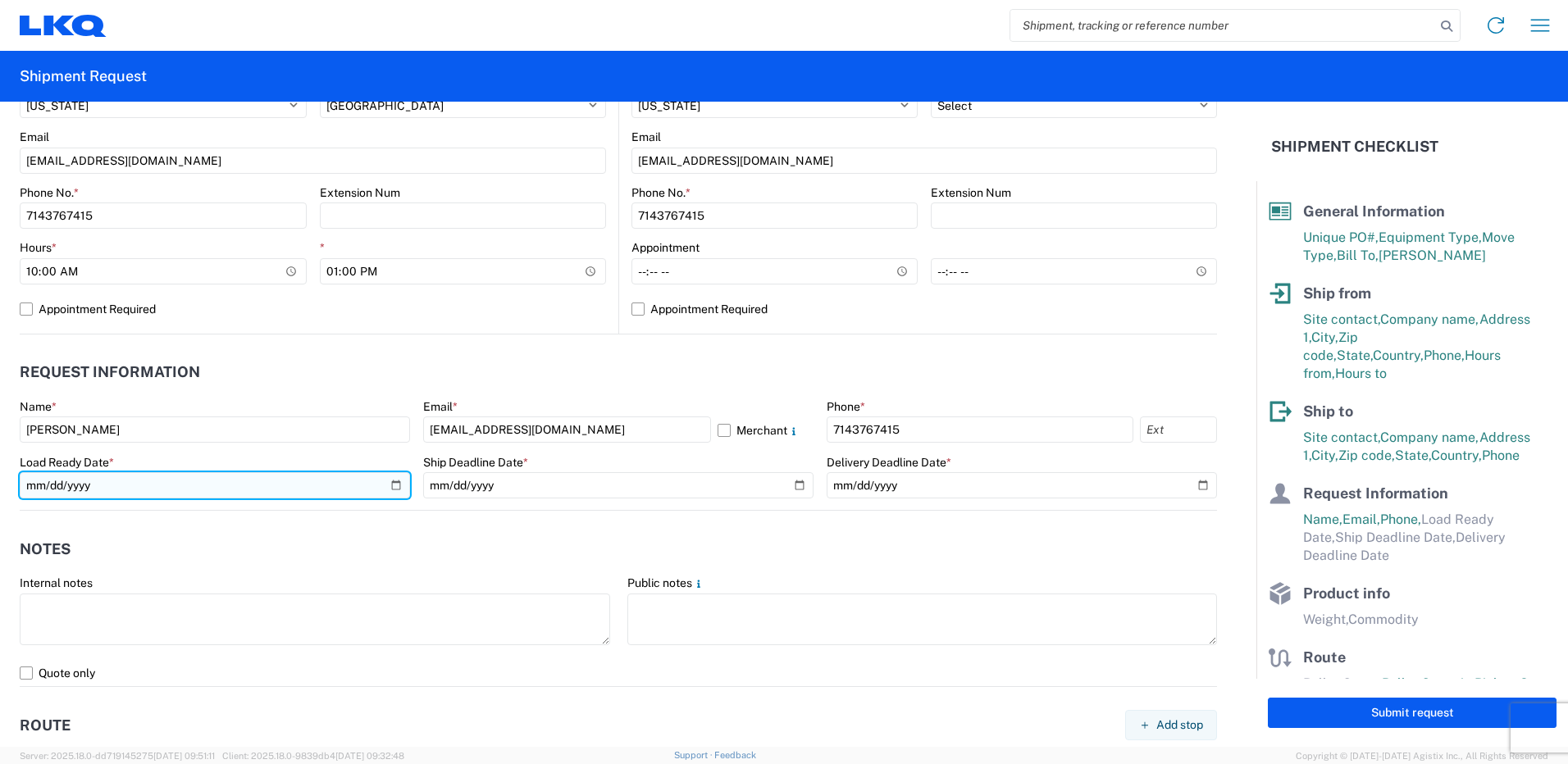
click at [201, 488] on input "date" at bounding box center [214, 486] width 390 height 27
click at [397, 492] on input "date" at bounding box center [214, 486] width 390 height 27
type input "[DATE]"
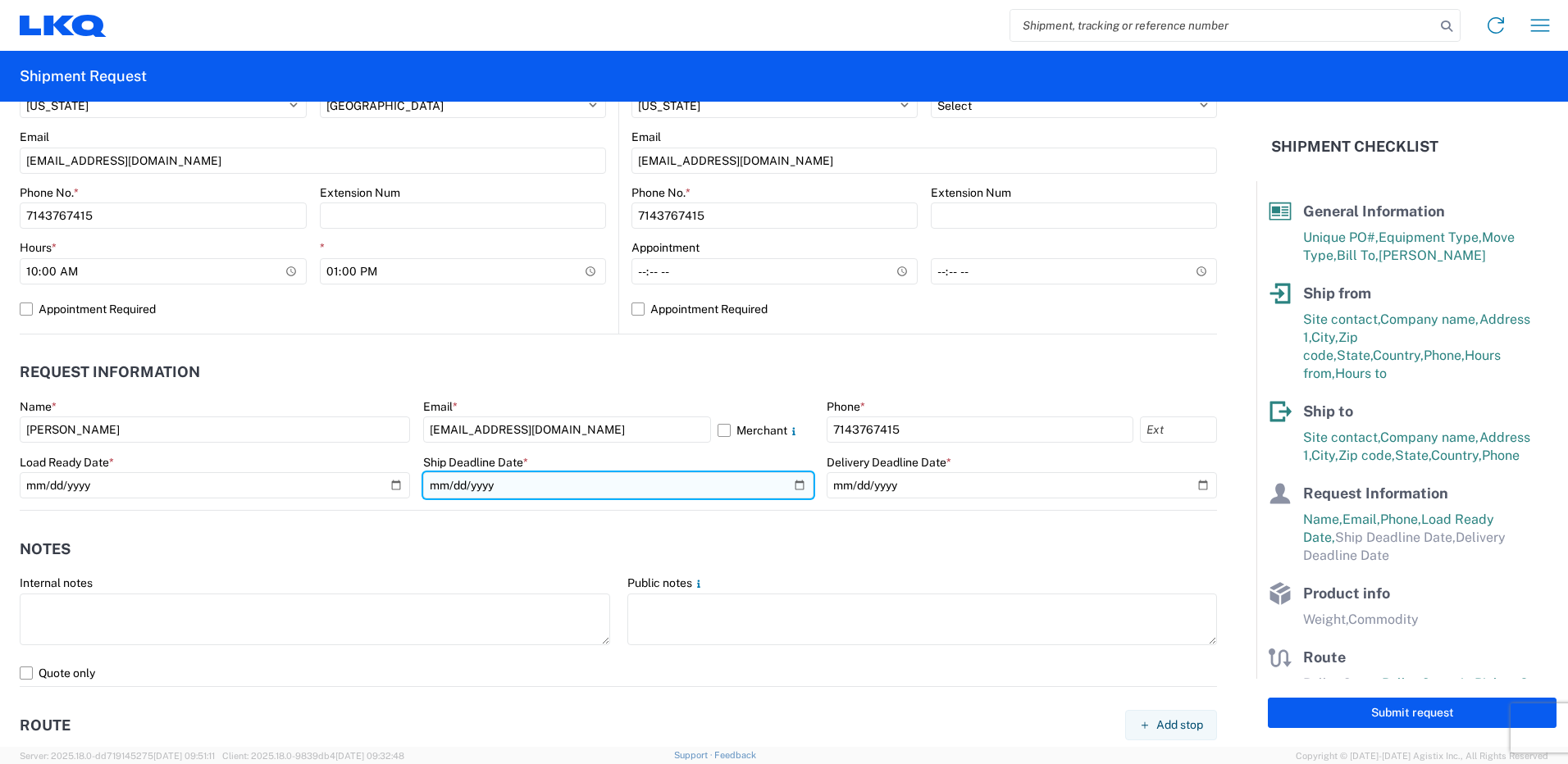
click at [788, 487] on input "date" at bounding box center [618, 486] width 390 height 27
click at [788, 483] on input "[DATE]" at bounding box center [618, 486] width 390 height 27
type input "[DATE]"
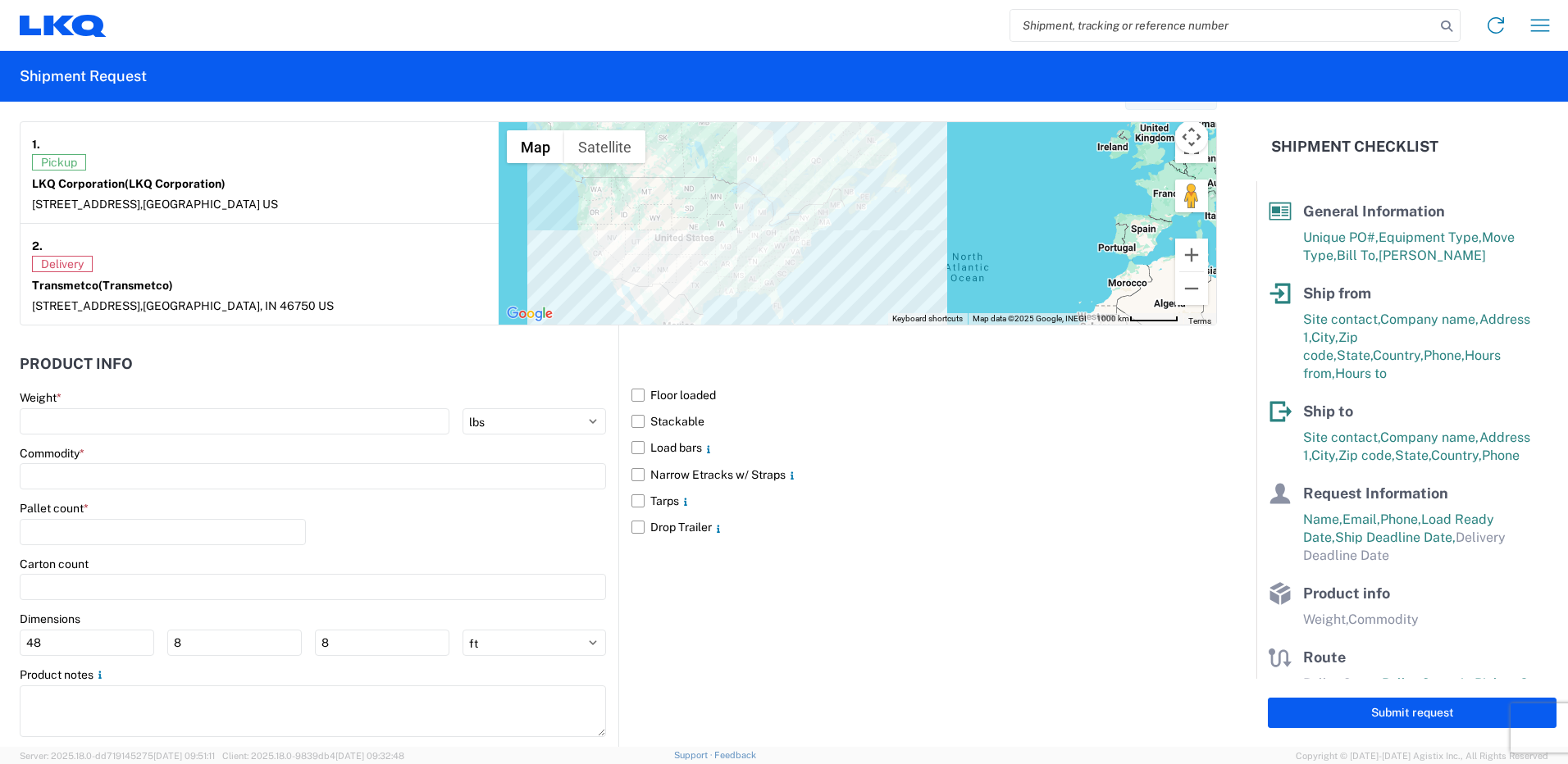
scroll to position [1312, 0]
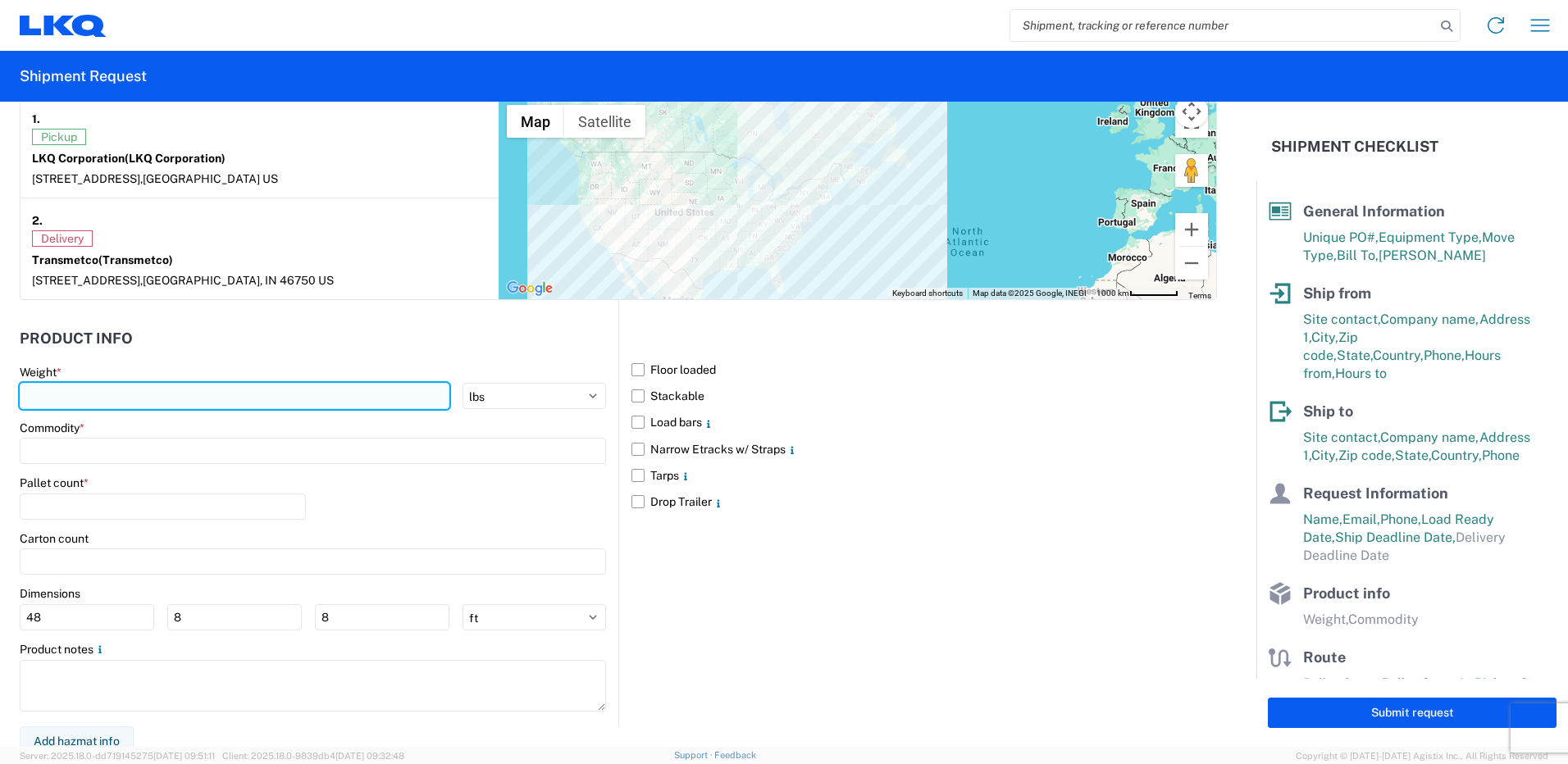
click at [234, 405] on input "number" at bounding box center [234, 396] width 430 height 27
type input "44000"
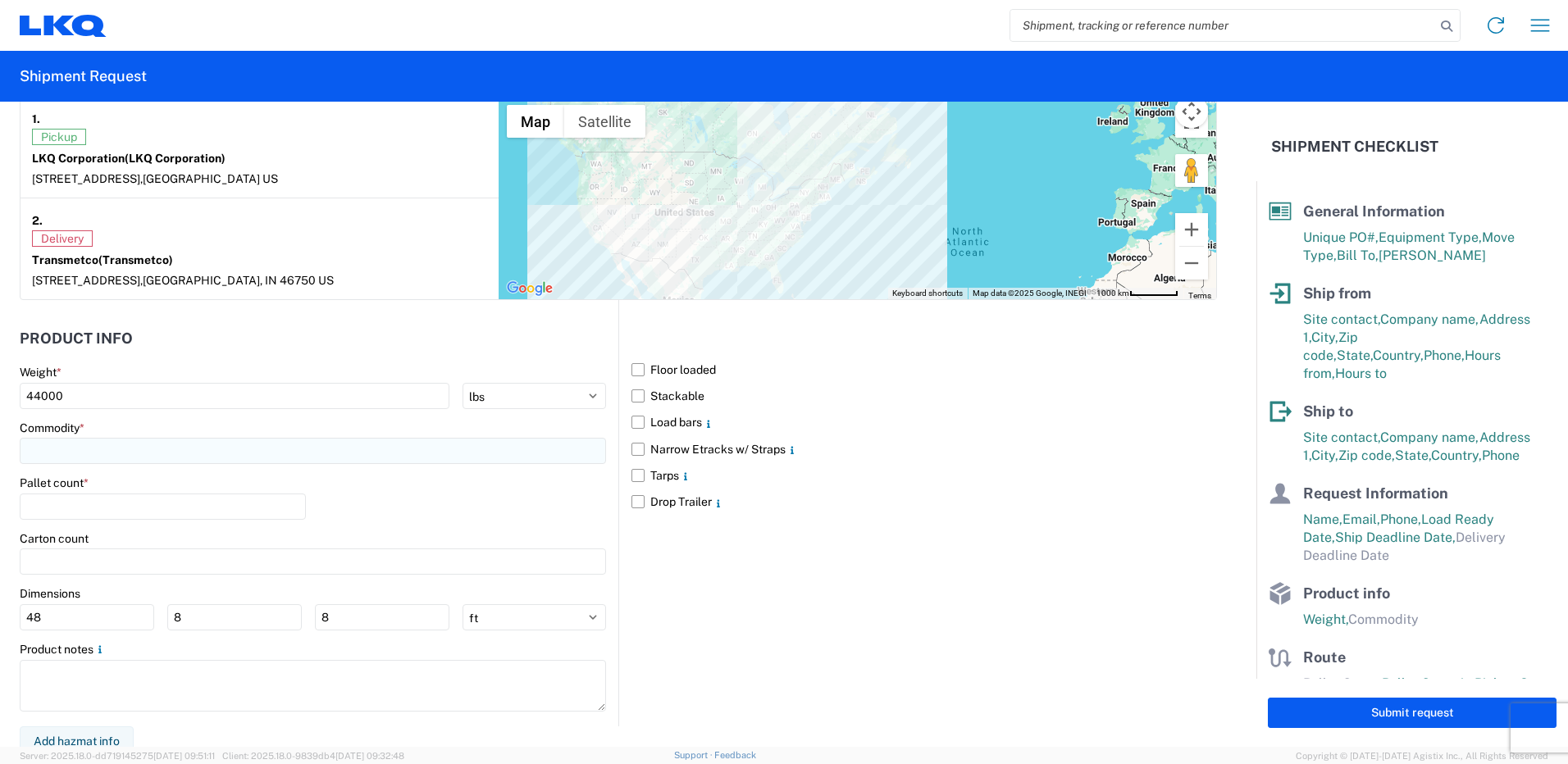
click at [60, 448] on input at bounding box center [313, 451] width 587 height 27
type input "a"
type input "wheels"
click at [136, 521] on div "Wheels - Stacked & Palletized" at bounding box center [167, 524] width 287 height 27
type input "Wheels - Stacked & Palletized"
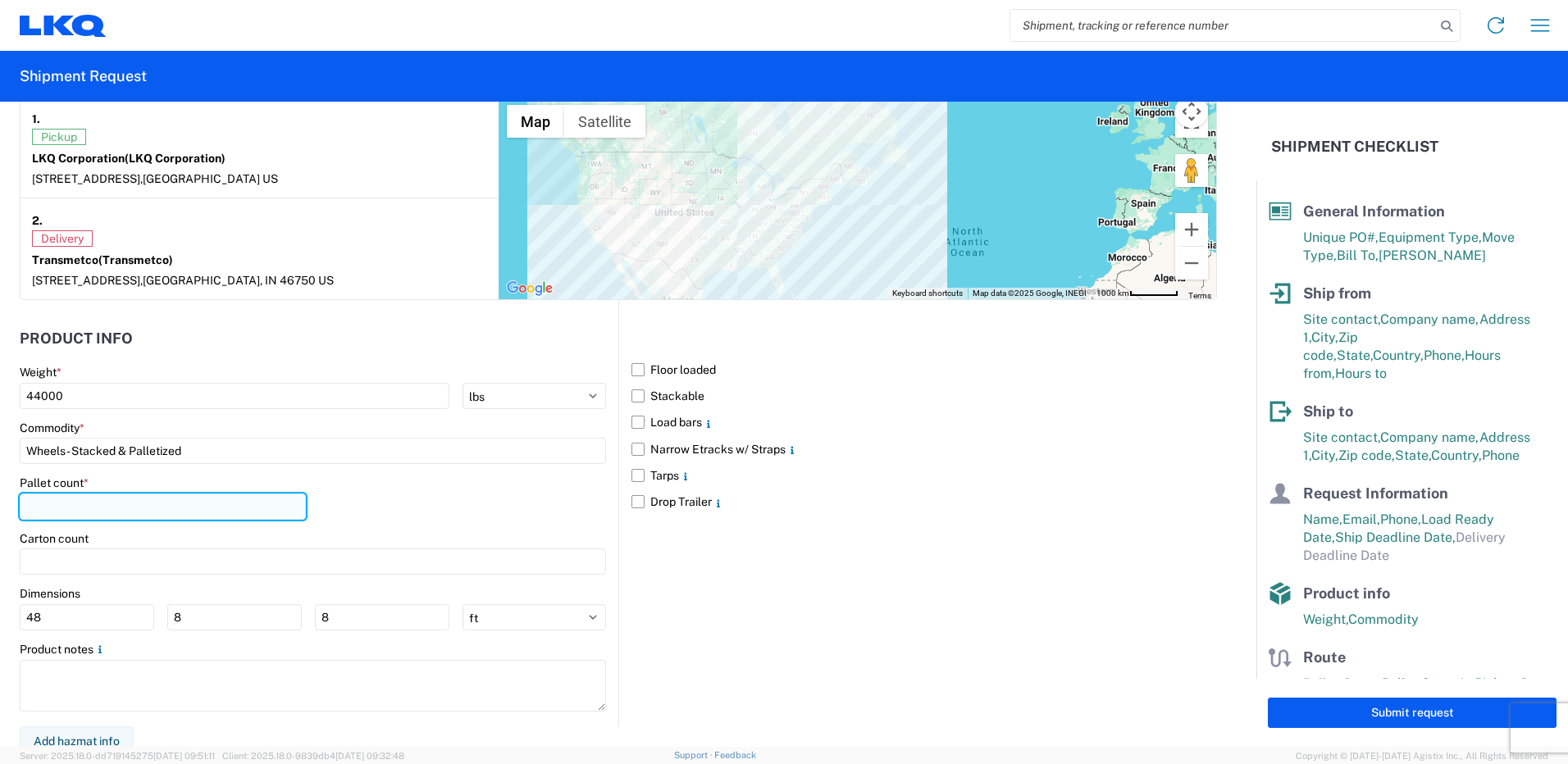
click at [148, 501] on input "number" at bounding box center [163, 506] width 286 height 27
type input "44"
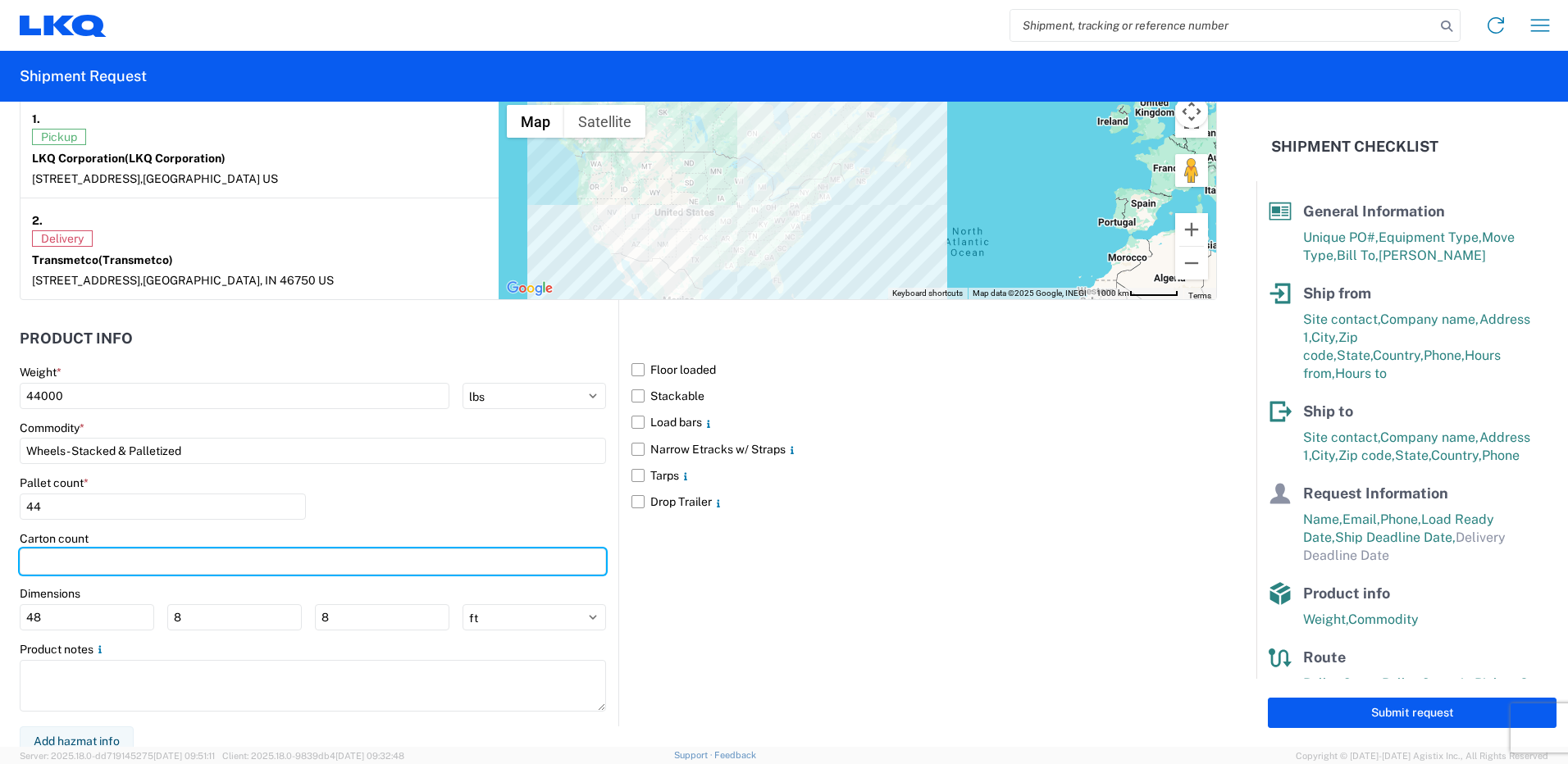
scroll to position [1322, 0]
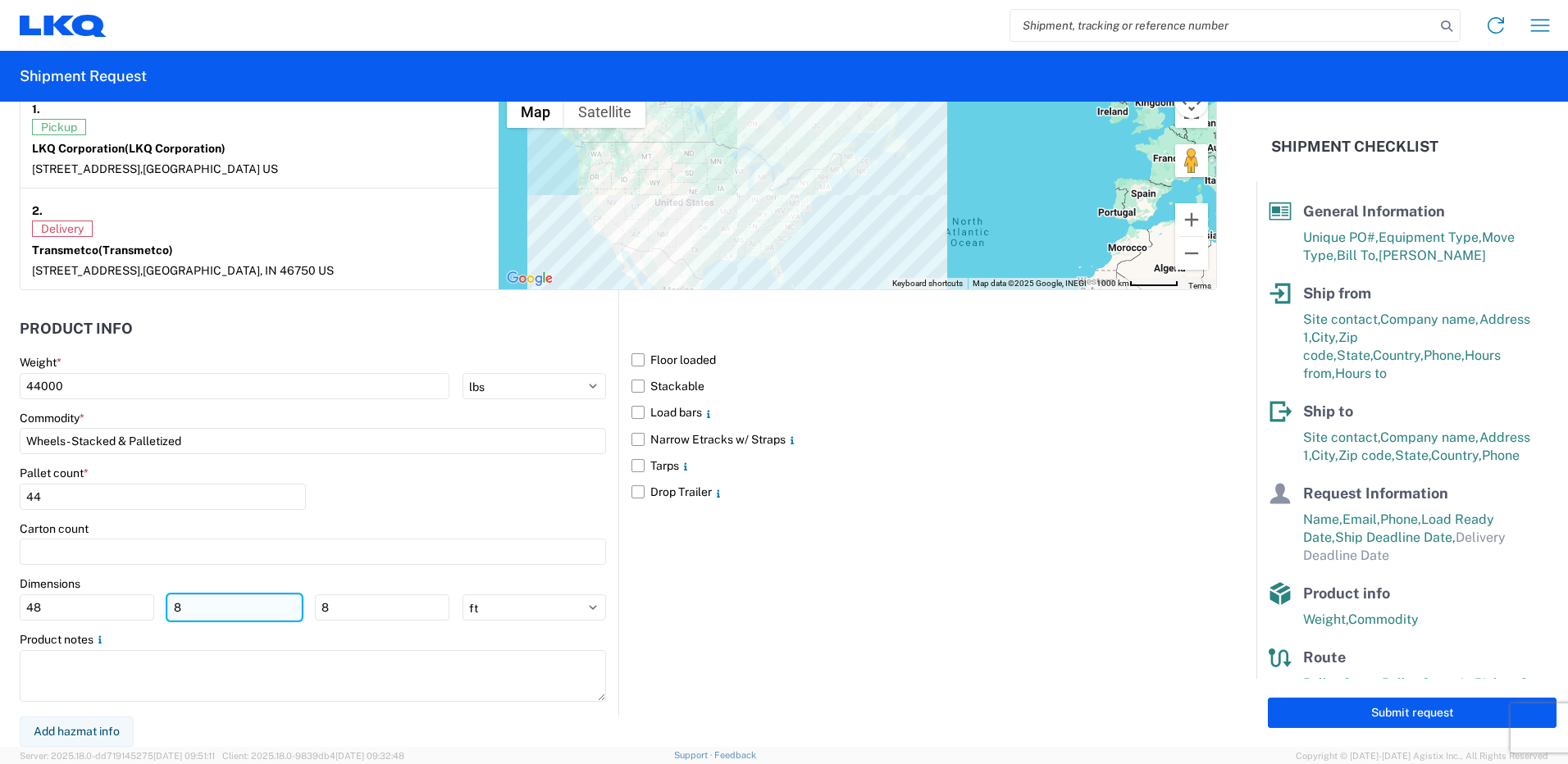
click at [203, 607] on input "8" at bounding box center [234, 607] width 134 height 27
click at [7, 601] on form "General Information Template PO# T31513 Equipment Type * Select 53’ Dry Van Fla…" at bounding box center [628, 424] width 1257 height 646
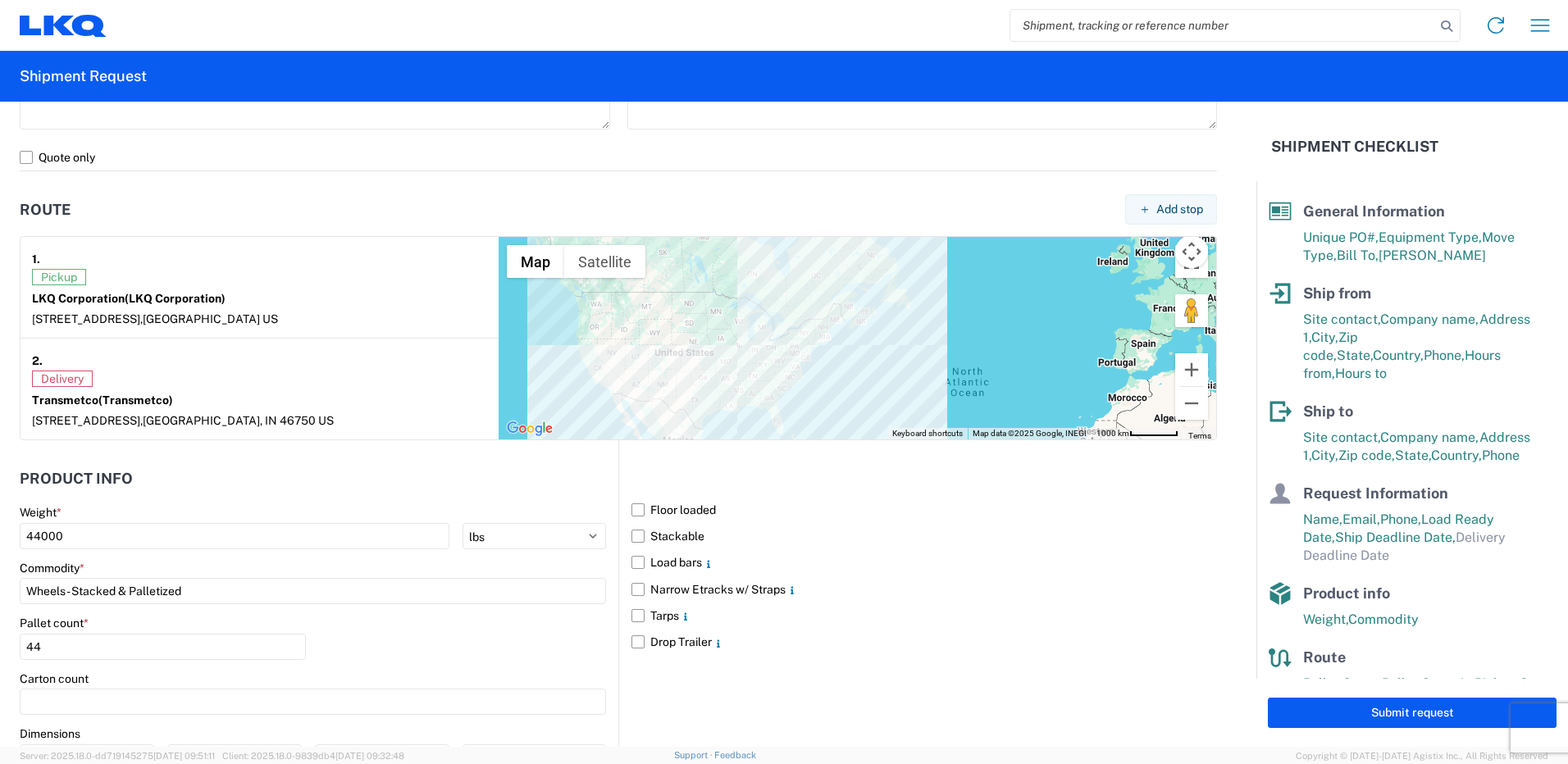
scroll to position [1158, 0]
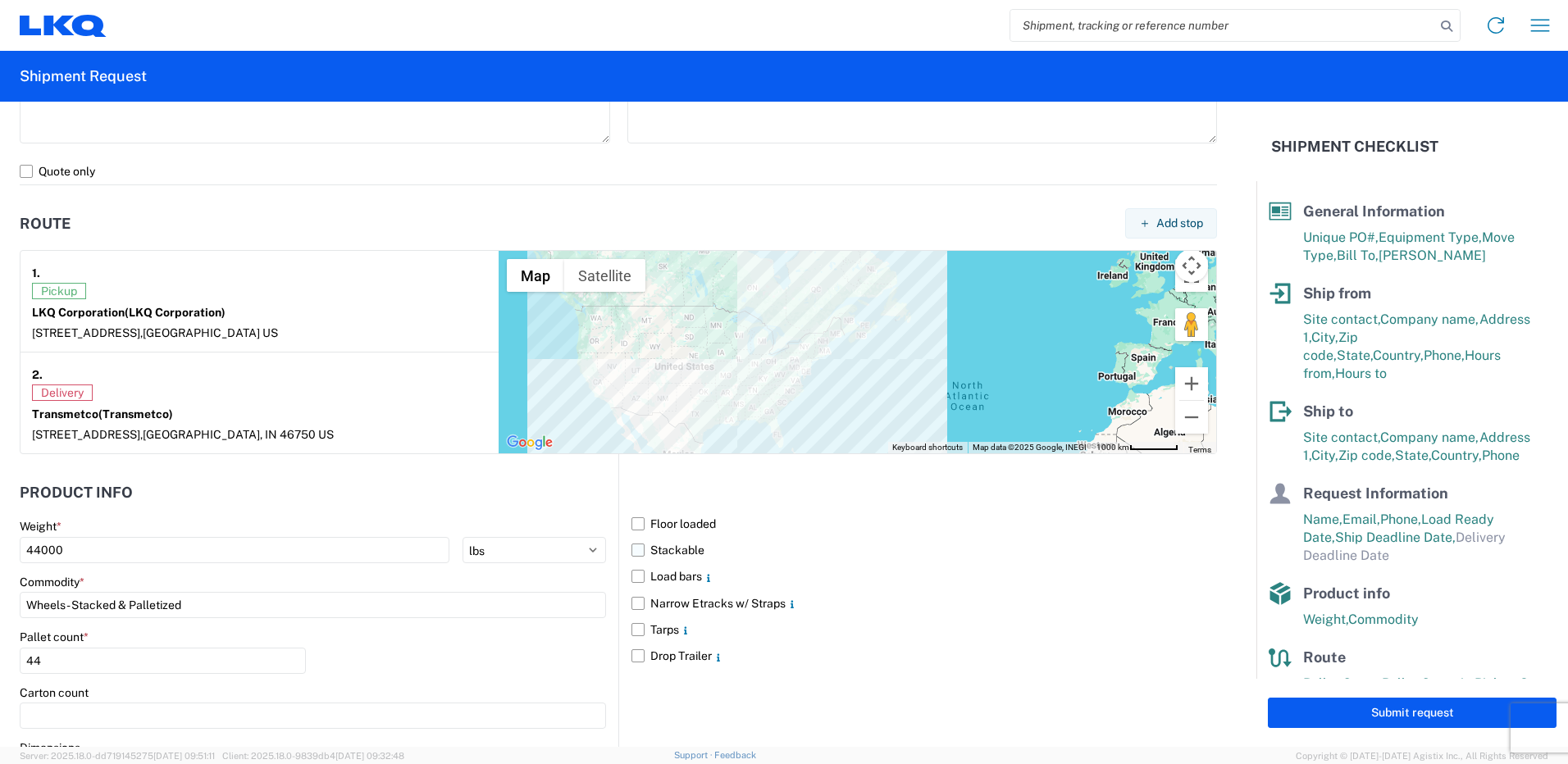
click at [632, 548] on label "Stackable" at bounding box center [924, 550] width 586 height 27
click at [0, 0] on input "Stackable" at bounding box center [0, 0] width 0 height 0
click at [632, 521] on label "Floor loaded" at bounding box center [924, 524] width 586 height 27
click at [0, 0] on input "Floor loaded" at bounding box center [0, 0] width 0 height 0
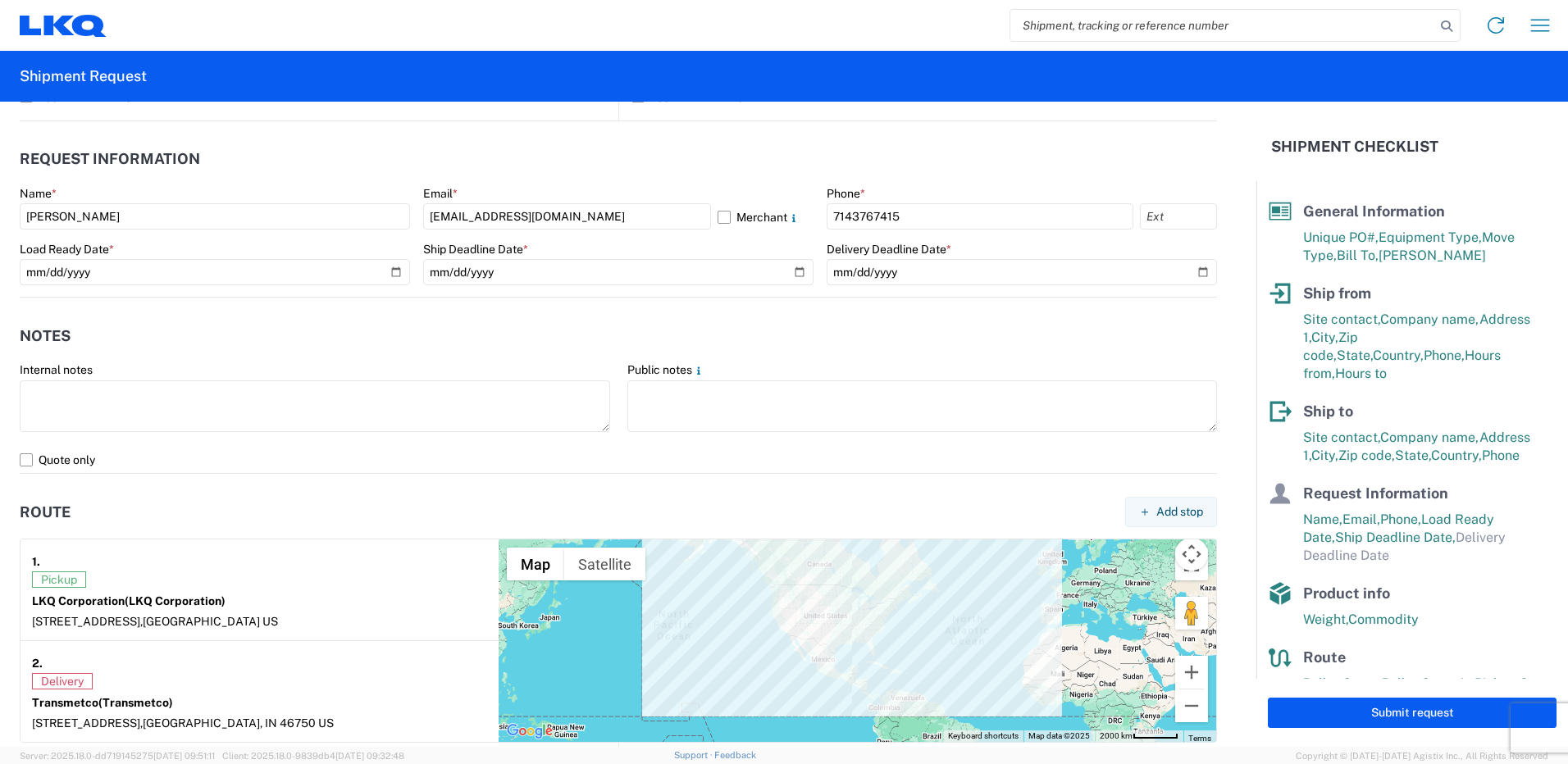
scroll to position [830, 0]
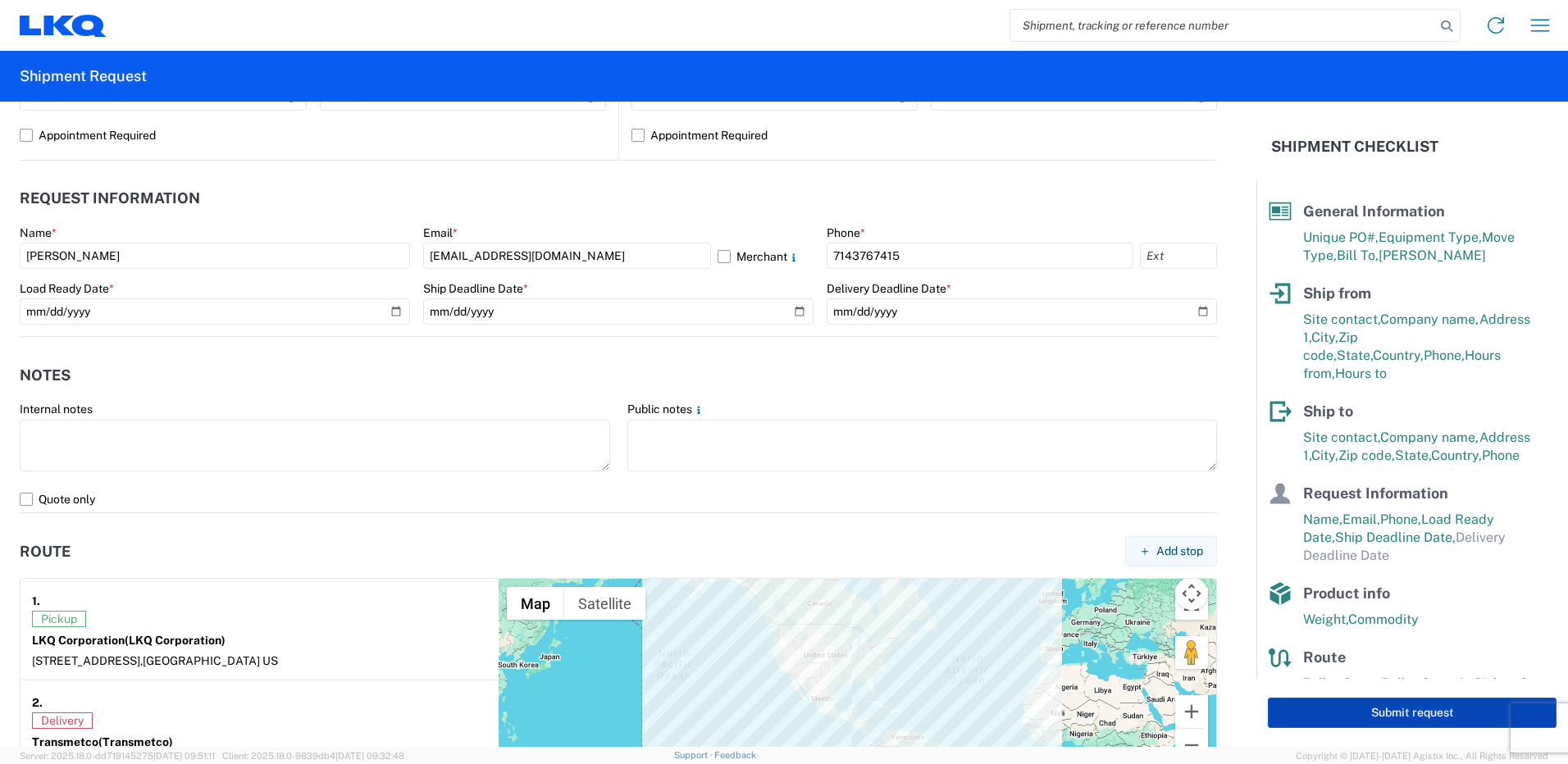
click at [1360, 712] on button "Submit request" at bounding box center [1412, 713] width 288 height 31
select select "US"
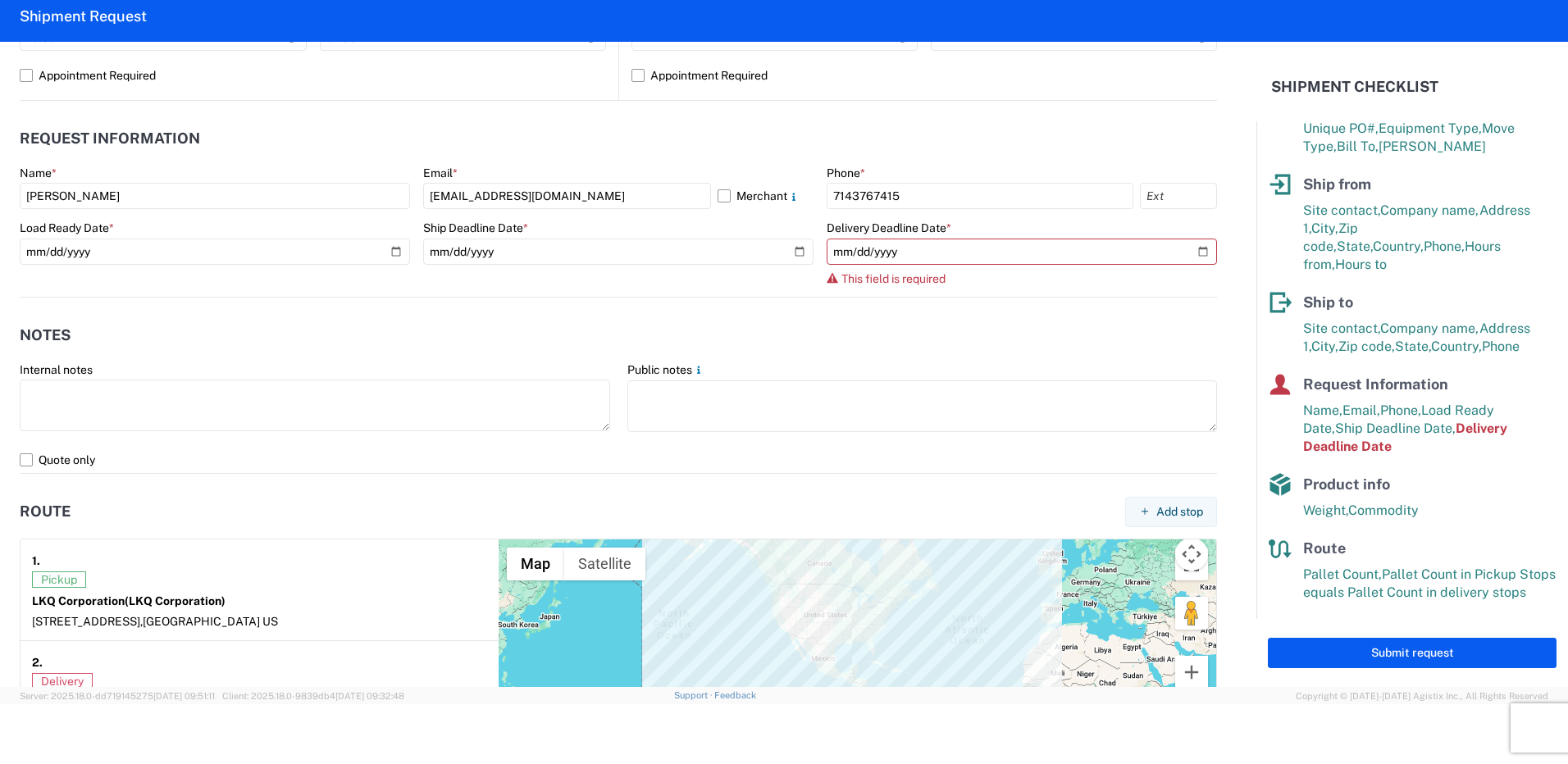
scroll to position [67, 0]
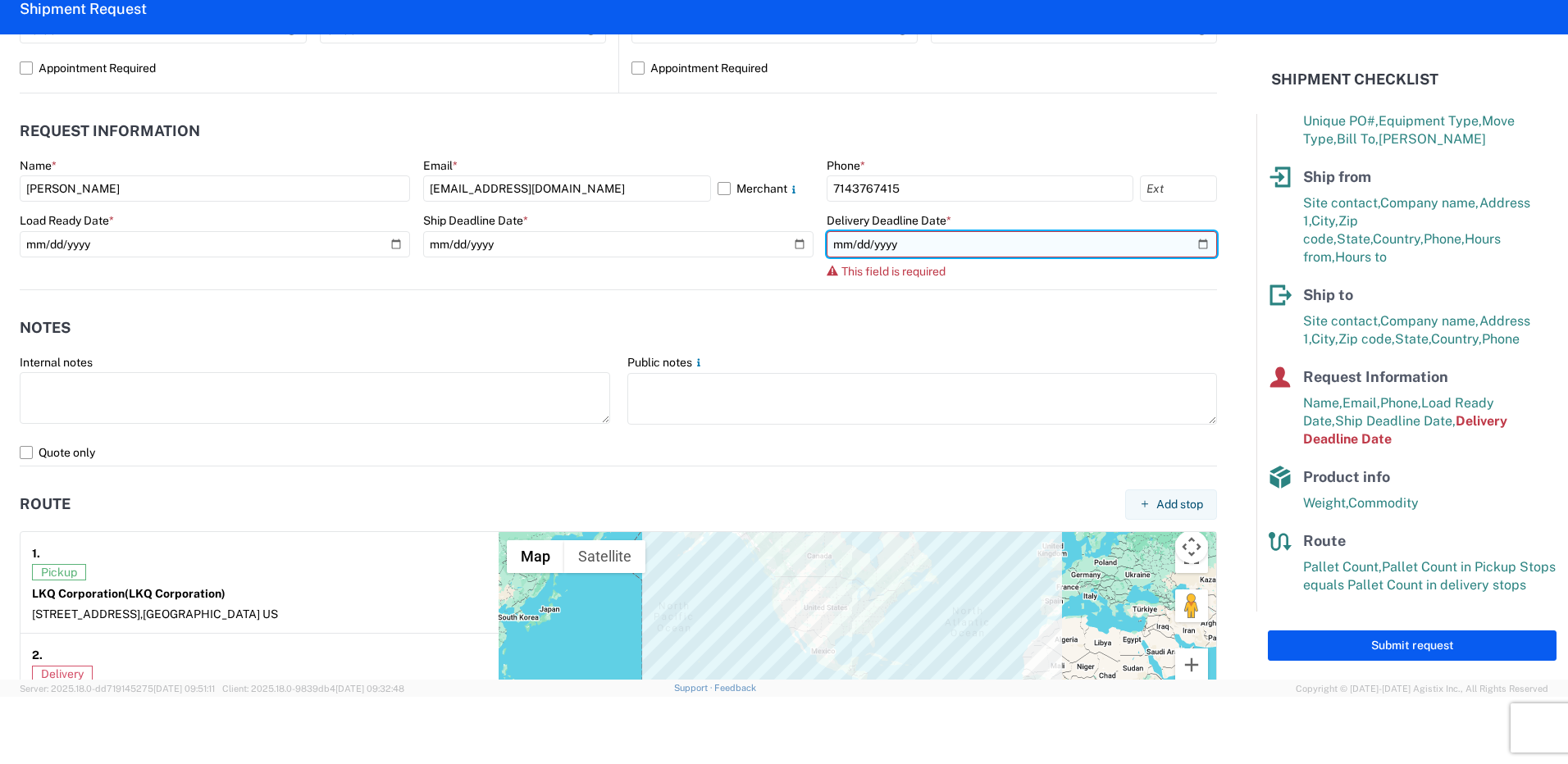
click at [981, 243] on input "date" at bounding box center [1021, 244] width 390 height 27
click at [1192, 242] on input "date" at bounding box center [1021, 244] width 390 height 27
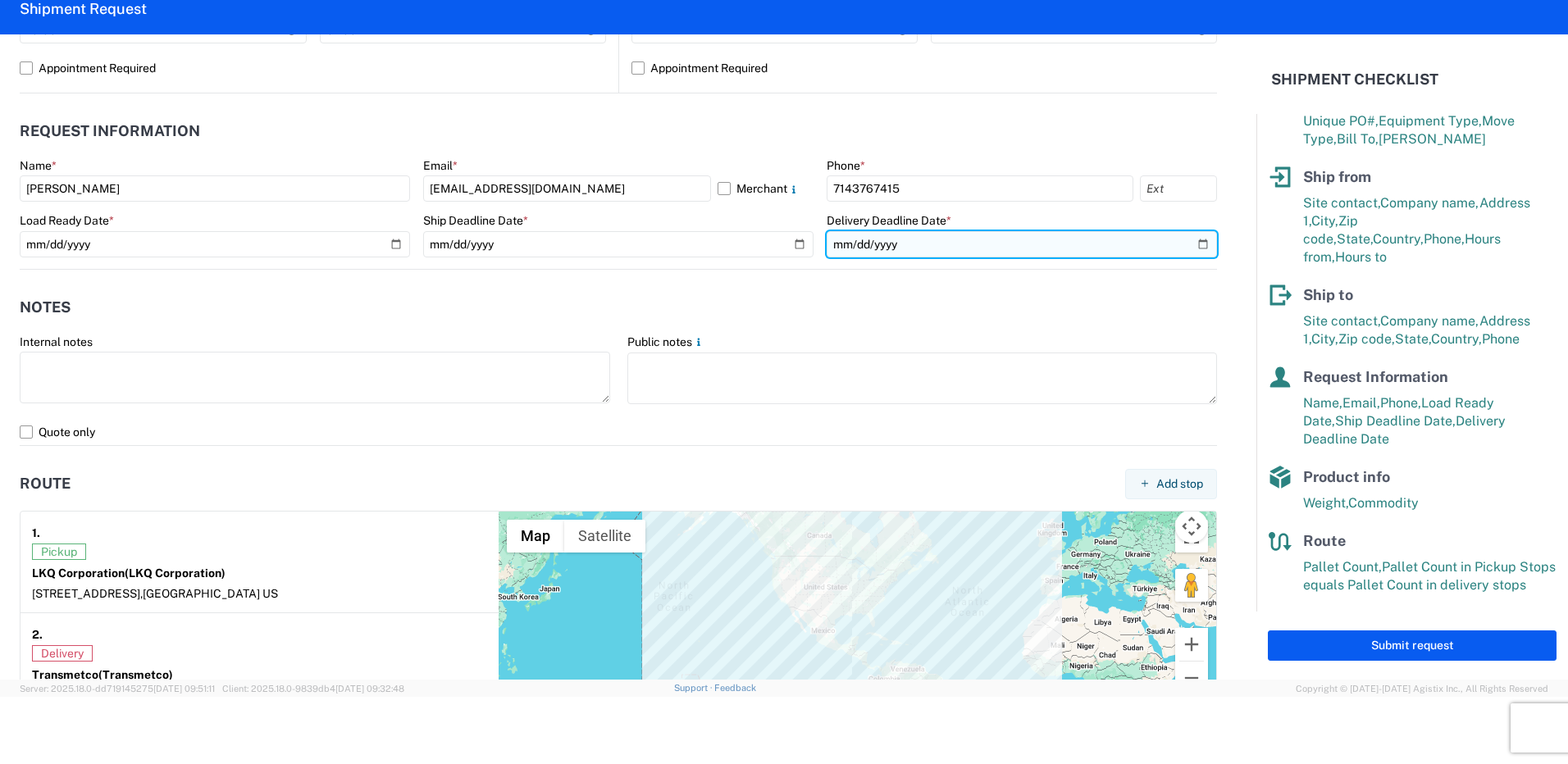
click at [1194, 241] on input "[DATE]" at bounding box center [1021, 244] width 390 height 27
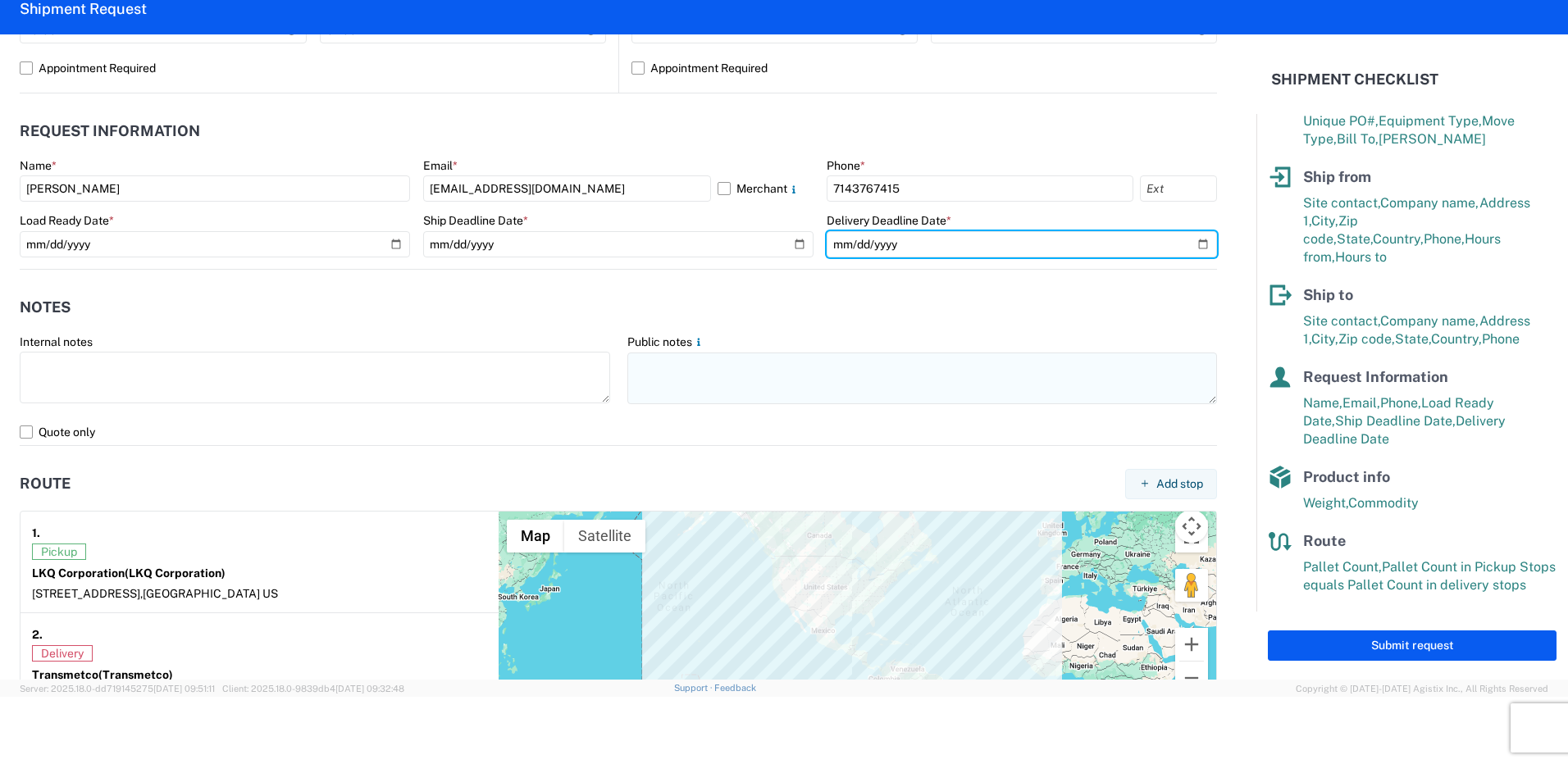
type input "[DATE]"
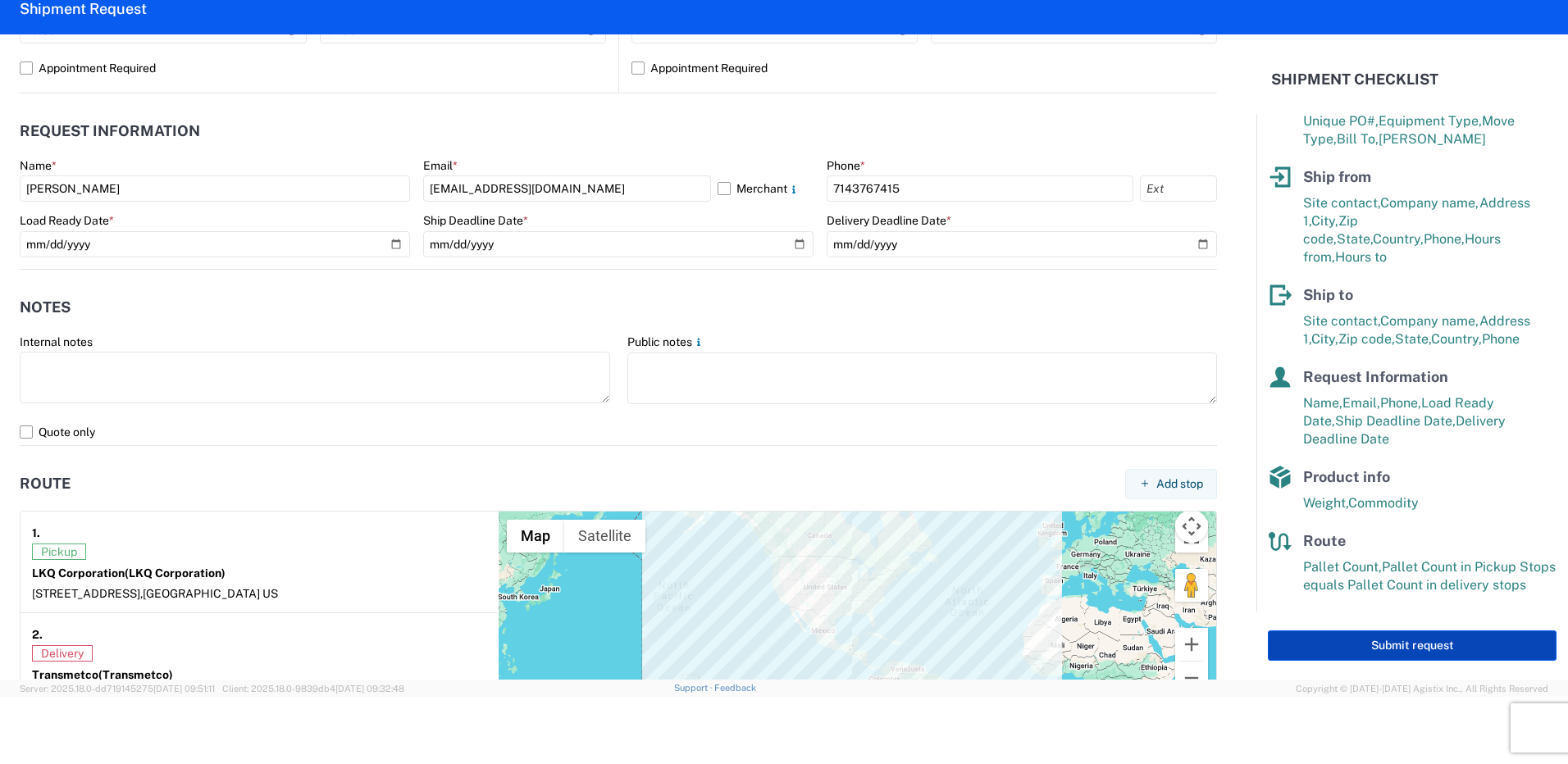
click at [1411, 647] on button "Submit request" at bounding box center [1412, 646] width 288 height 31
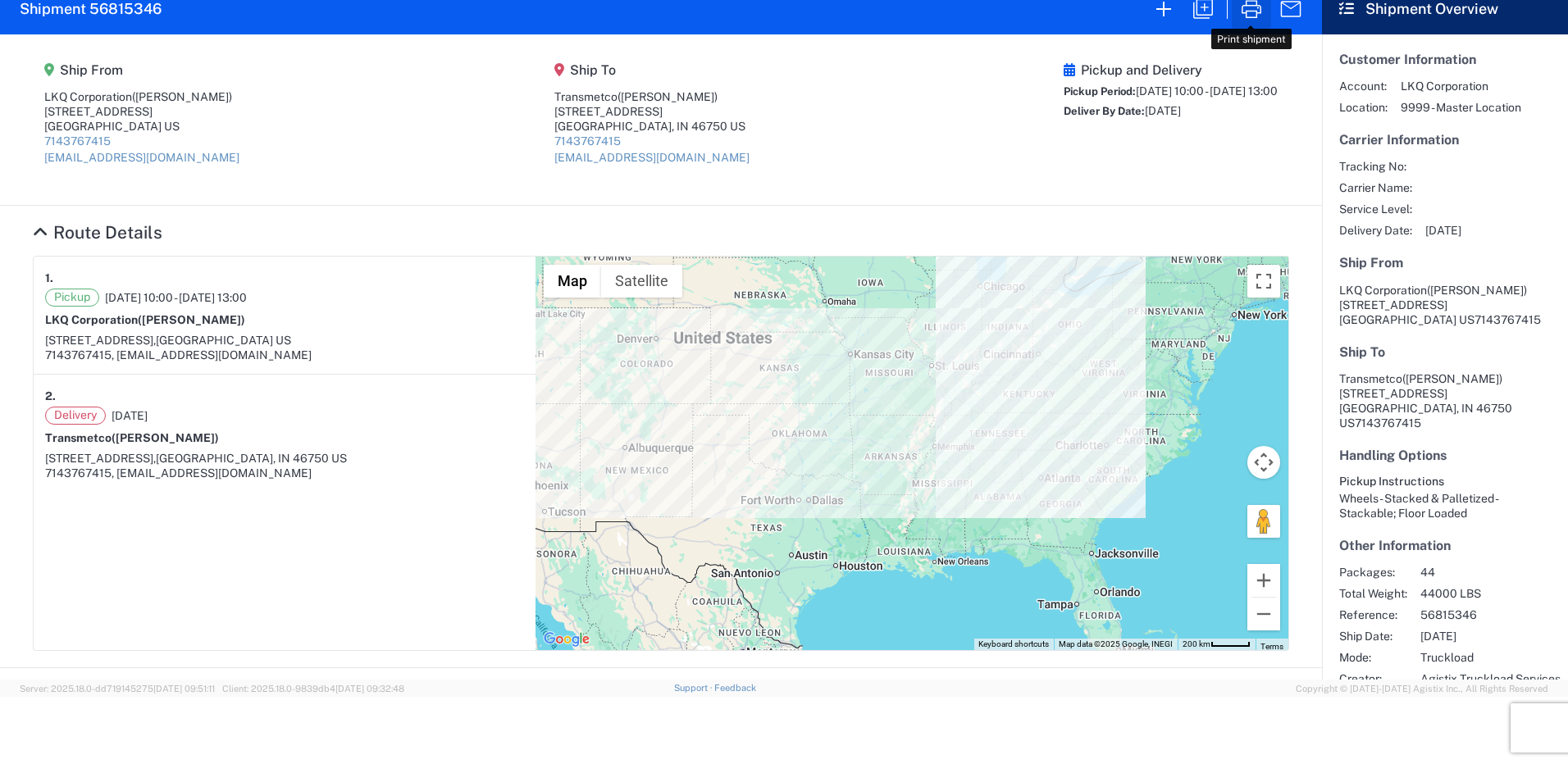
click at [1255, 13] on icon "button" at bounding box center [1251, 9] width 27 height 27
